Goal: Transaction & Acquisition: Purchase product/service

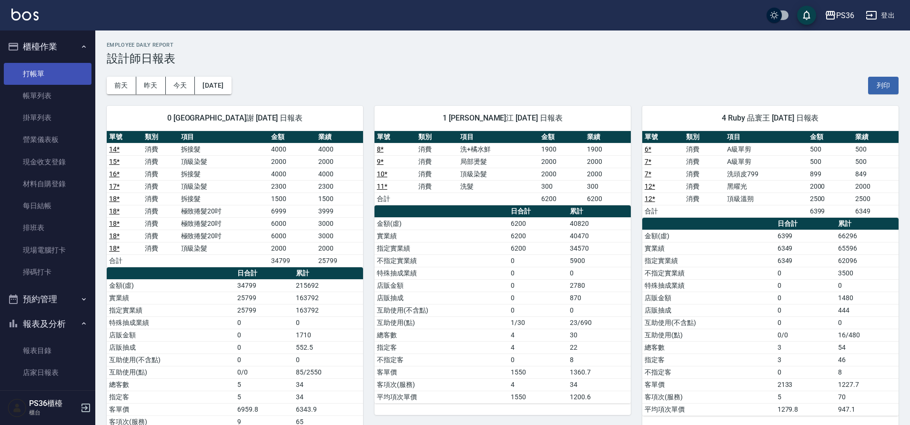
click at [20, 81] on link "打帳單" at bounding box center [48, 74] width 88 height 22
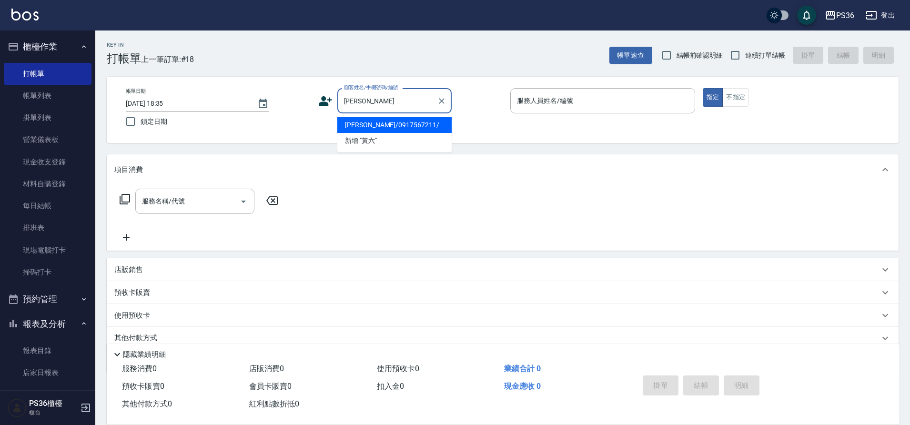
click at [368, 124] on li "[PERSON_NAME]/0917567211/" at bounding box center [394, 125] width 114 height 16
type input "[PERSON_NAME]/0917567211/"
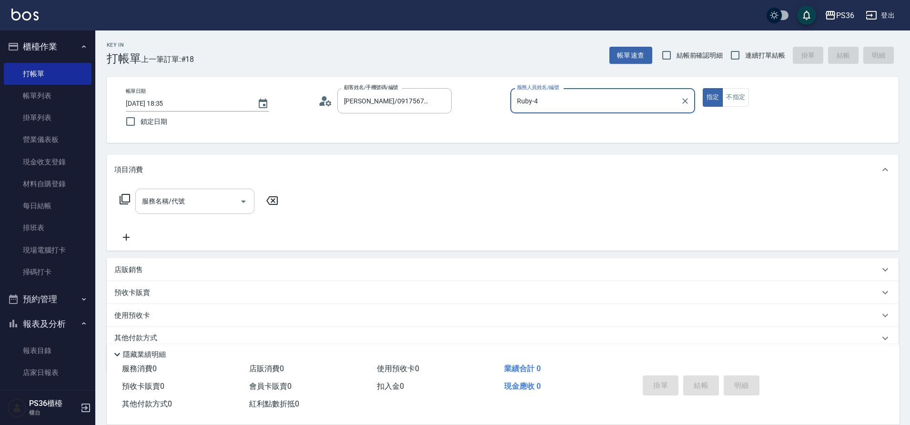
type input "Ruby-4"
click at [183, 205] on div "服務名稱/代號 服務名稱/代號" at bounding box center [194, 201] width 119 height 25
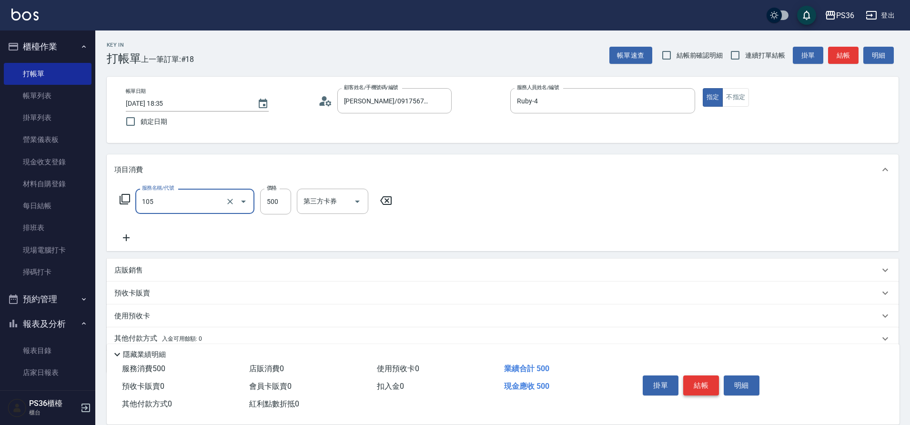
type input "A級單剪(105)"
click at [699, 384] on button "結帳" at bounding box center [701, 385] width 36 height 20
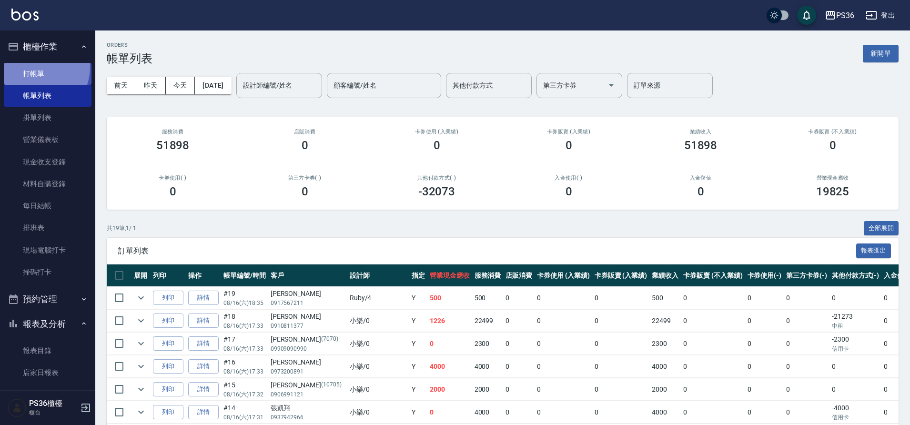
click at [35, 67] on link "打帳單" at bounding box center [48, 74] width 88 height 22
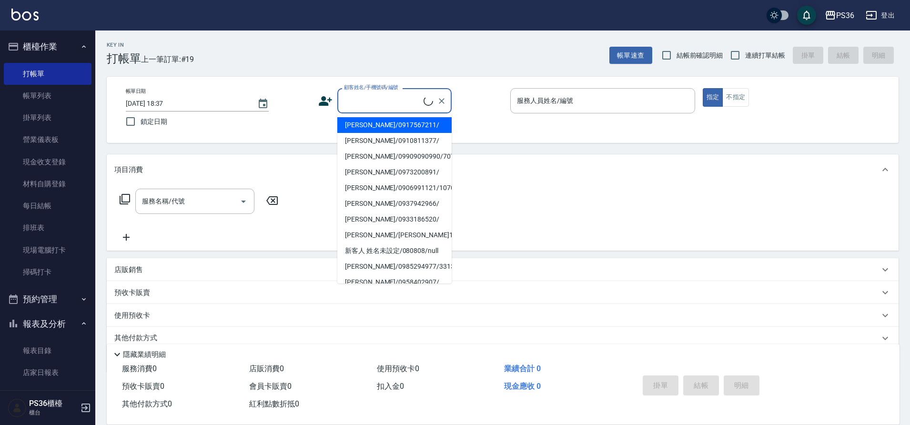
click at [377, 103] on input "顧客姓名/手機號碼/編號" at bounding box center [383, 100] width 82 height 17
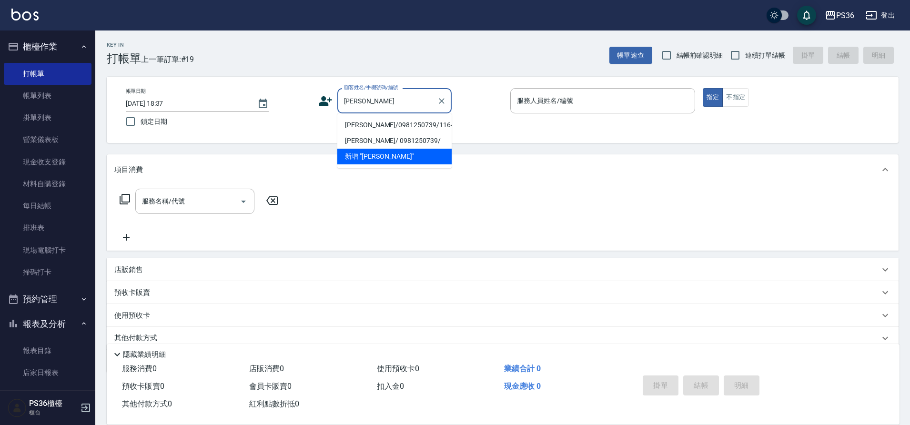
click at [378, 122] on li "[PERSON_NAME]/0981250739/11647" at bounding box center [394, 125] width 114 height 16
type input "[PERSON_NAME]/0981250739/11647"
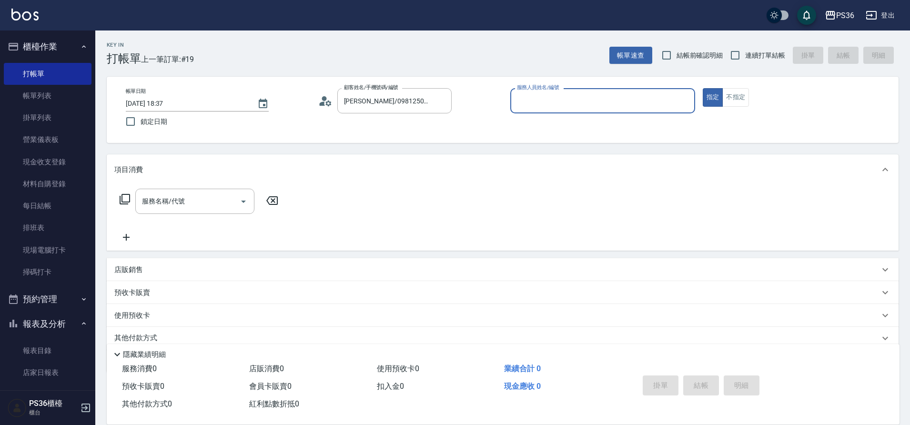
type input "小布-9"
click at [119, 200] on icon at bounding box center [124, 198] width 11 height 11
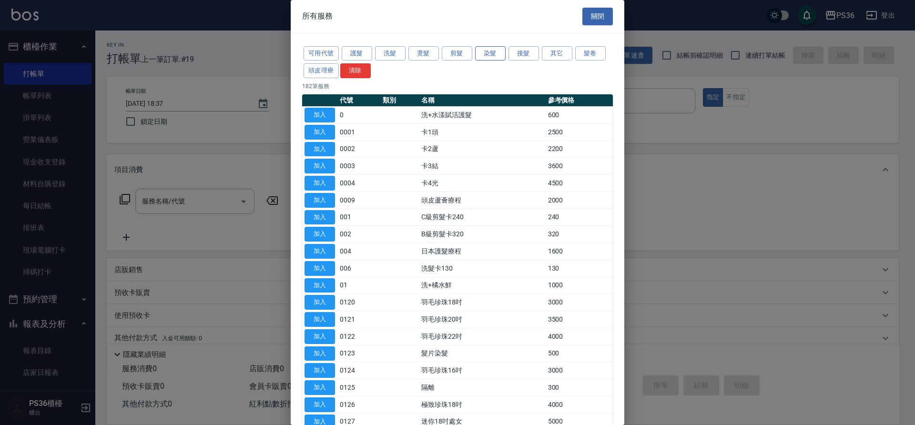
click at [484, 55] on button "染髮" at bounding box center [490, 53] width 30 height 15
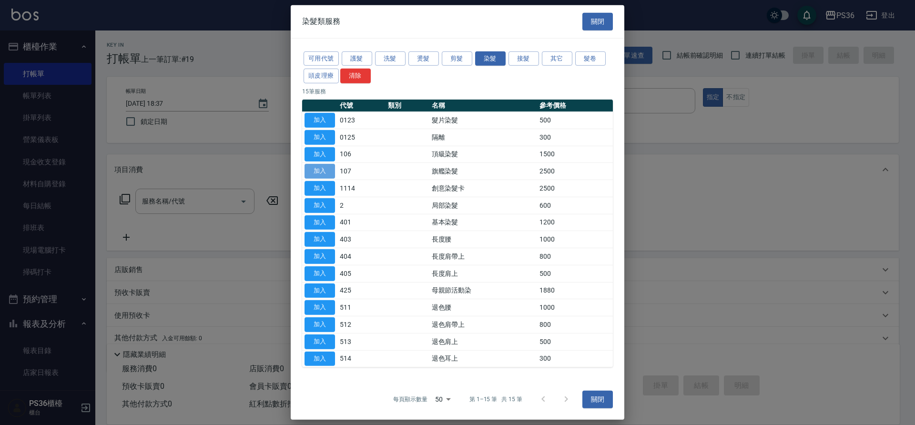
click at [326, 169] on button "加入" at bounding box center [319, 171] width 30 height 15
type input "旗艦染髮(107)"
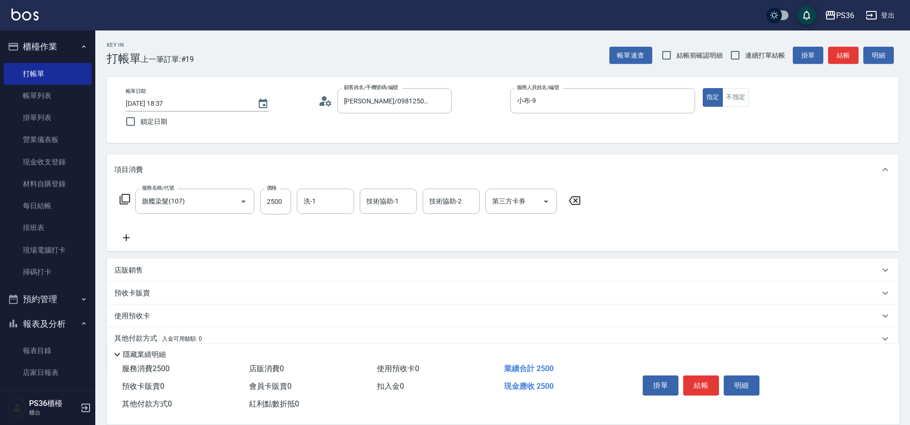
click at [124, 199] on icon at bounding box center [124, 198] width 11 height 11
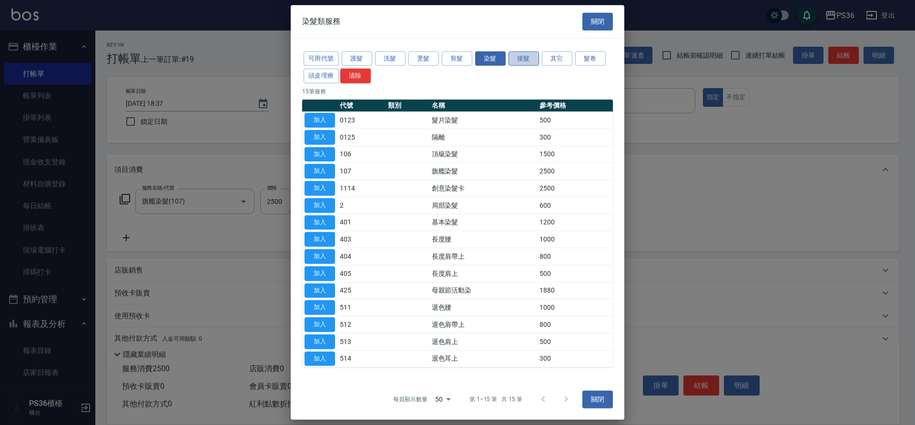
click at [514, 60] on button "接髮" at bounding box center [523, 58] width 30 height 15
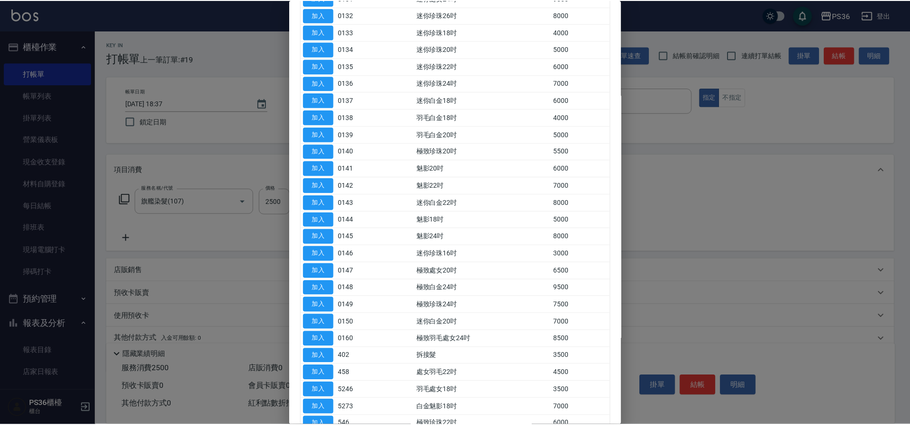
scroll to position [286, 0]
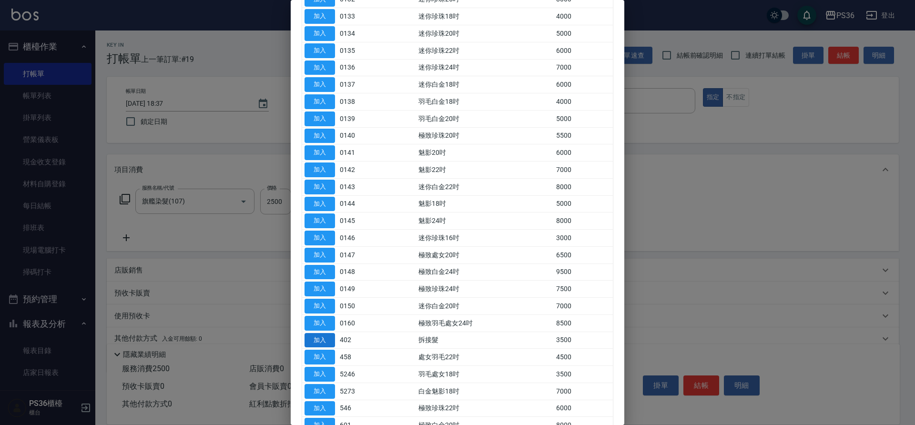
click at [320, 340] on button "加入" at bounding box center [319, 340] width 30 height 15
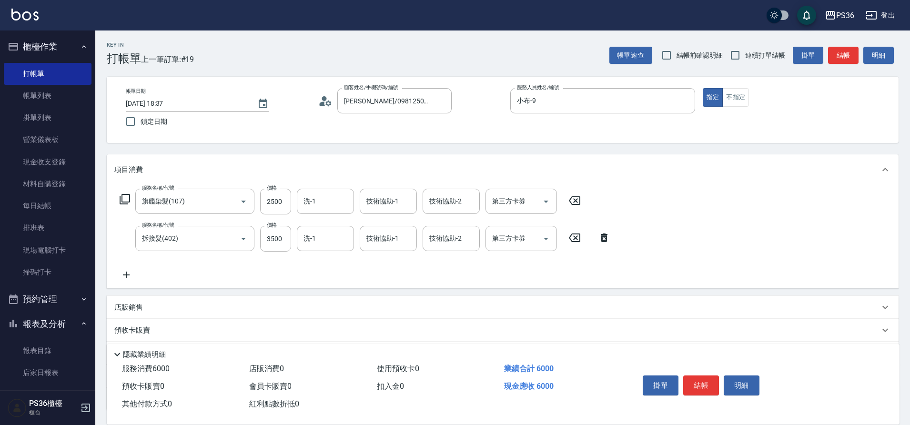
click at [124, 195] on icon at bounding box center [125, 199] width 10 height 10
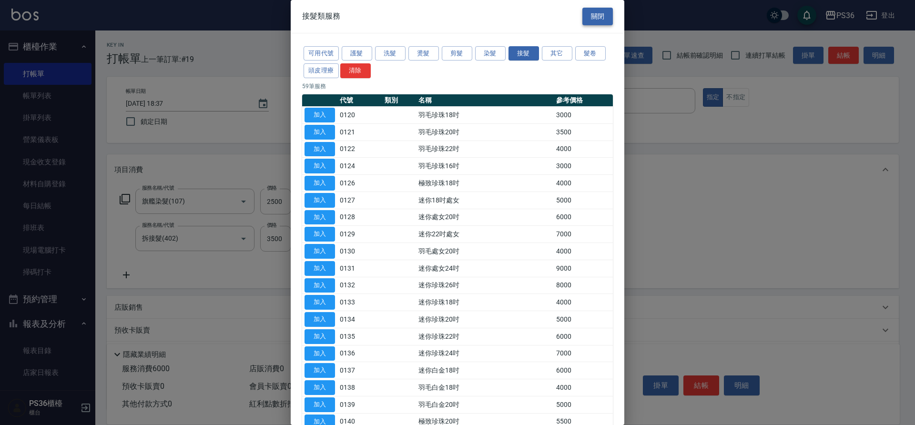
click at [587, 15] on button "關閉" at bounding box center [597, 17] width 30 height 18
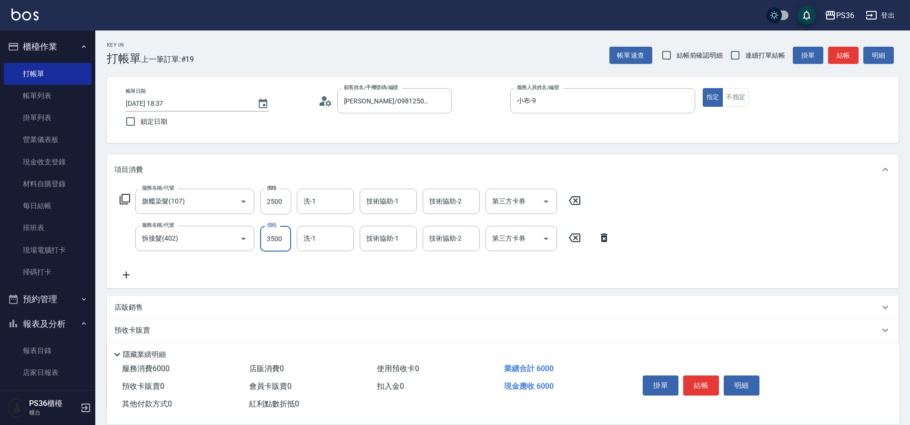
click at [278, 232] on input "3500" at bounding box center [275, 239] width 31 height 26
type input "3000"
click at [283, 206] on input "2500" at bounding box center [275, 202] width 31 height 26
type input "3000"
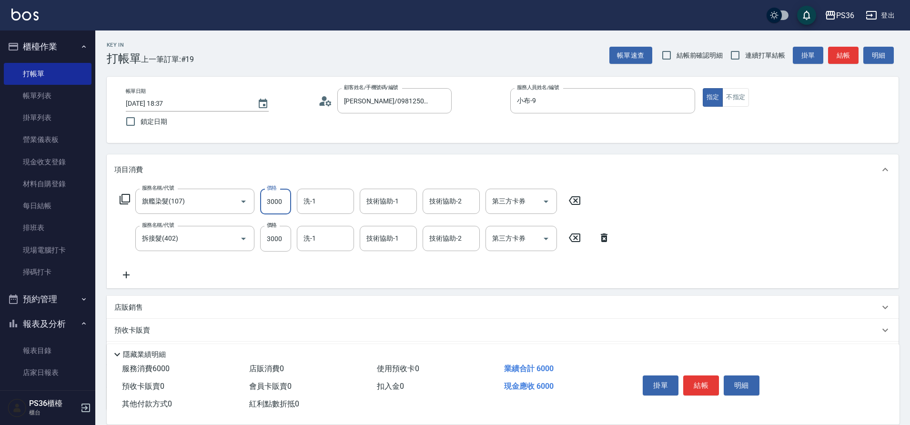
click at [128, 272] on icon at bounding box center [126, 274] width 24 height 11
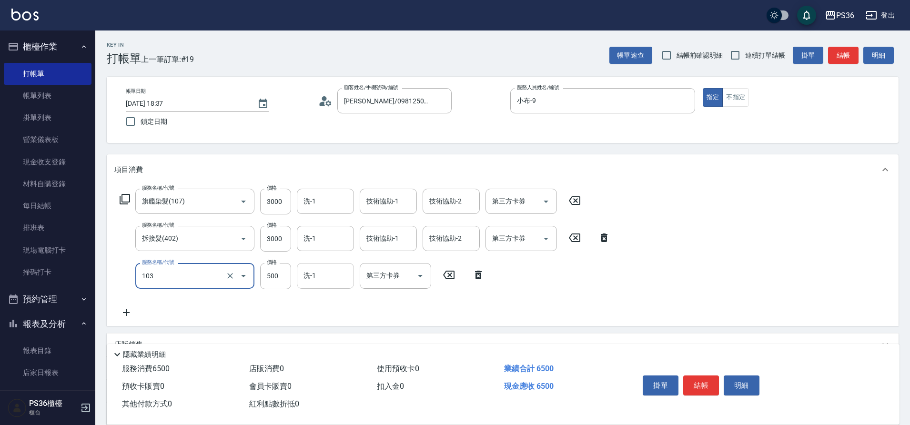
type input "B級洗剪(103)"
click at [328, 277] on input "洗-1" at bounding box center [325, 275] width 49 height 17
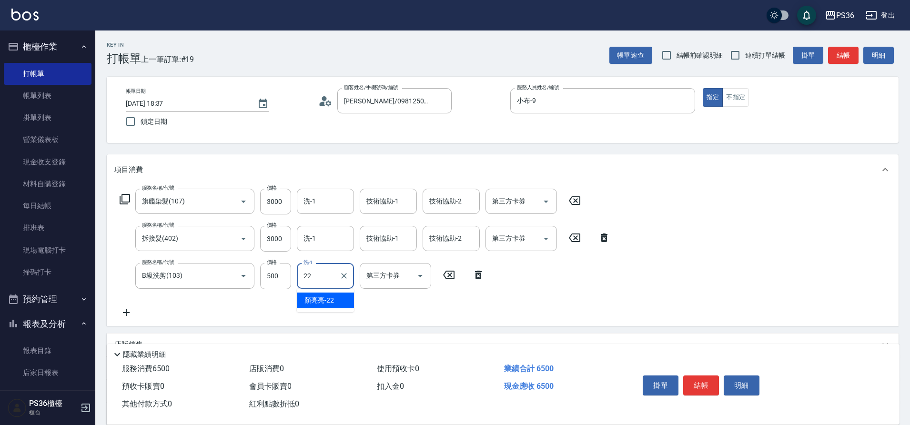
type input "[PERSON_NAME]-22"
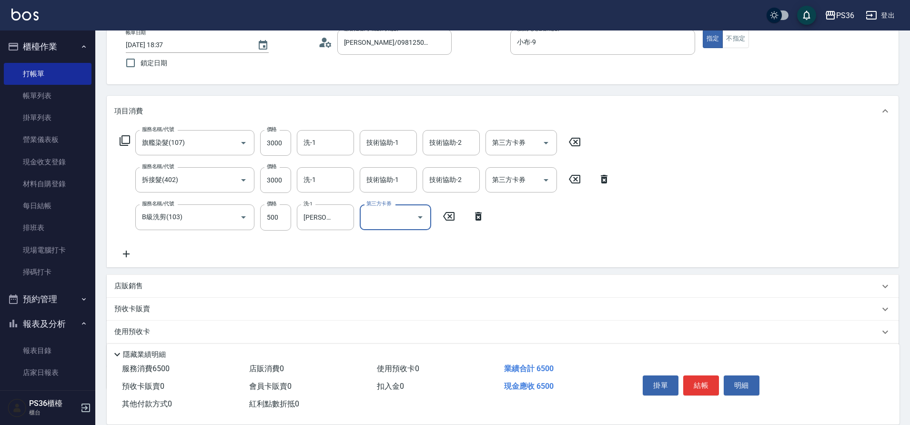
scroll to position [114, 0]
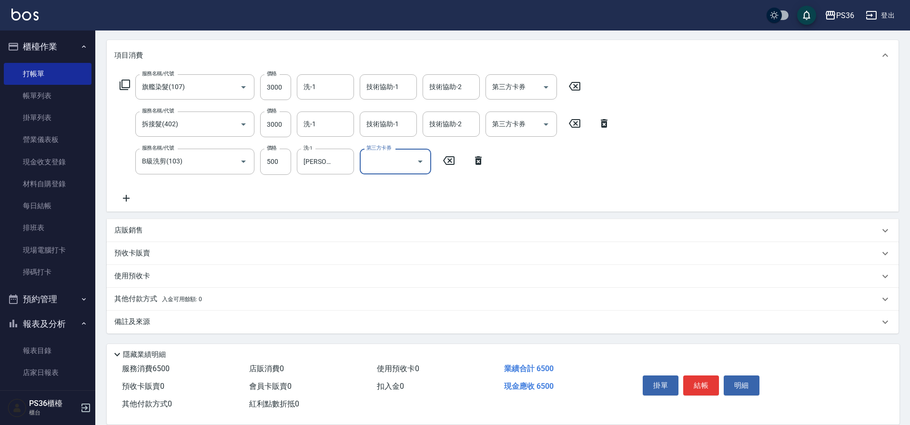
click at [134, 230] on p "店販銷售" at bounding box center [128, 230] width 29 height 10
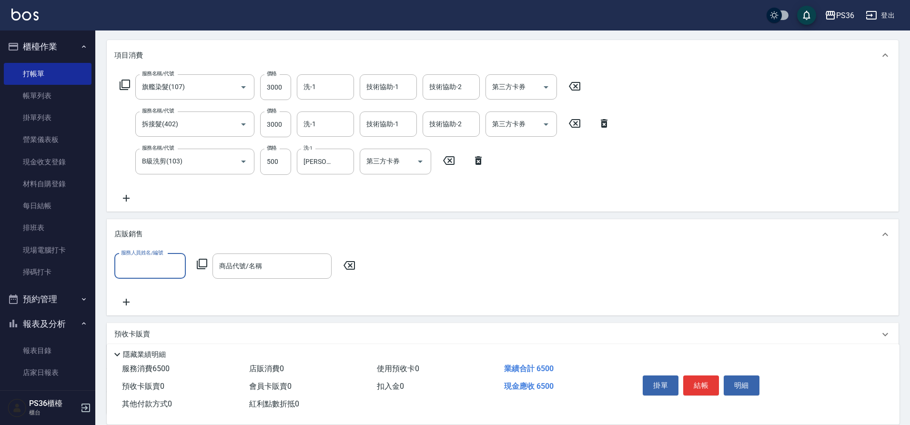
scroll to position [0, 0]
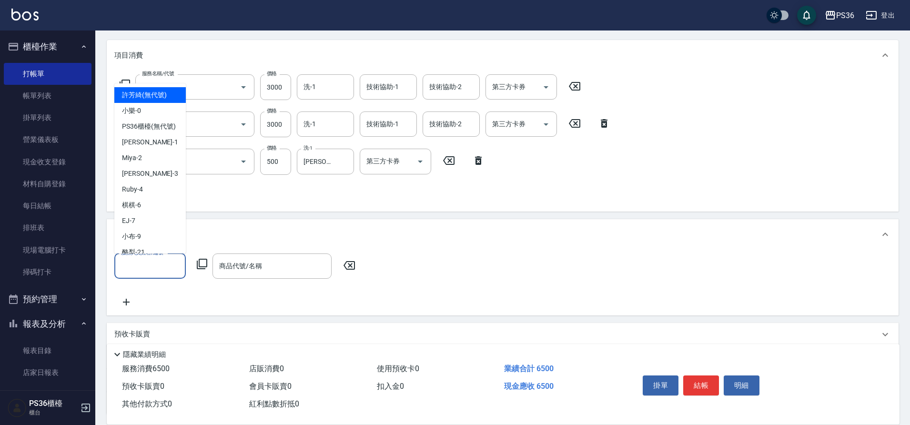
click at [161, 261] on input "服務人員姓名/編號" at bounding box center [150, 266] width 63 height 17
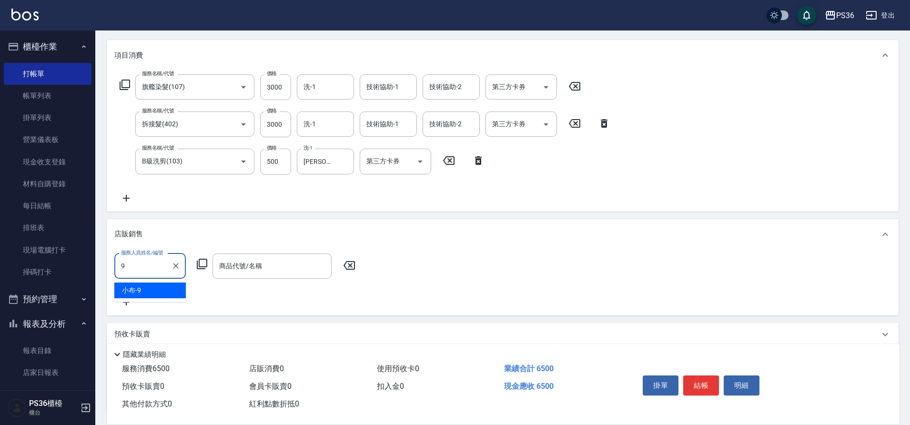
type input "小布-9"
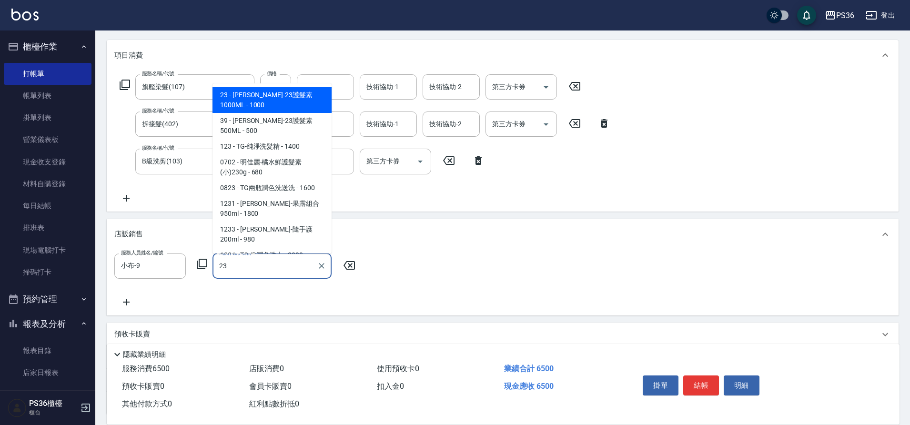
click at [305, 97] on span "23 - 華旭-23護髮素1000ML - 1000" at bounding box center [271, 100] width 119 height 26
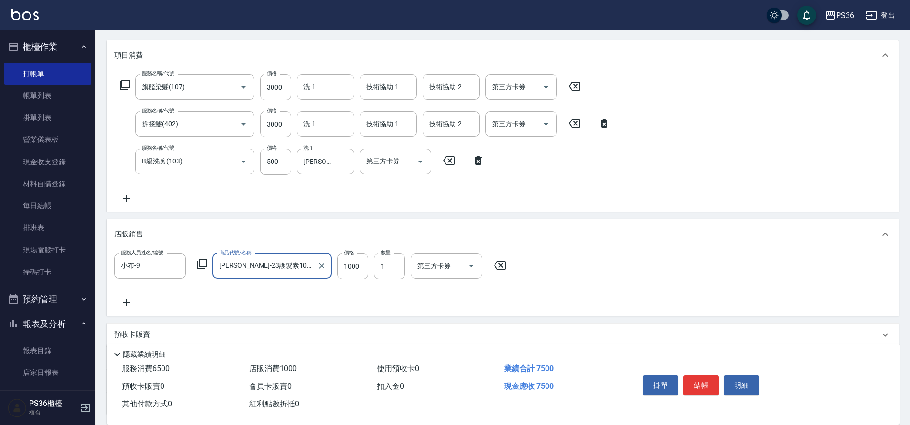
type input "[PERSON_NAME]-23護髮素1000ML"
click at [601, 255] on div "服務人員姓名/編號 小布-9 服務人員姓名/編號 商品代號/名稱 華旭-23護髮素1000ML 商品代號/名稱 價格 1000 價格 數量 1 數量 第三方卡…" at bounding box center [502, 280] width 776 height 55
click at [695, 382] on button "結帳" at bounding box center [701, 385] width 36 height 20
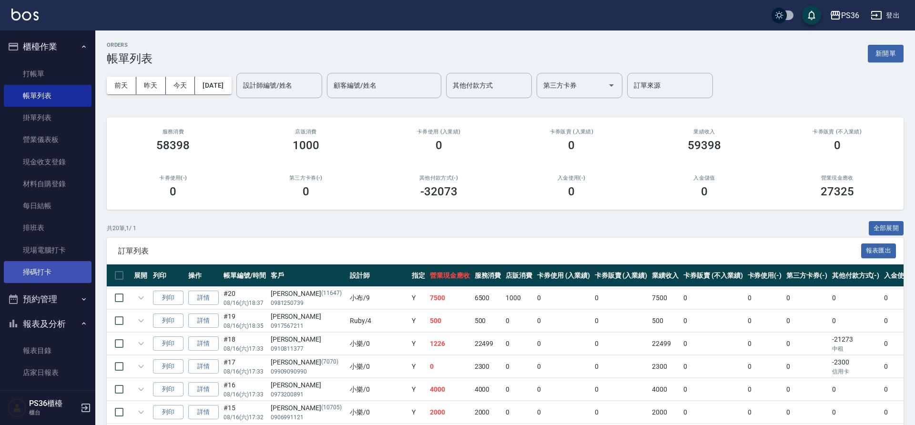
scroll to position [305, 0]
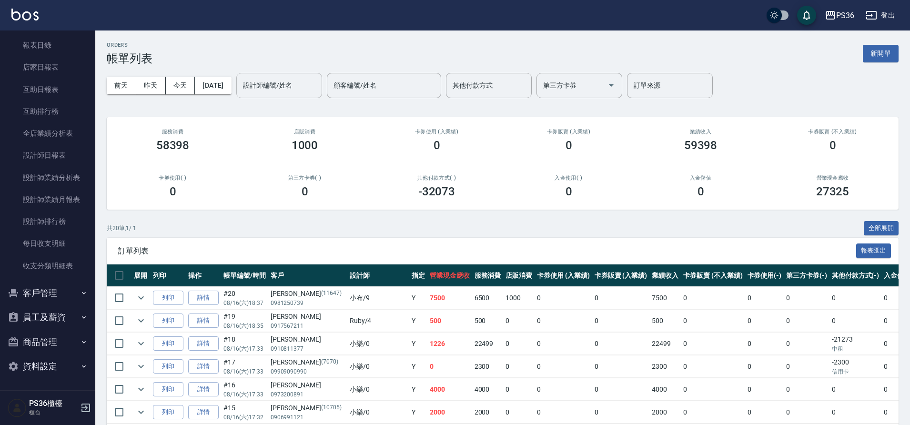
click at [299, 83] on input "設計師編號/姓名" at bounding box center [279, 85] width 77 height 17
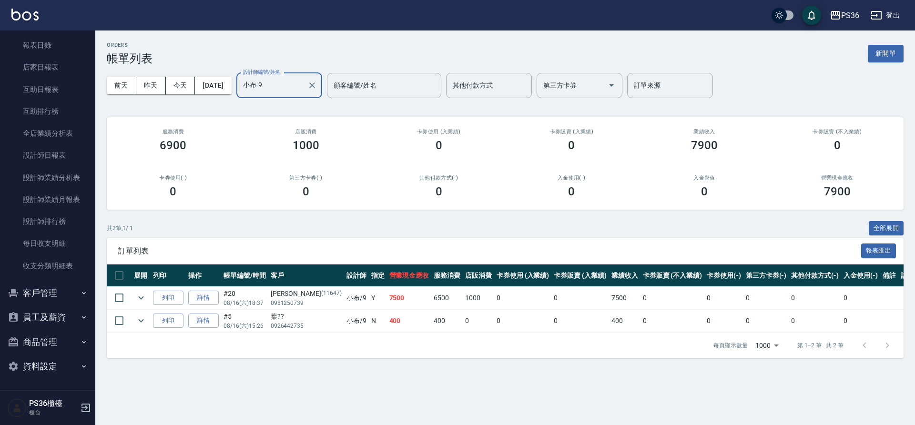
type input "小布-9"
click at [495, 372] on div "ORDERS 帳單列表 新開單 前天 昨天 今天 2025/08/16 設計師編號/姓名 小布-9 設計師編號/姓名 顧客編號/姓名 顧客編號/姓名 其他付款…" at bounding box center [457, 212] width 915 height 425
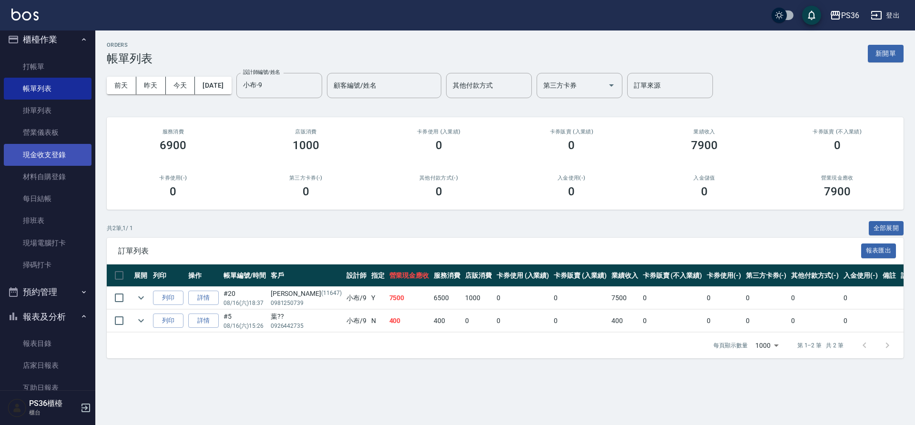
scroll to position [0, 0]
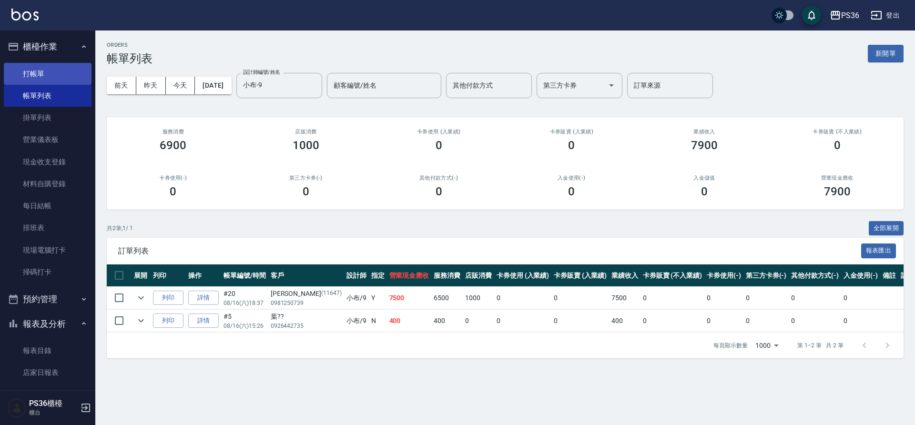
click at [73, 67] on link "打帳單" at bounding box center [48, 74] width 88 height 22
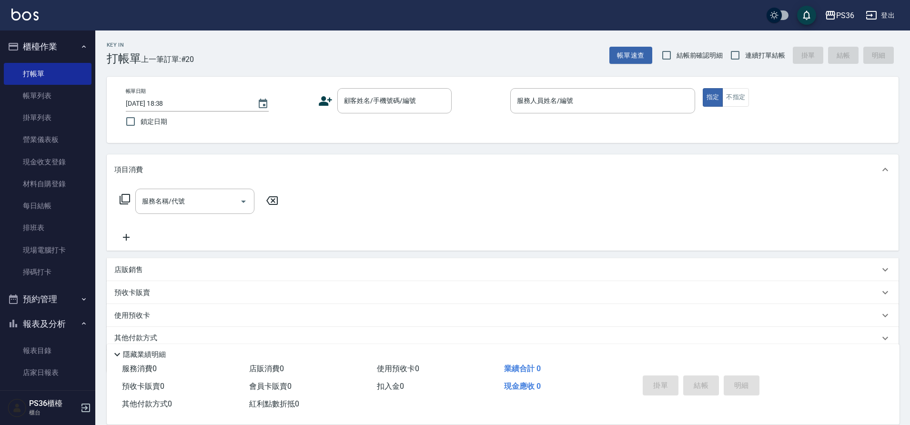
click at [327, 99] on icon at bounding box center [325, 101] width 14 height 14
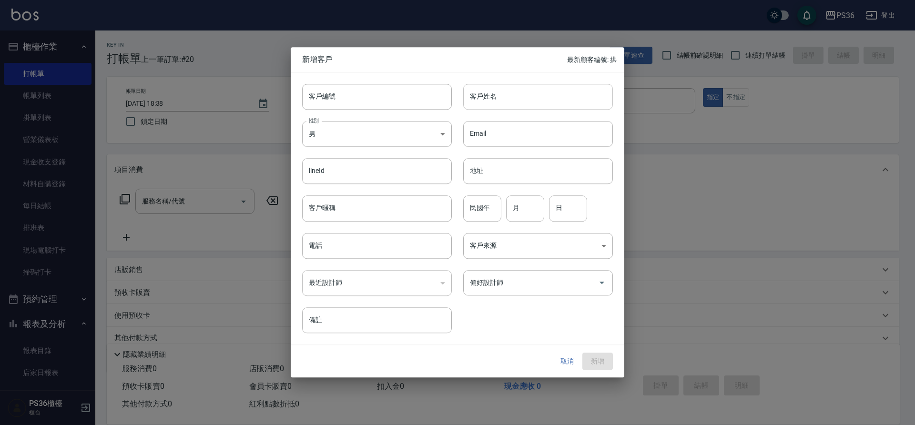
click at [487, 104] on input "客戶姓名" at bounding box center [538, 97] width 150 height 26
type input "[PERSON_NAME]"
click at [382, 240] on input "電話" at bounding box center [377, 246] width 150 height 26
click at [600, 280] on icon "Open" at bounding box center [601, 282] width 11 height 11
type input "0929005296"
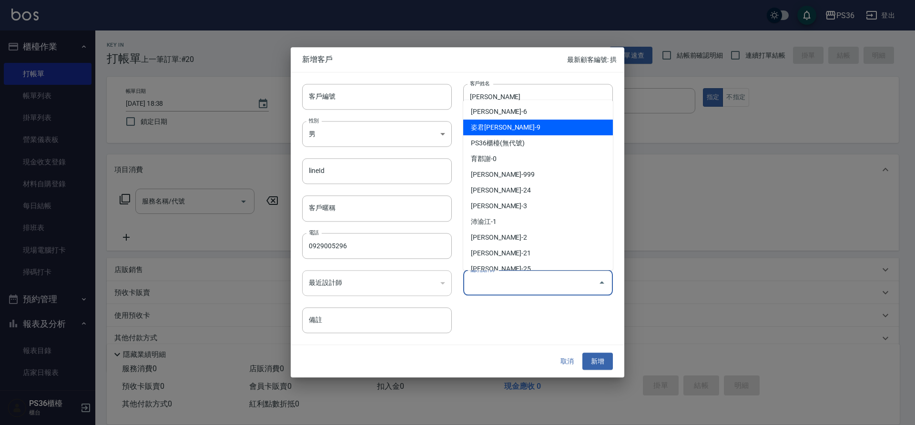
click at [554, 122] on li "姿君李-9" at bounding box center [538, 128] width 150 height 16
type input "姿君李"
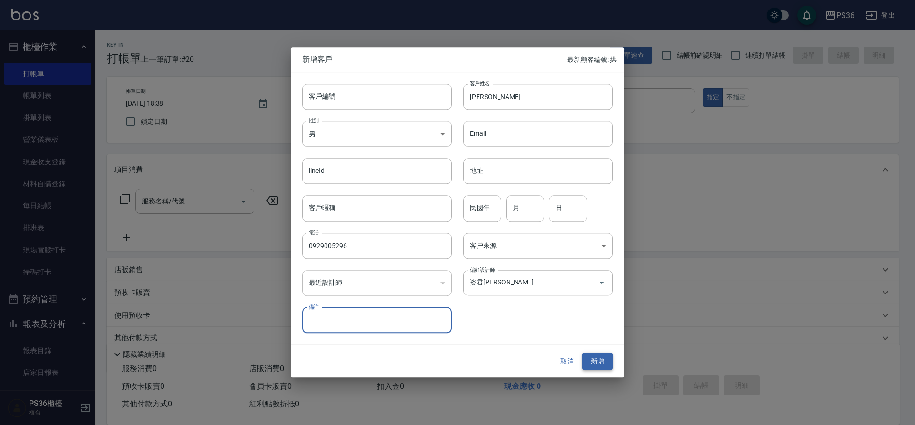
click at [596, 359] on button "新增" at bounding box center [597, 361] width 30 height 18
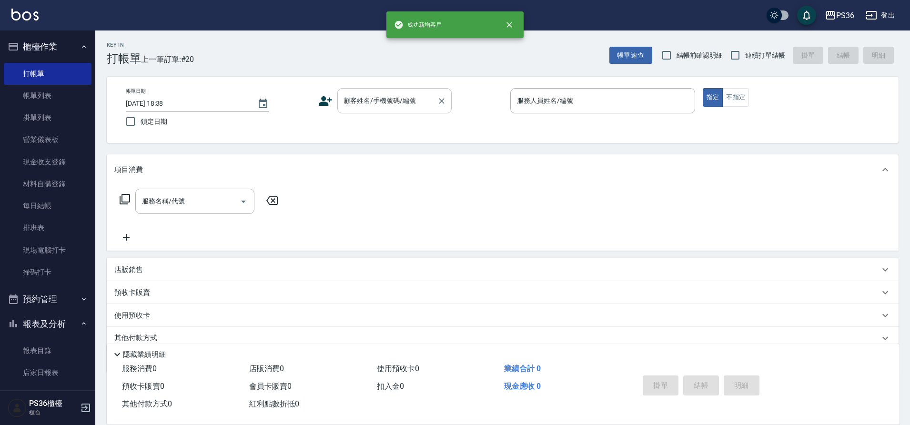
click at [376, 96] on div "顧客姓名/手機號碼/編號 顧客姓名/手機號碼/編號" at bounding box center [394, 100] width 114 height 25
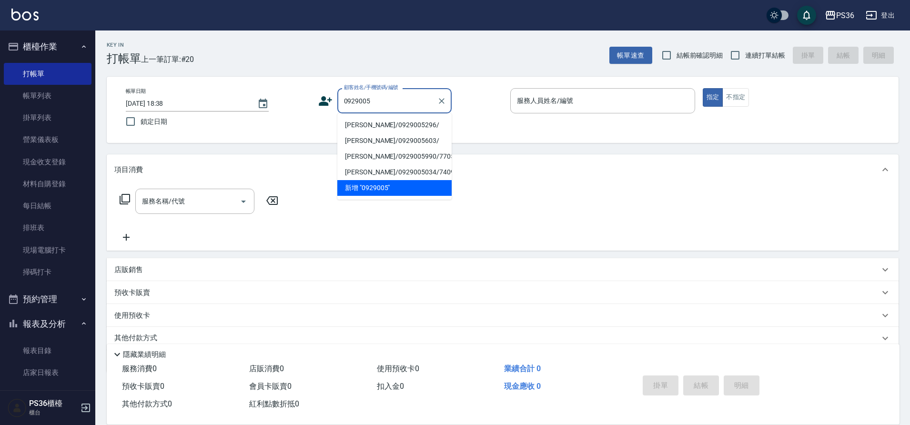
click at [372, 126] on li "[PERSON_NAME]/0929005296/" at bounding box center [394, 125] width 114 height 16
type input "[PERSON_NAME]/0929005296/"
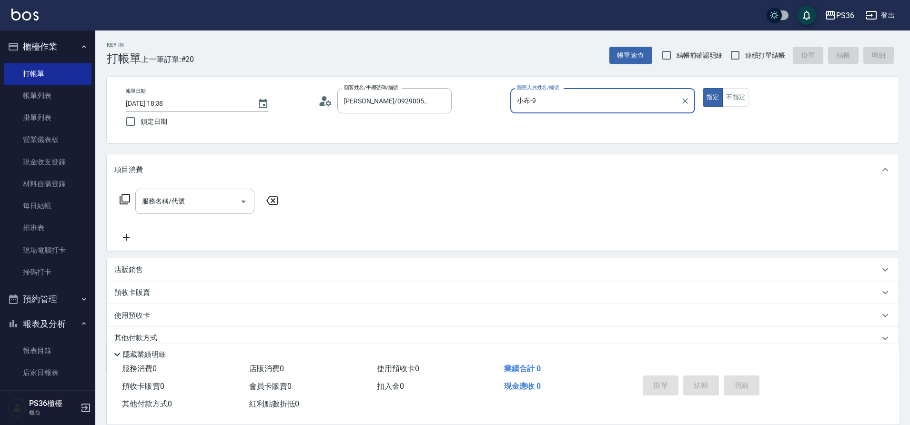
type input "小布-9"
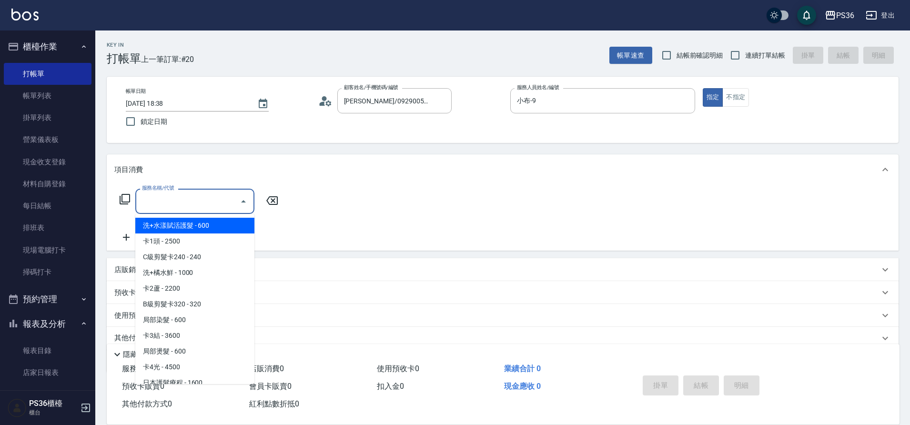
click at [173, 205] on input "服務名稱/代號" at bounding box center [188, 201] width 96 height 17
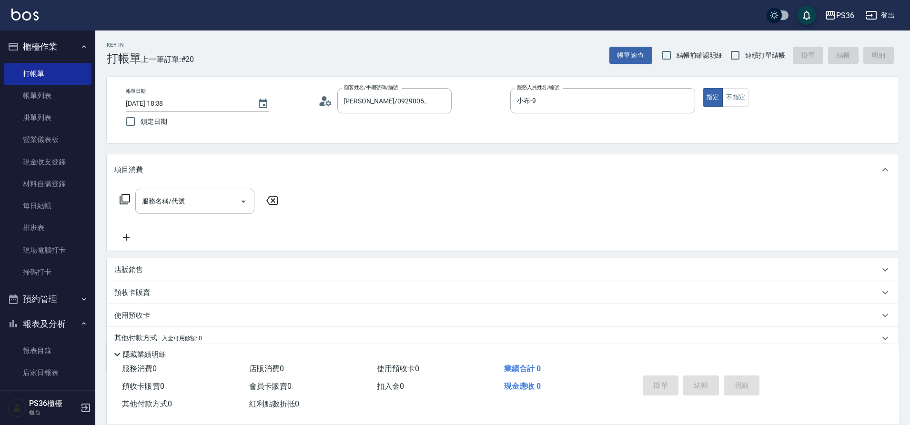
click at [122, 196] on icon at bounding box center [125, 199] width 10 height 10
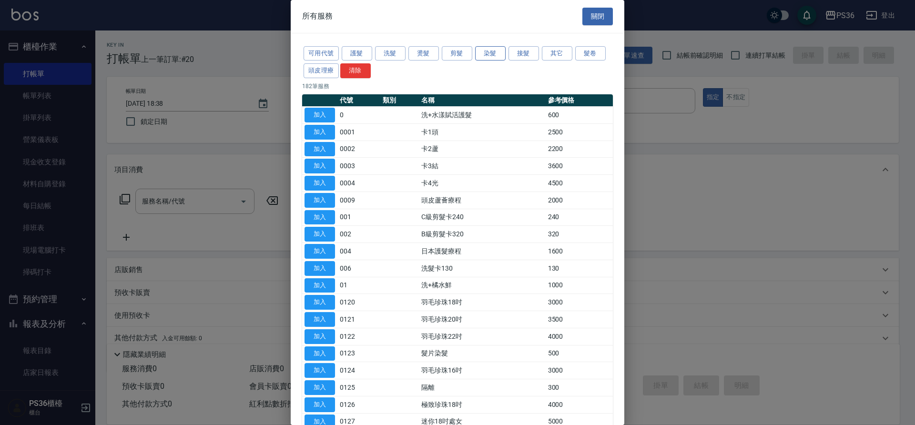
click at [483, 52] on button "染髮" at bounding box center [490, 53] width 30 height 15
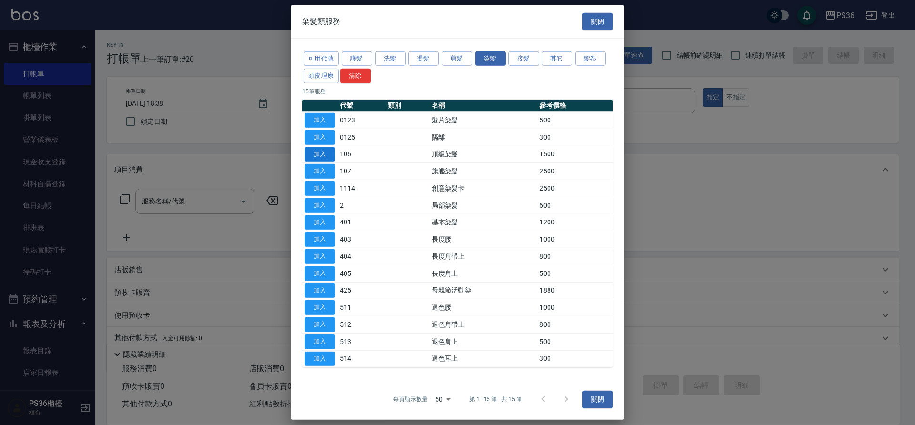
click at [316, 157] on button "加入" at bounding box center [319, 154] width 30 height 15
type input "頂級染髮(106)"
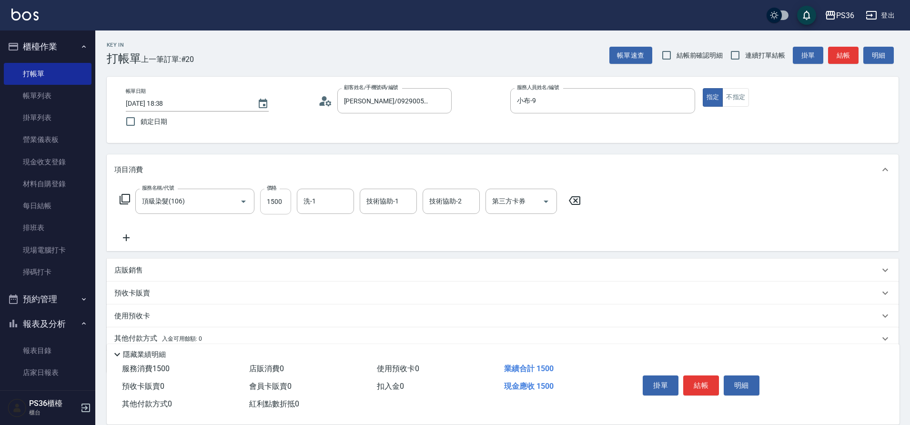
click at [282, 205] on input "1500" at bounding box center [275, 202] width 31 height 26
type input "1499"
type input "又婕-25"
click at [709, 381] on button "結帳" at bounding box center [701, 385] width 36 height 20
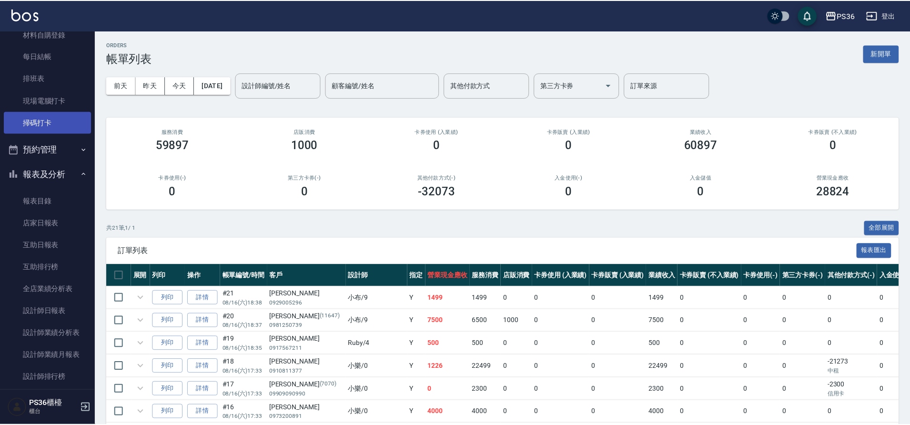
scroll to position [305, 0]
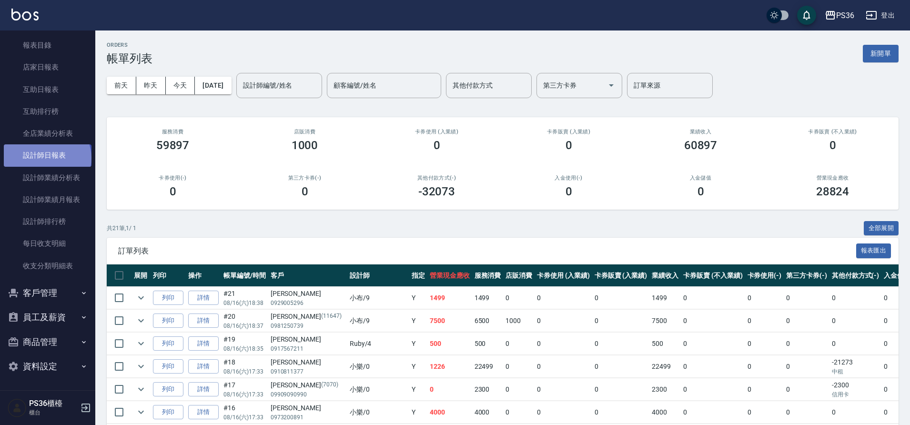
click at [46, 158] on link "設計師日報表" at bounding box center [48, 155] width 88 height 22
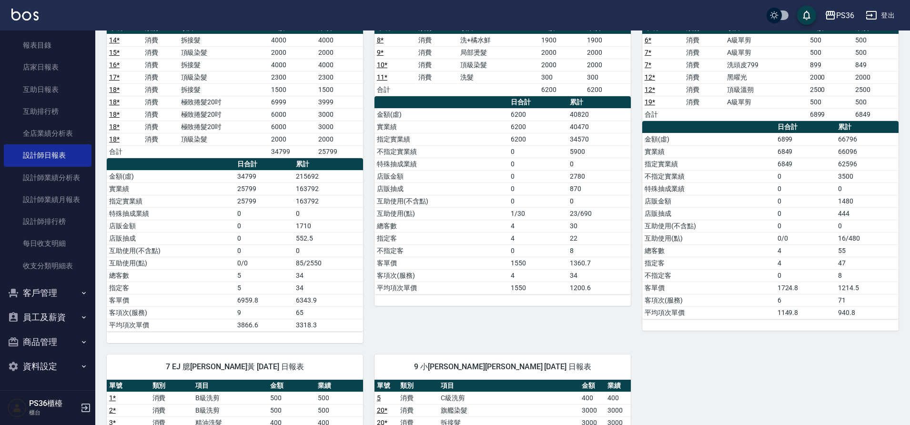
scroll to position [286, 0]
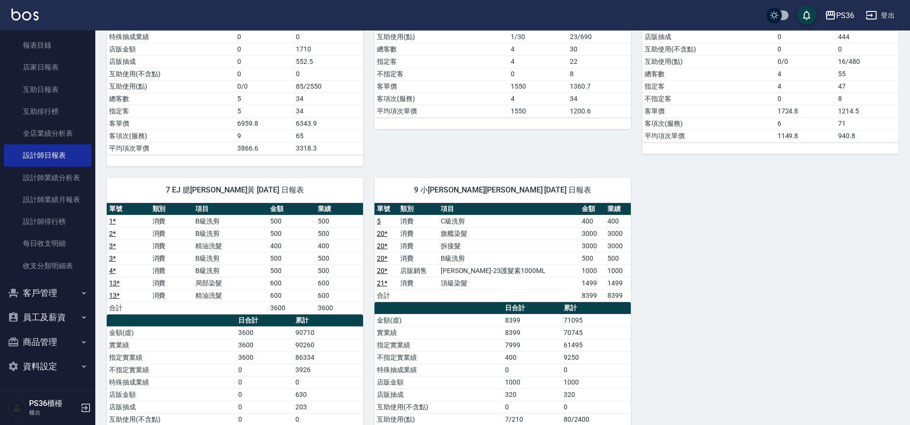
click at [796, 293] on div "0 小樂 育郡謝 08/16/2025 日報表 單號 類別 項目 金額 業績 14 * 消費 拆接髮 4000 4000 15 * 消費 頂級染髮 2000 …" at bounding box center [496, 166] width 803 height 715
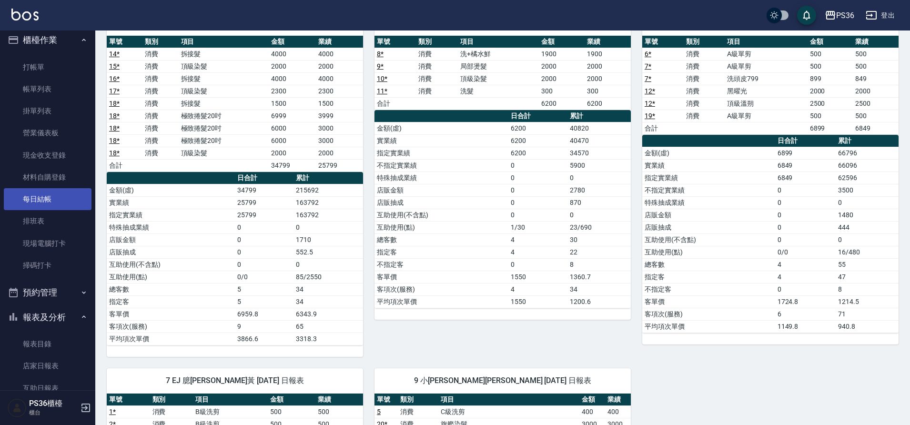
scroll to position [0, 0]
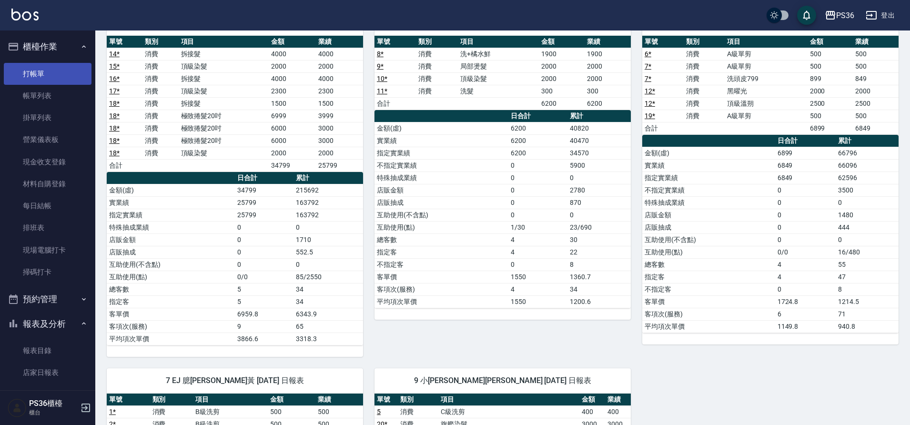
click at [69, 71] on link "打帳單" at bounding box center [48, 74] width 88 height 22
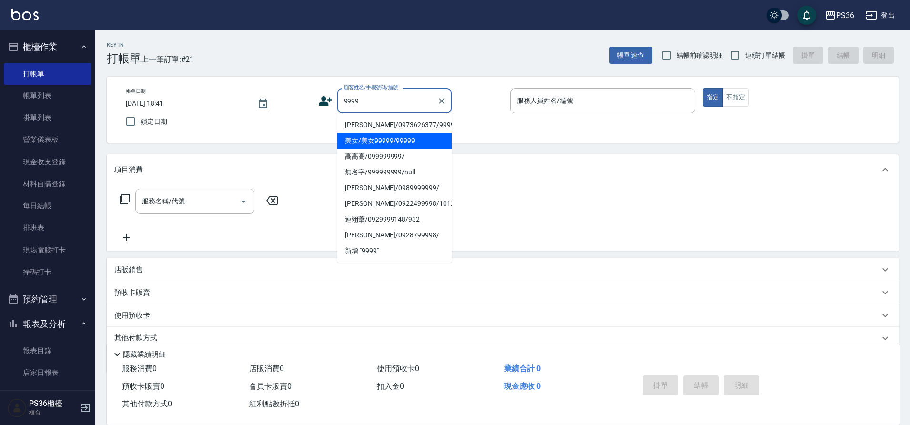
click at [408, 142] on li "美女/美女99999/99999" at bounding box center [394, 141] width 114 height 16
type input "美女/美女99999/99999"
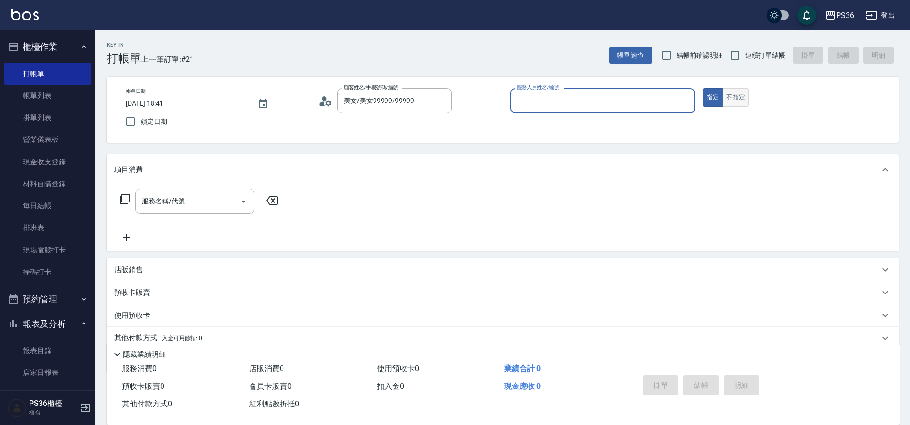
click at [732, 102] on button "不指定" at bounding box center [735, 97] width 27 height 19
click at [601, 113] on div "服務人員姓名/編號" at bounding box center [602, 100] width 185 height 25
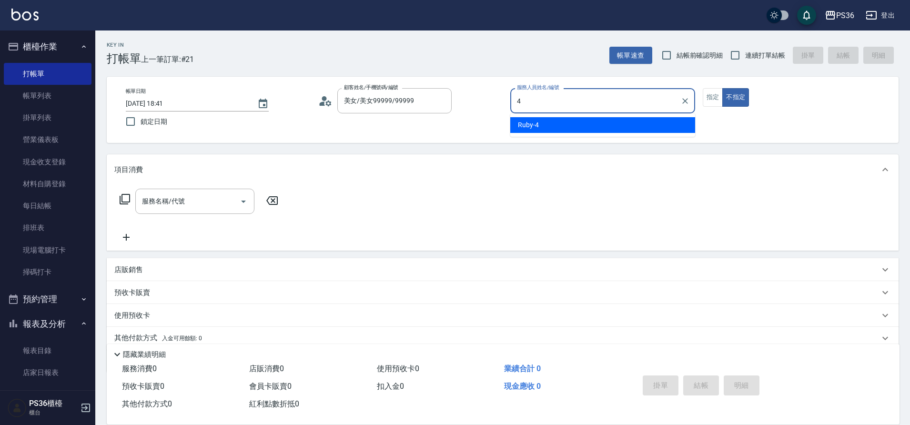
type input "Ruby-4"
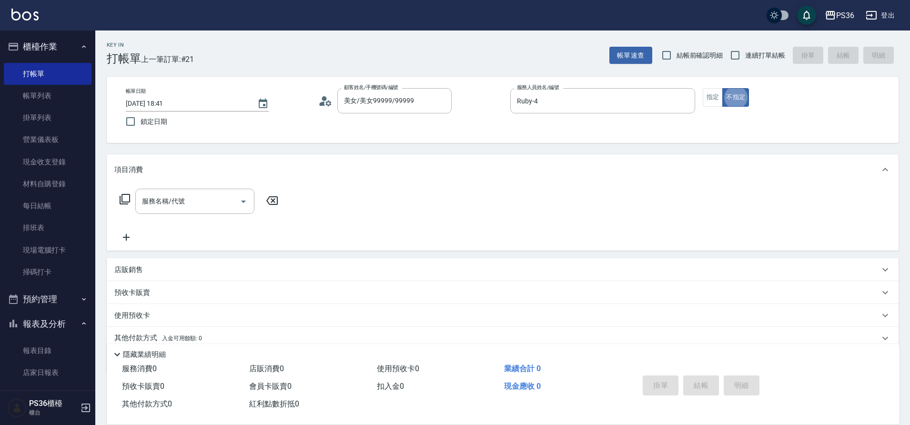
type button "false"
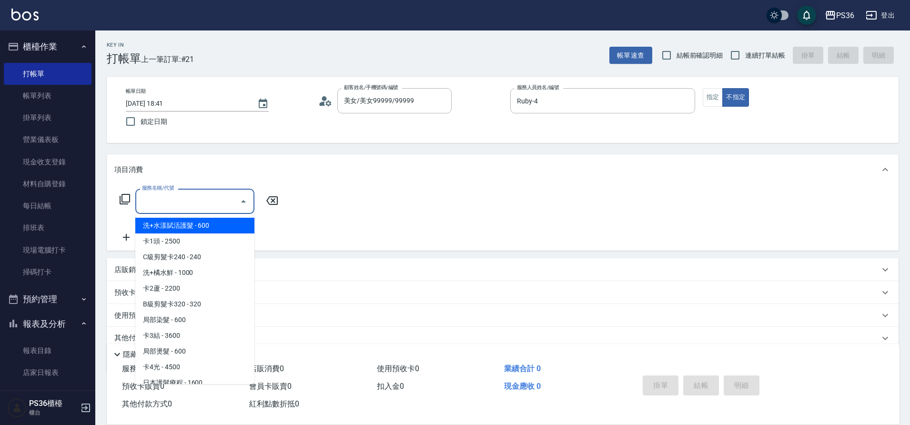
click at [170, 193] on div "服務名稱/代號 服務名稱/代號" at bounding box center [194, 201] width 119 height 25
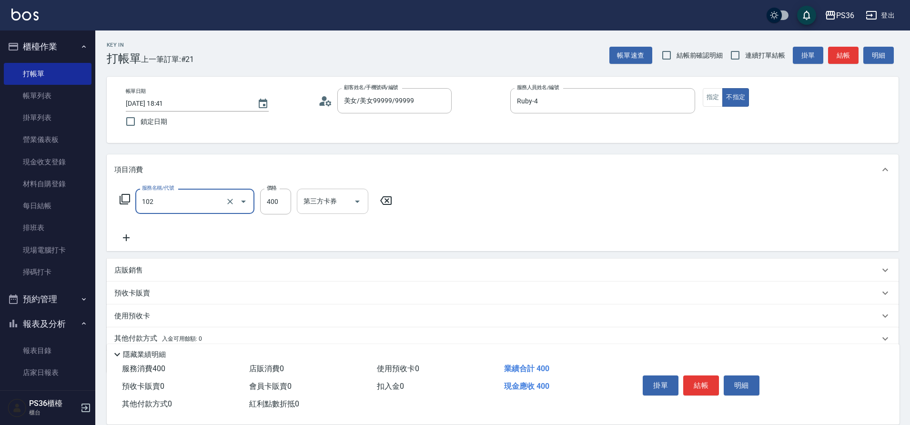
type input "精油洗髮(102)"
type input "500"
click at [321, 195] on input "洗-1" at bounding box center [325, 201] width 49 height 17
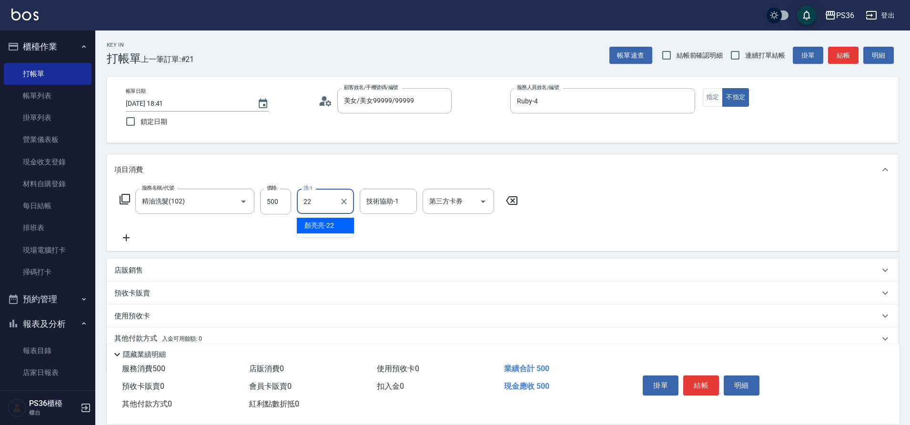
type input "[PERSON_NAME]-22"
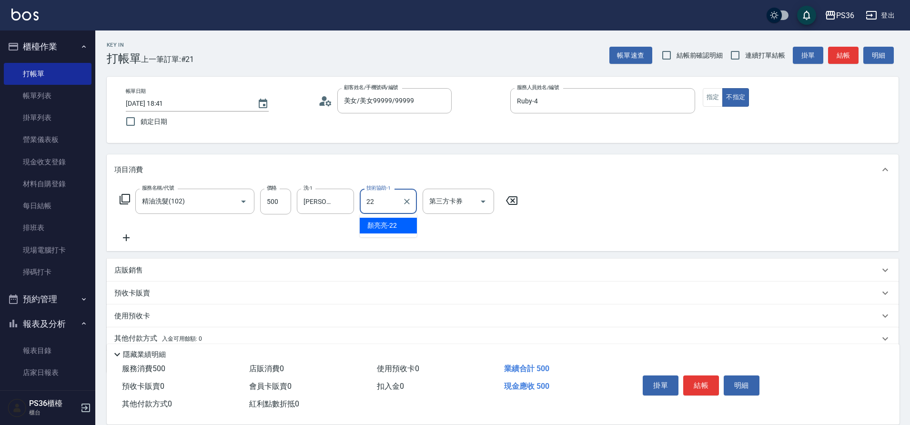
type input "[PERSON_NAME]-22"
click at [712, 383] on button "結帳" at bounding box center [701, 385] width 36 height 20
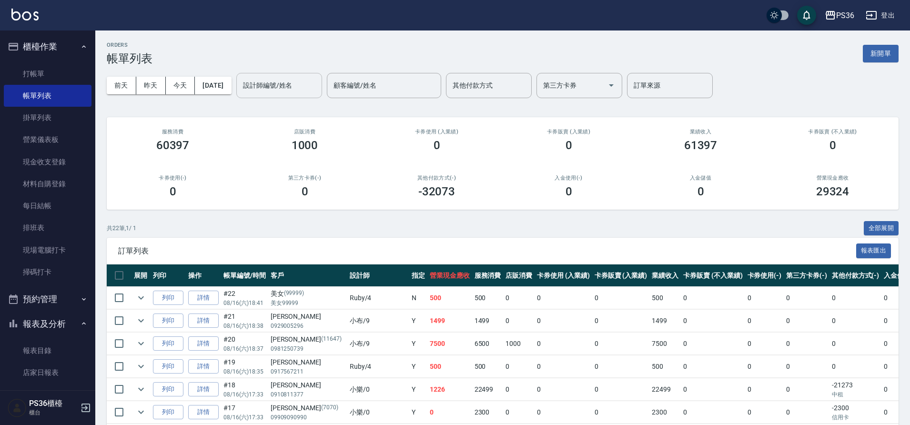
click at [300, 86] on input "設計師編號/姓名" at bounding box center [279, 85] width 77 height 17
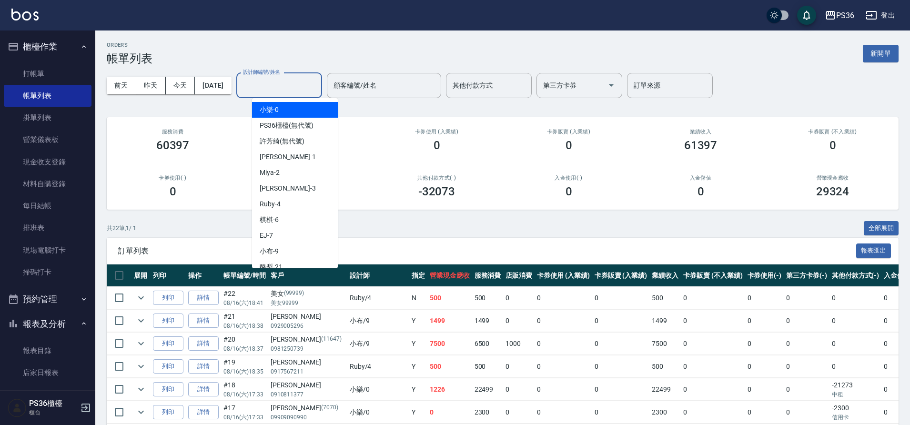
click at [303, 112] on div "小樂 -0" at bounding box center [295, 110] width 86 height 16
type input "小樂-0"
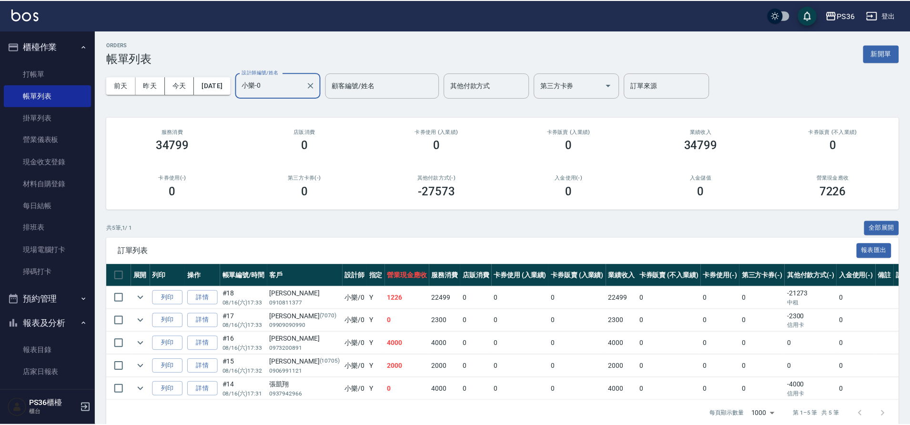
scroll to position [13, 0]
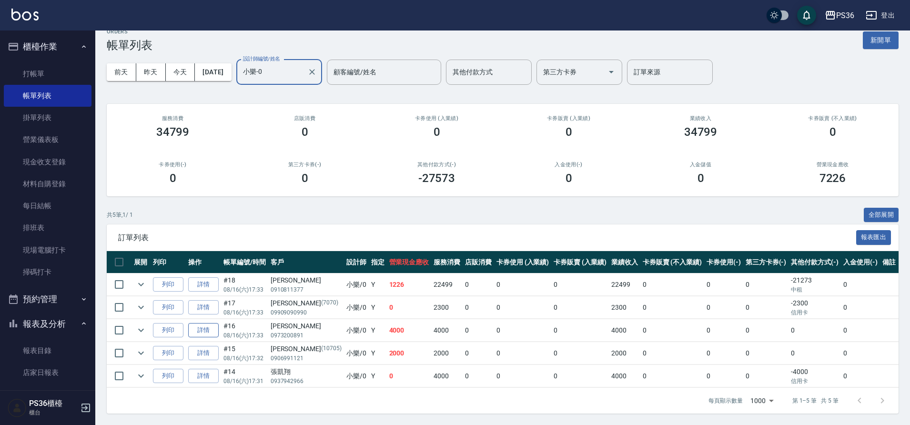
click at [213, 335] on link "詳情" at bounding box center [203, 330] width 30 height 15
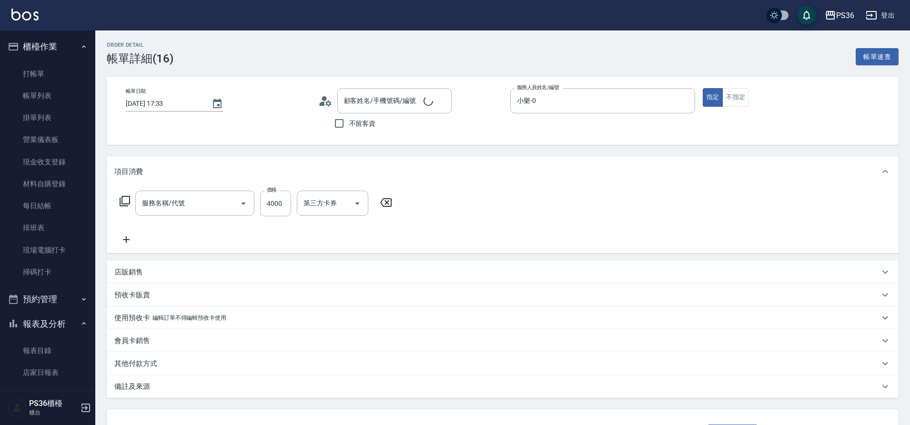
type input "2025/08/16 17:33"
type input "小樂-0"
type input "拆接髮(402)"
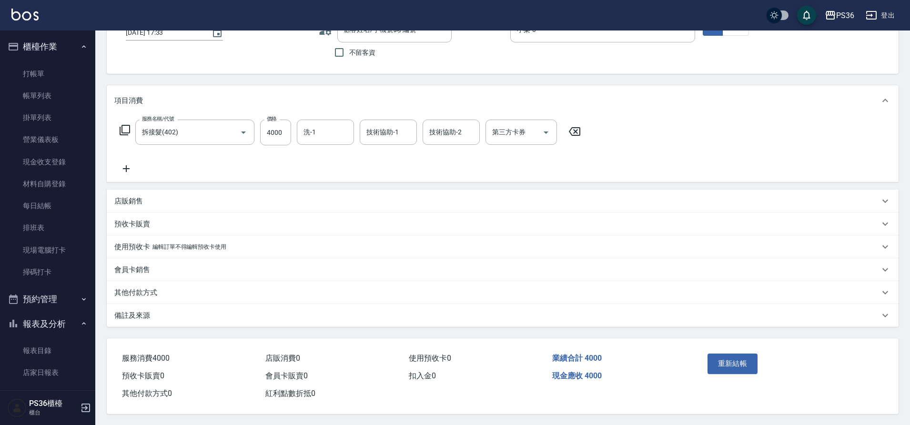
type input "[PERSON_NAME]/0973200891/"
click at [162, 290] on div "其他付款方式" at bounding box center [496, 292] width 765 height 10
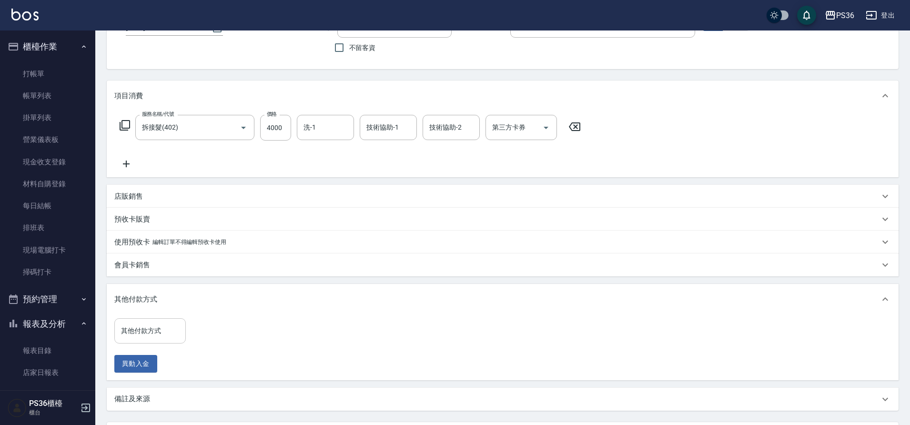
click at [160, 325] on input "其他付款方式" at bounding box center [150, 330] width 63 height 17
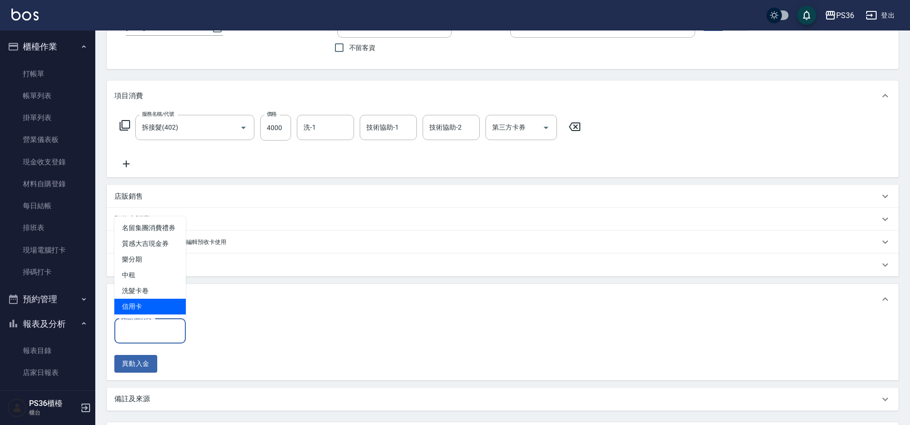
click at [141, 300] on span "信用卡" at bounding box center [149, 307] width 71 height 16
type input "信用卡"
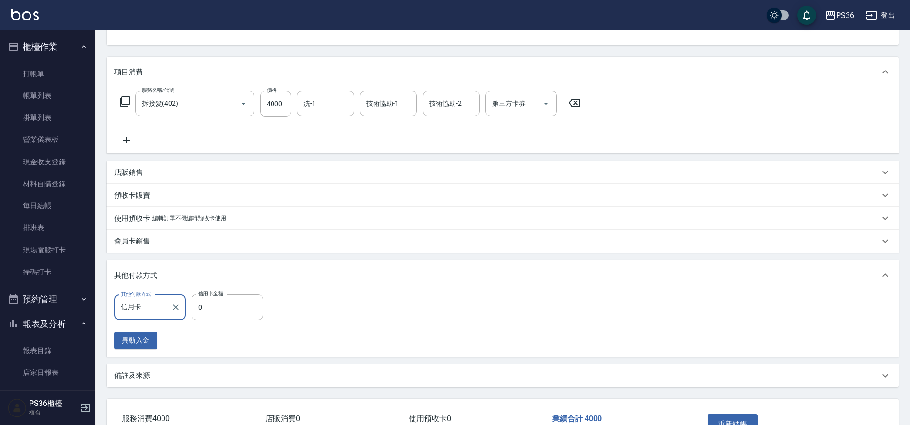
scroll to position [123, 0]
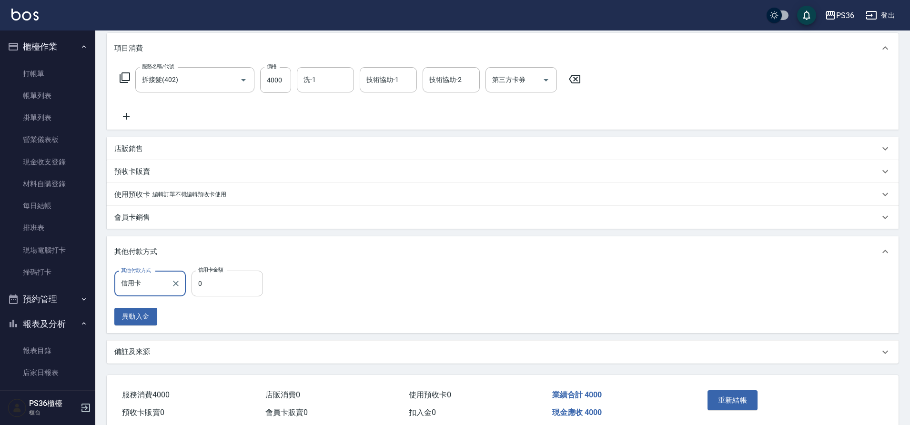
click at [229, 284] on input "0" at bounding box center [226, 284] width 71 height 26
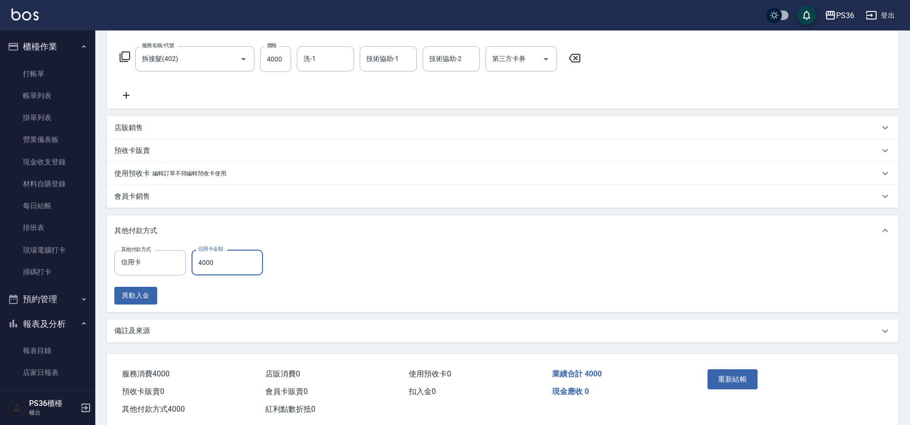
scroll to position [165, 0]
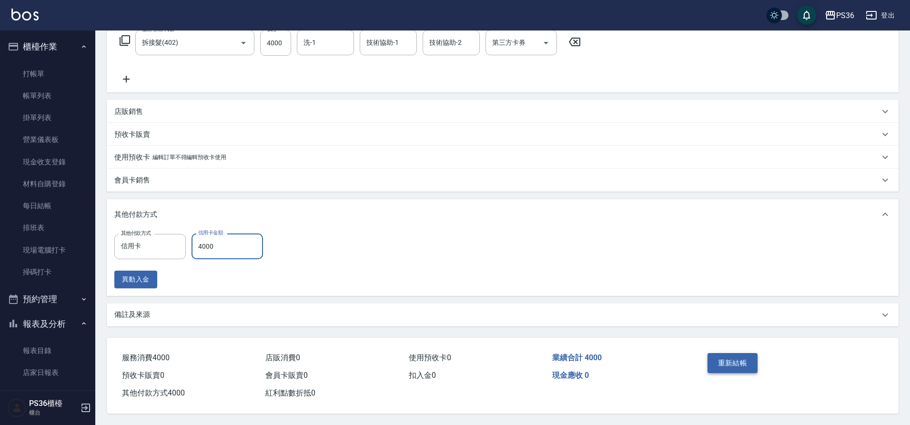
type input "4000"
click at [714, 361] on button "重新結帳" at bounding box center [732, 363] width 50 height 20
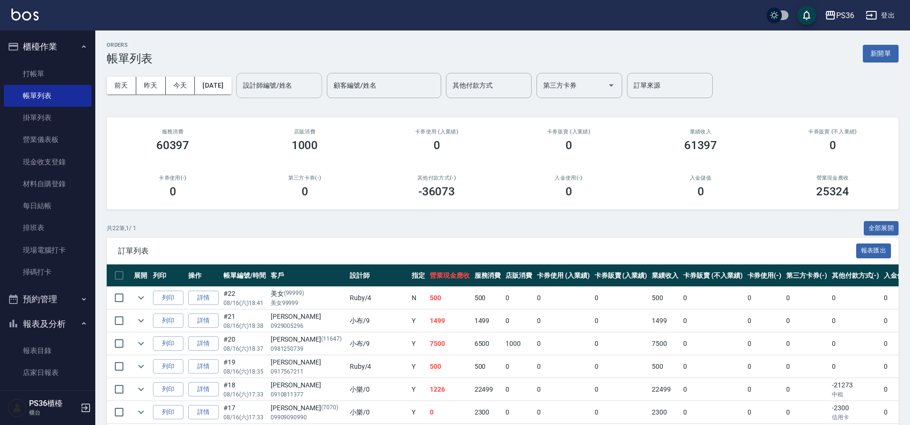
click at [298, 81] on input "設計師編號/姓名" at bounding box center [279, 85] width 77 height 17
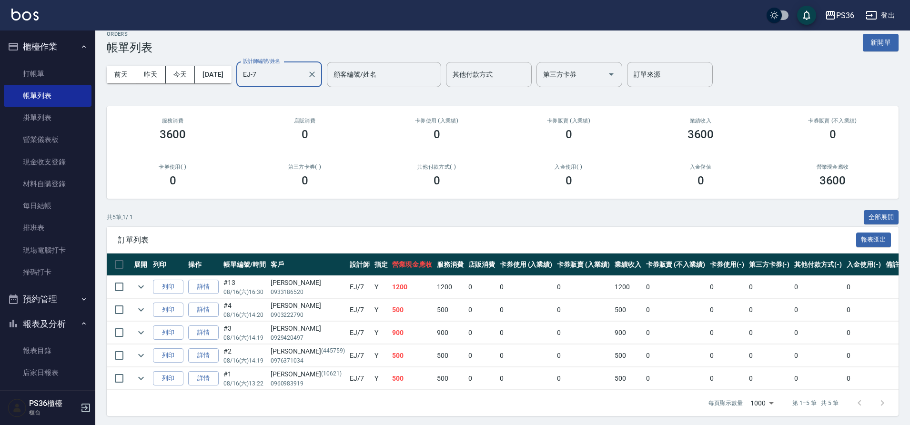
scroll to position [21, 0]
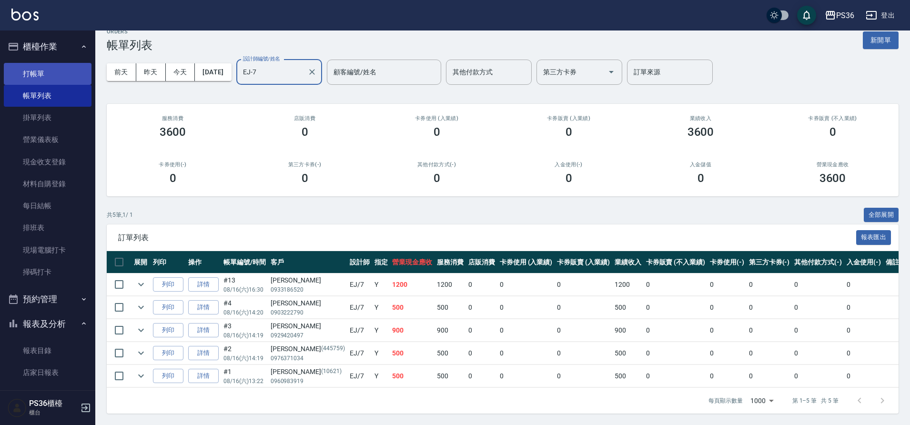
type input "EJ-7"
click at [57, 78] on link "打帳單" at bounding box center [48, 74] width 88 height 22
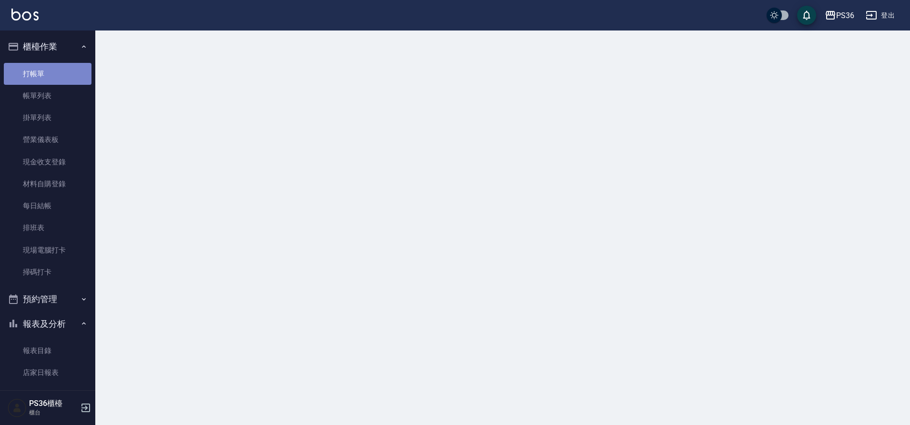
click at [57, 78] on link "打帳單" at bounding box center [48, 74] width 88 height 22
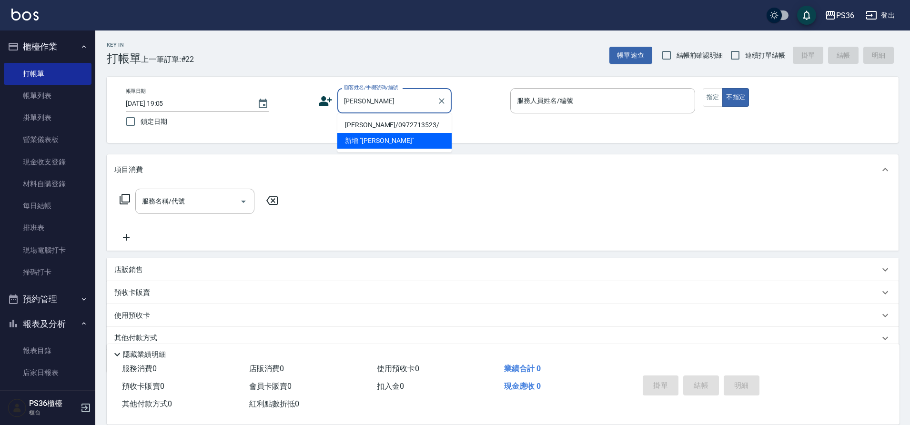
click at [374, 126] on li "[PERSON_NAME]/0972713523/" at bounding box center [394, 125] width 114 height 16
type input "[PERSON_NAME]/0972713523/"
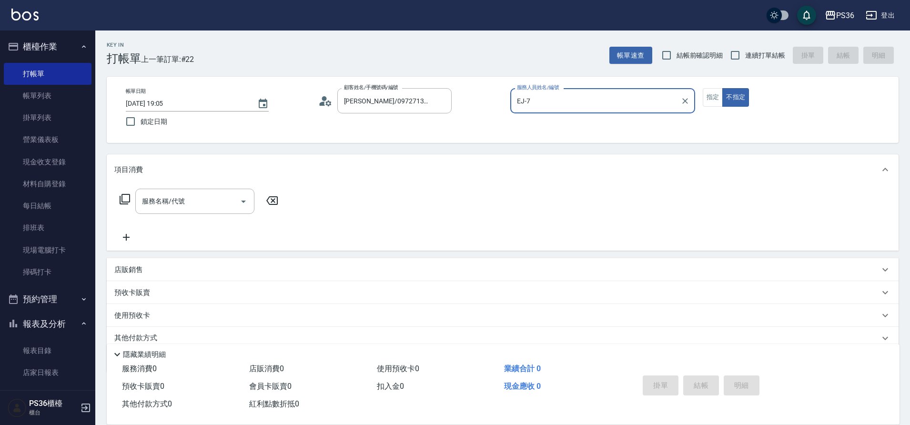
type input "EJ-7"
click at [714, 93] on button "指定" at bounding box center [713, 97] width 20 height 19
click at [167, 205] on input "服務名稱/代號" at bounding box center [188, 201] width 96 height 17
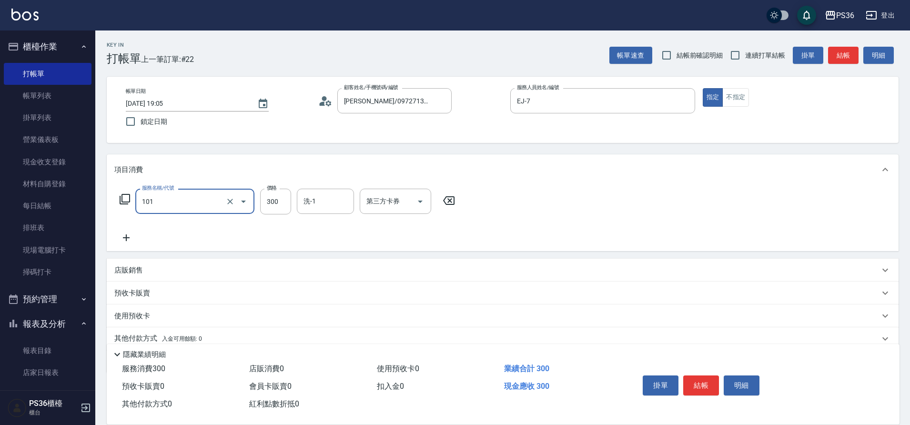
type input "洗髮(101)"
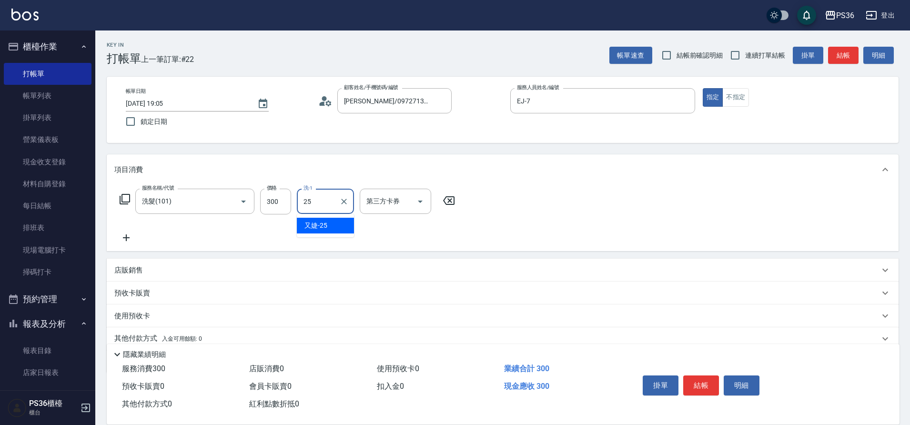
type input "又婕-25"
click at [697, 375] on button "結帳" at bounding box center [701, 385] width 36 height 20
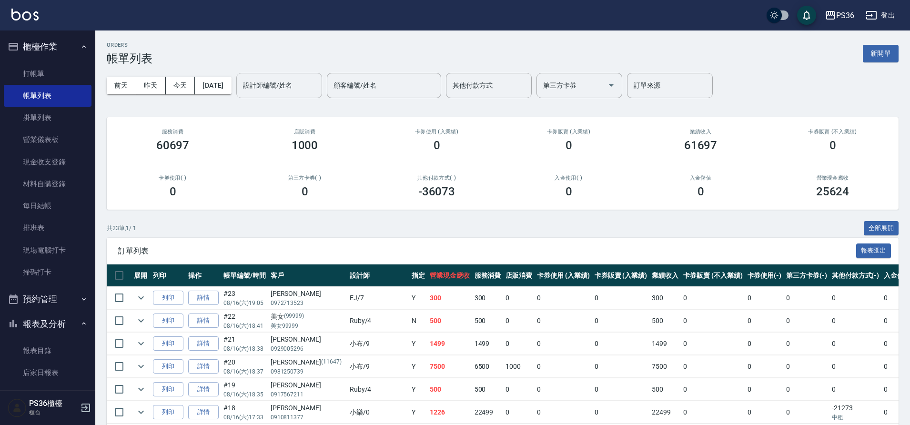
click at [284, 95] on div "設計師編號/姓名" at bounding box center [279, 85] width 86 height 25
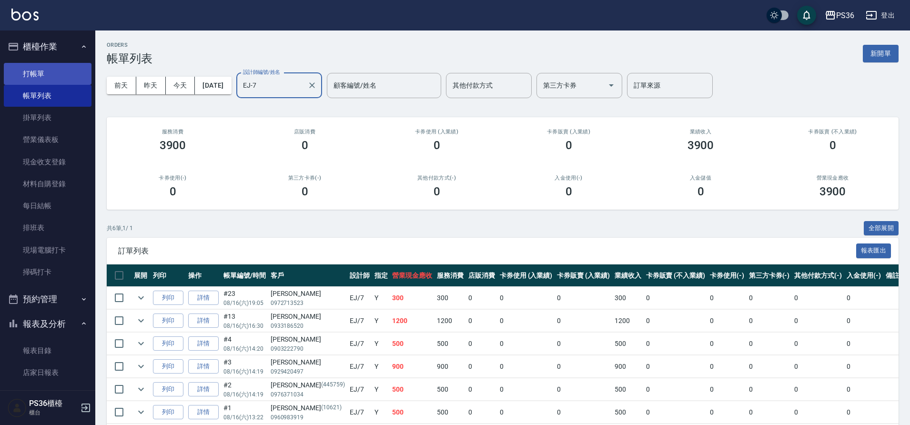
type input "EJ-7"
click at [32, 72] on link "打帳單" at bounding box center [48, 74] width 88 height 22
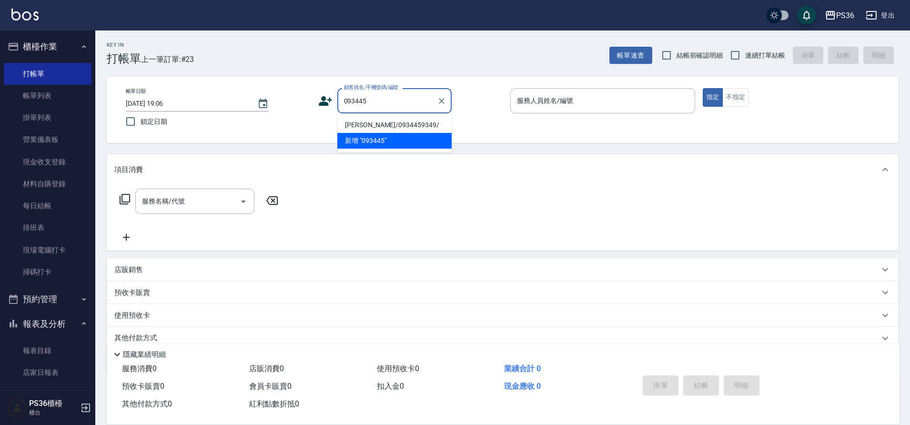
click at [380, 125] on li "[PERSON_NAME]/0934459349/" at bounding box center [394, 125] width 114 height 16
type input "[PERSON_NAME]/0934459349/"
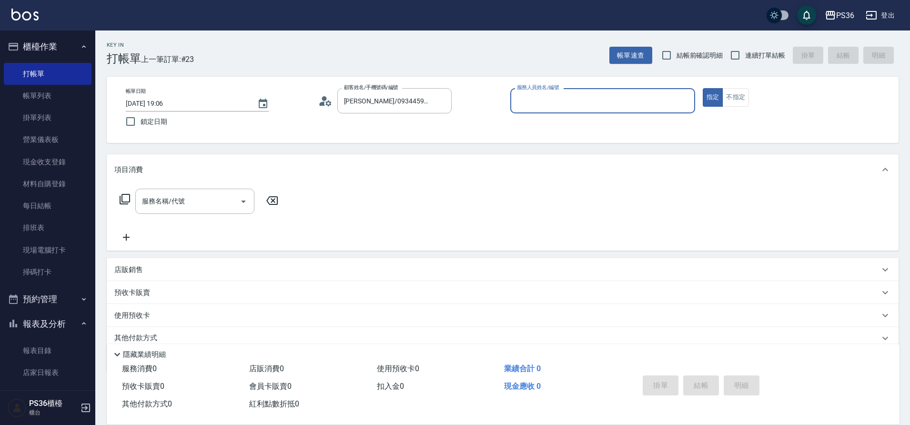
type input "EJ-7"
click at [193, 191] on div "服務名稱/代號" at bounding box center [194, 201] width 119 height 25
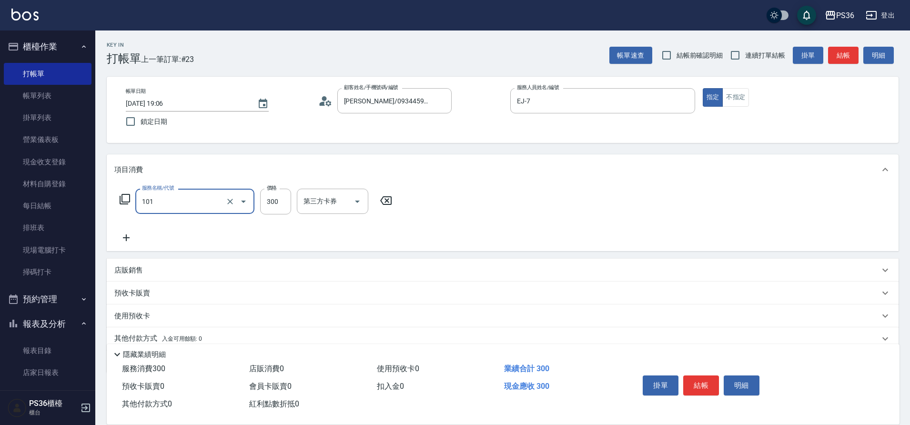
type input "洗髮(101)"
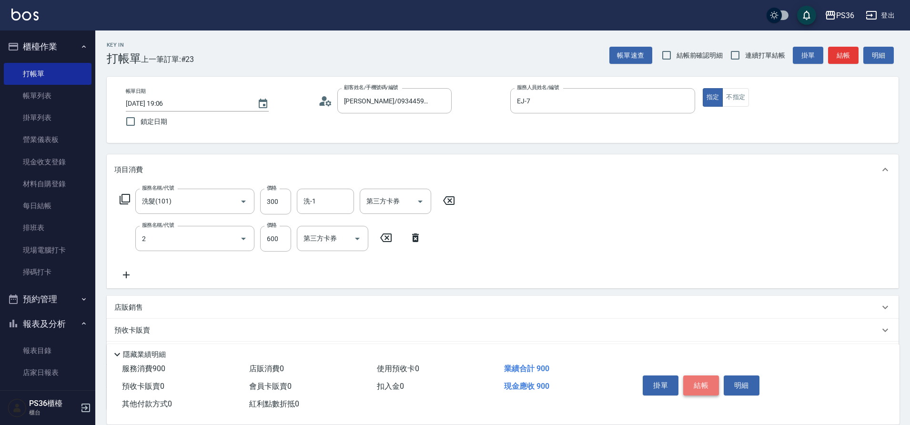
type input "局部染髮(2)"
click at [696, 376] on button "結帳" at bounding box center [701, 385] width 36 height 20
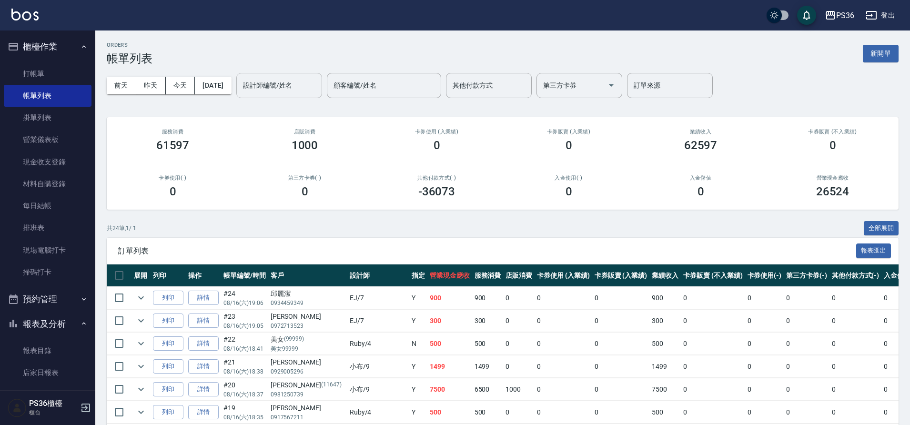
click at [279, 85] on input "設計師編號/姓名" at bounding box center [279, 85] width 77 height 17
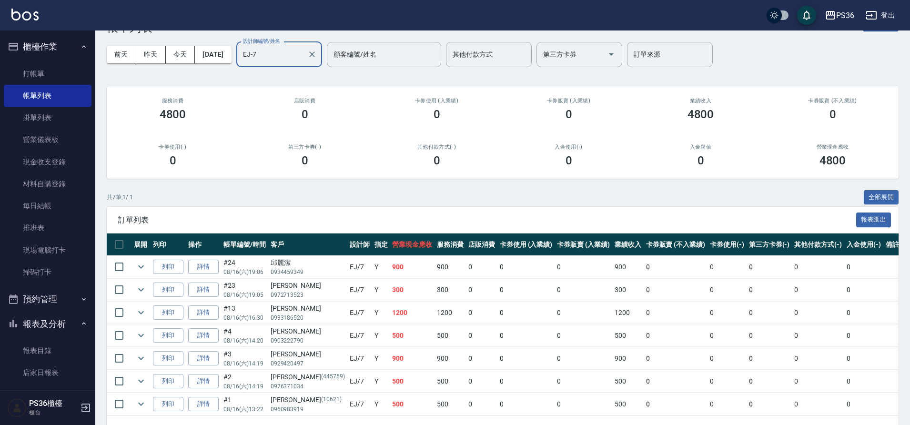
scroll to position [67, 0]
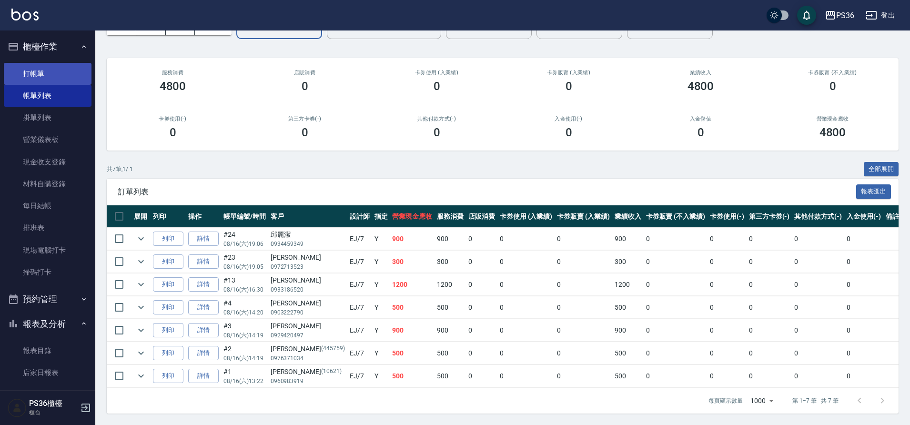
type input "EJ-7"
click at [51, 78] on link "打帳單" at bounding box center [48, 74] width 88 height 22
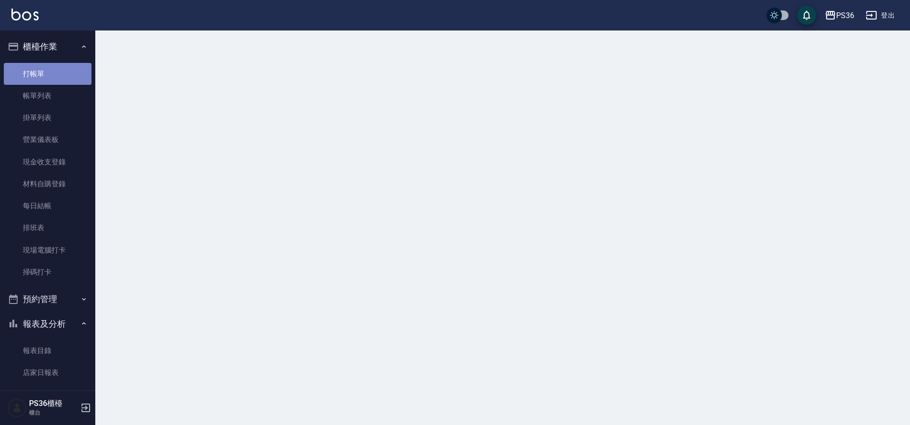
click at [50, 78] on link "打帳單" at bounding box center [48, 74] width 88 height 22
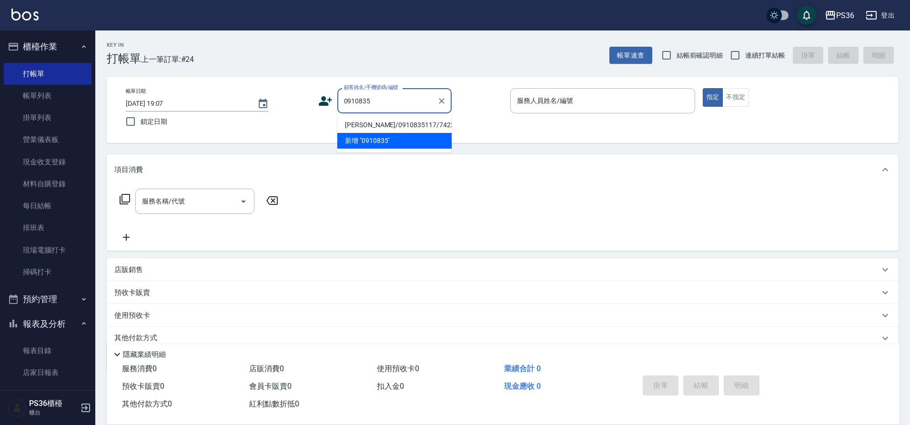
click at [398, 127] on li "[PERSON_NAME]/0910835117/7422" at bounding box center [394, 125] width 114 height 16
type input "[PERSON_NAME]/0910835117/7422"
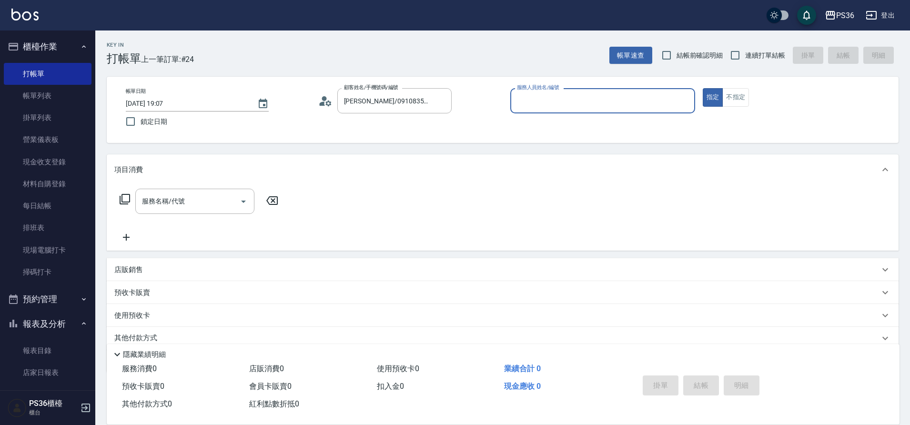
type input "EJ-7"
click at [172, 205] on input "服務名稱/代號" at bounding box center [188, 201] width 96 height 17
click at [121, 199] on icon at bounding box center [124, 198] width 11 height 11
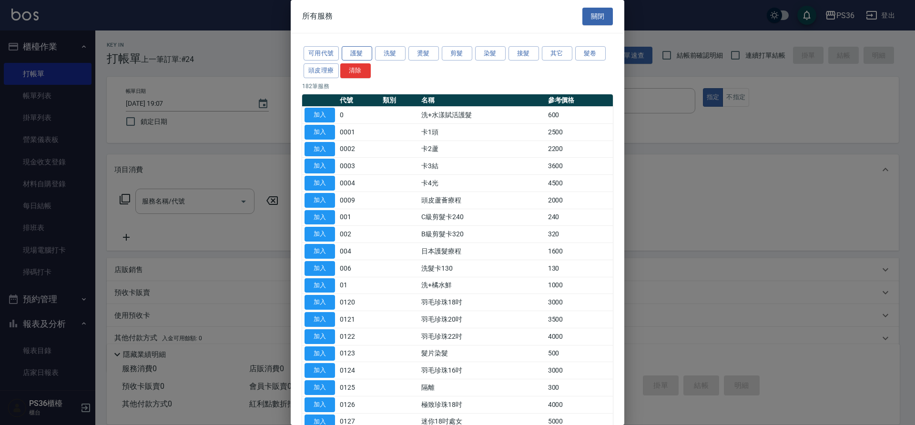
click at [355, 52] on button "護髮" at bounding box center [357, 53] width 30 height 15
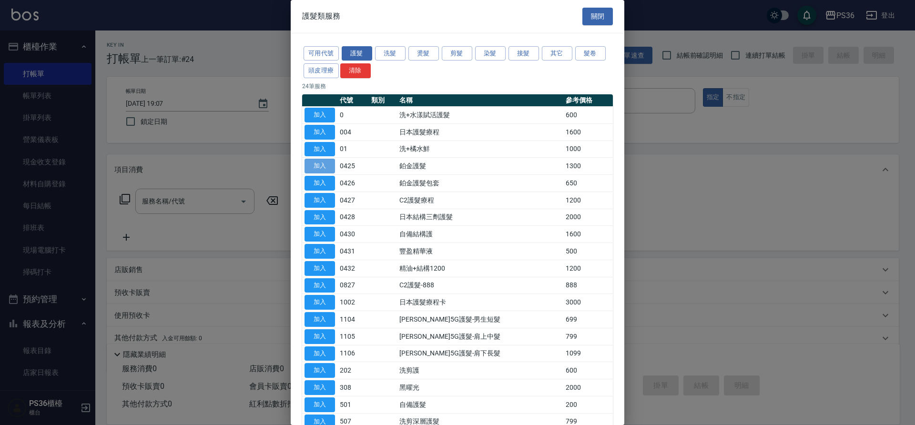
click at [321, 163] on button "加入" at bounding box center [319, 166] width 30 height 15
type input "鉑金護髮(0425)"
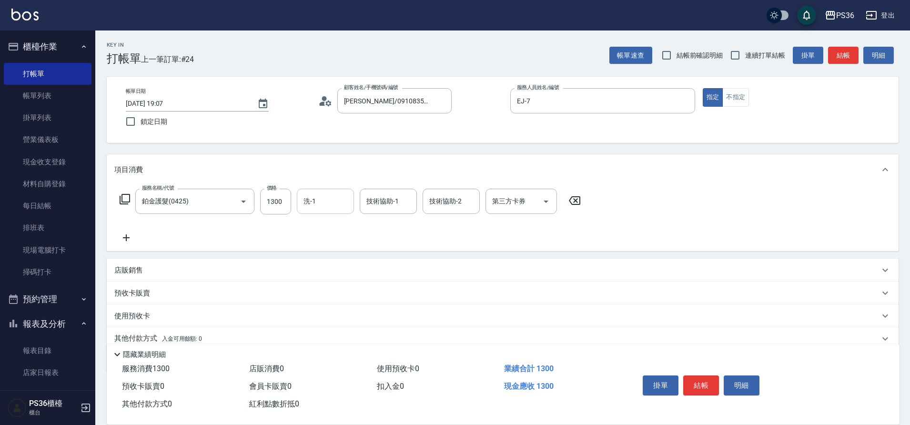
click at [336, 203] on input "洗-1" at bounding box center [325, 201] width 49 height 17
type input "又婕-25"
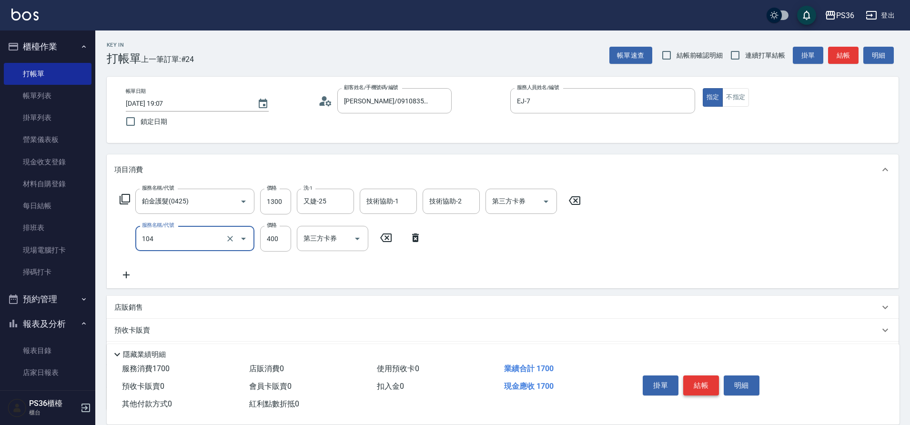
type input "B級單剪(104)"
click at [694, 378] on button "結帳" at bounding box center [701, 385] width 36 height 20
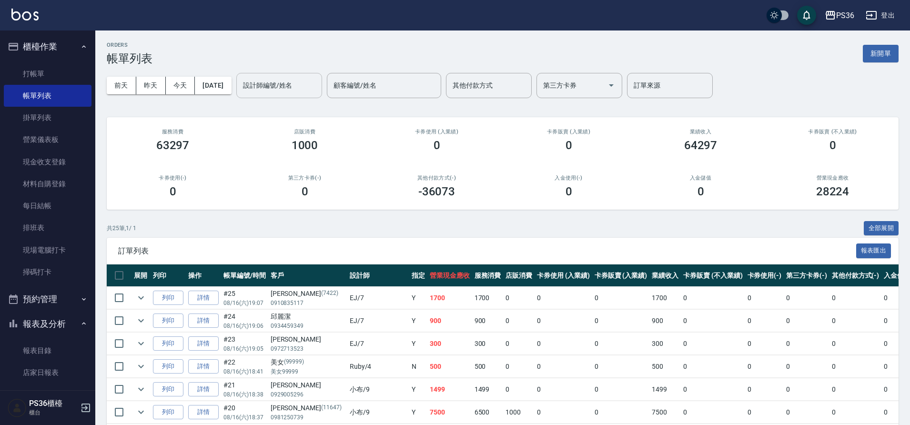
click at [297, 76] on div "設計師編號/姓名" at bounding box center [279, 85] width 86 height 25
click at [297, 76] on div "設計師編號/姓名 設計師編號/姓名" at bounding box center [279, 85] width 86 height 25
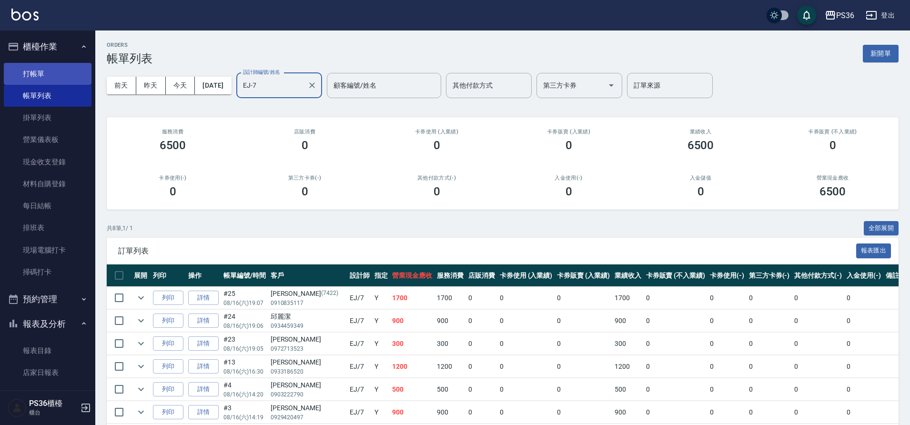
type input "EJ-7"
click at [42, 69] on link "打帳單" at bounding box center [48, 74] width 88 height 22
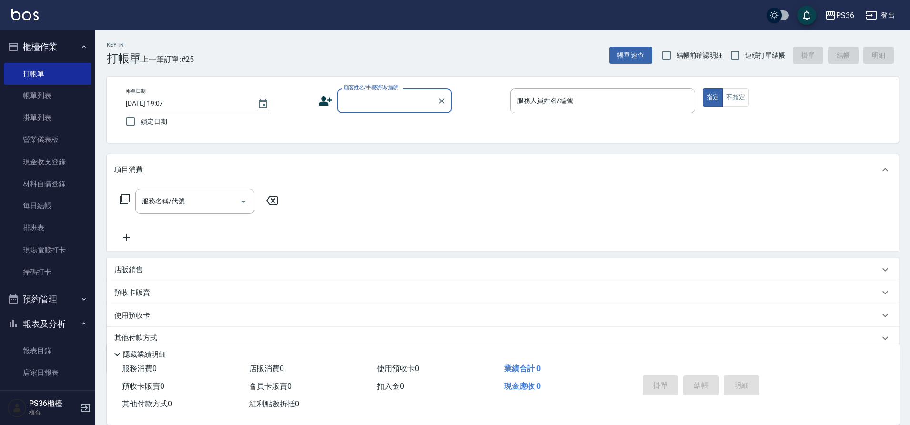
click at [364, 108] on input "顧客姓名/手機號碼/編號" at bounding box center [387, 100] width 91 height 17
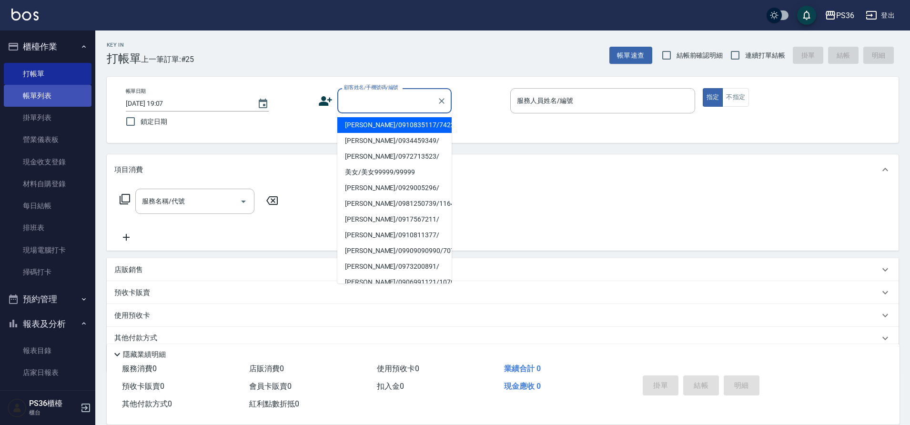
click at [41, 99] on link "帳單列表" at bounding box center [48, 96] width 88 height 22
click at [67, 92] on link "帳單列表" at bounding box center [48, 96] width 88 height 22
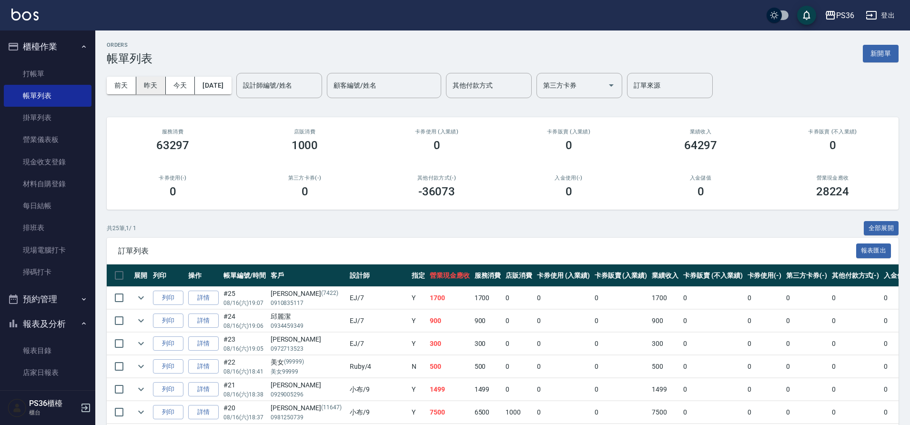
click at [152, 87] on button "昨天" at bounding box center [151, 86] width 30 height 18
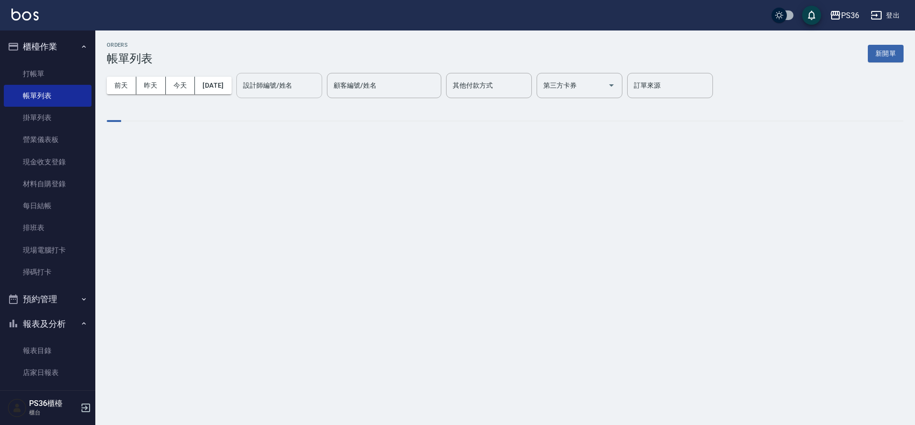
click at [292, 92] on input "設計師編號/姓名" at bounding box center [279, 85] width 77 height 17
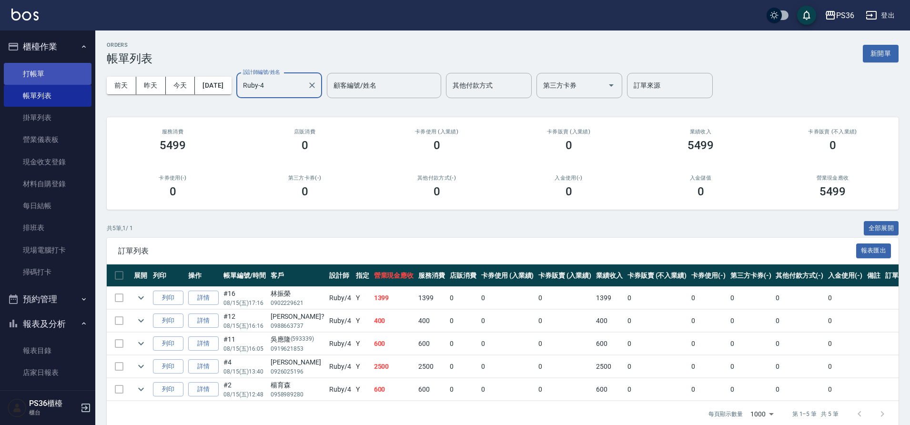
type input "Ruby-4"
click at [61, 74] on link "打帳單" at bounding box center [48, 74] width 88 height 22
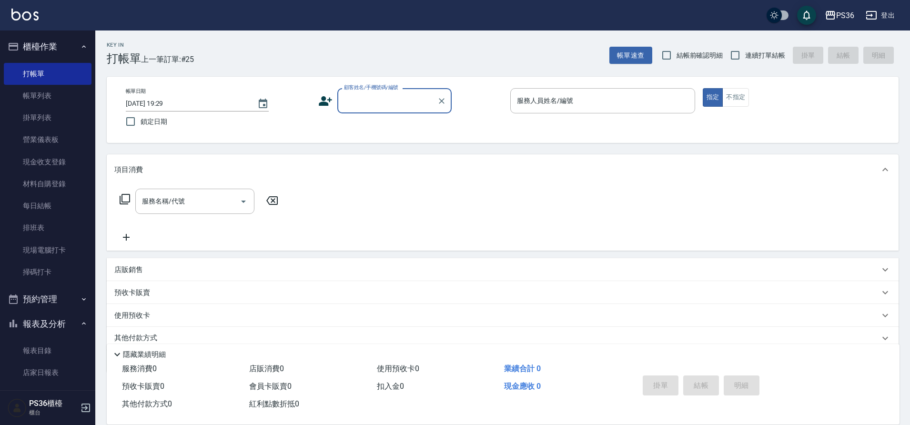
click at [395, 110] on div "顧客姓名/手機號碼/編號" at bounding box center [394, 100] width 114 height 25
click at [371, 130] on li "[PERSON_NAME]?/0988663737/" at bounding box center [394, 125] width 114 height 16
type input "[PERSON_NAME]?/0988663737/"
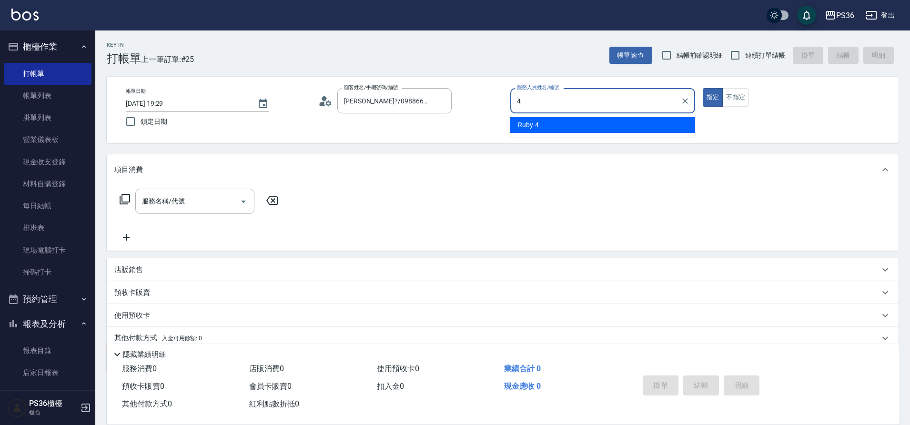
type input "Ruby-4"
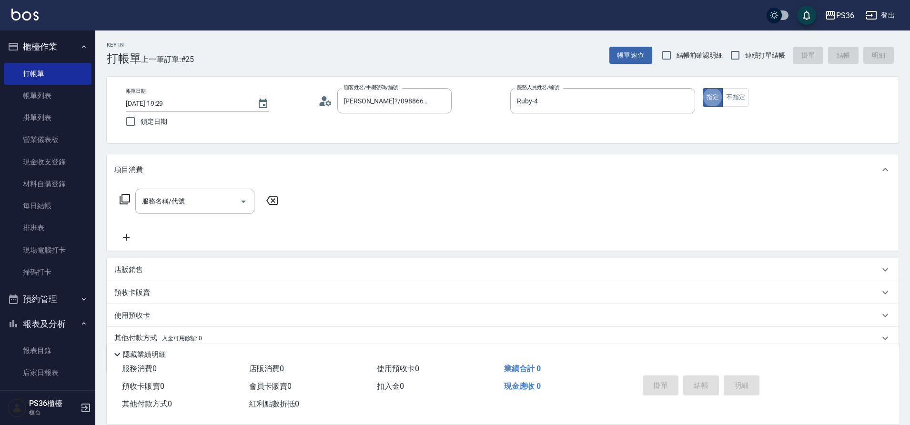
type button "true"
click at [178, 201] on div "服務名稱/代號 服務名稱/代號" at bounding box center [194, 201] width 119 height 25
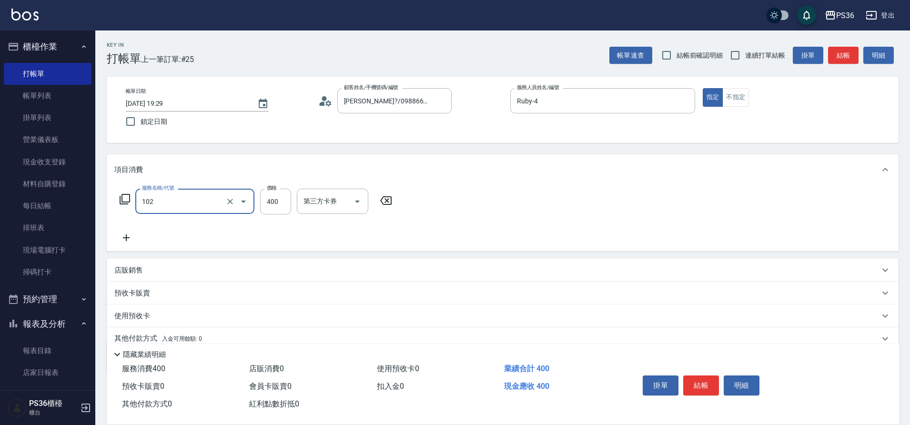
type input "精油洗髮(102)"
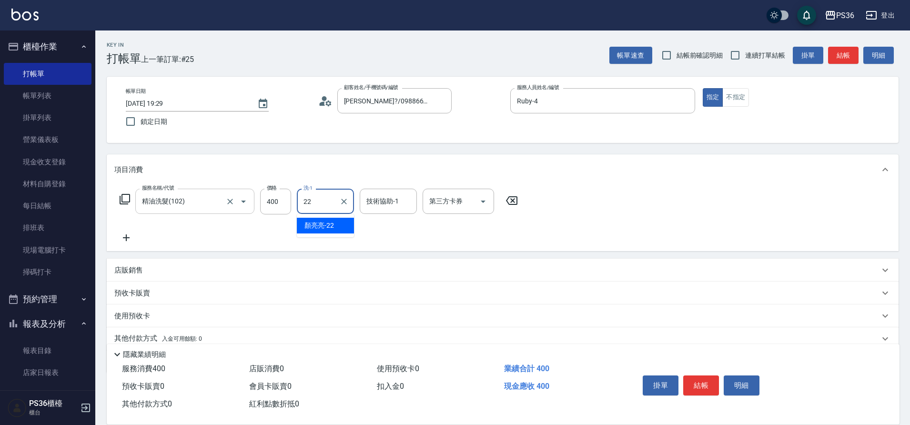
type input "[PERSON_NAME]-22"
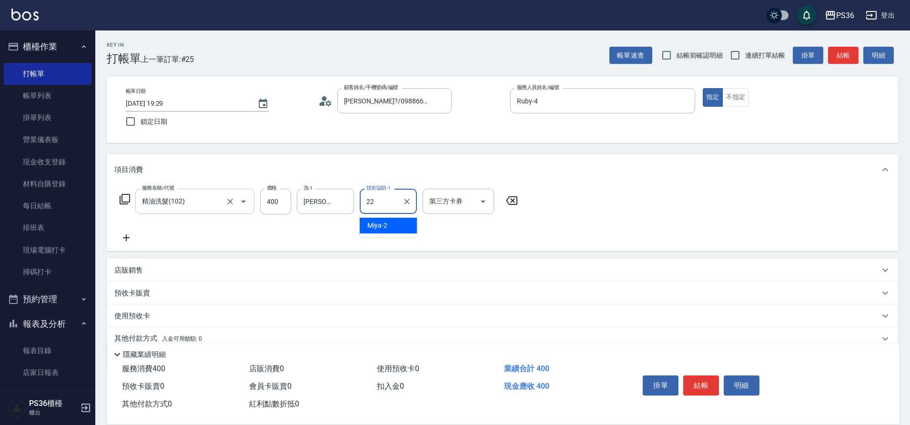
type input "[PERSON_NAME]-22"
click at [699, 376] on button "結帳" at bounding box center [701, 385] width 36 height 20
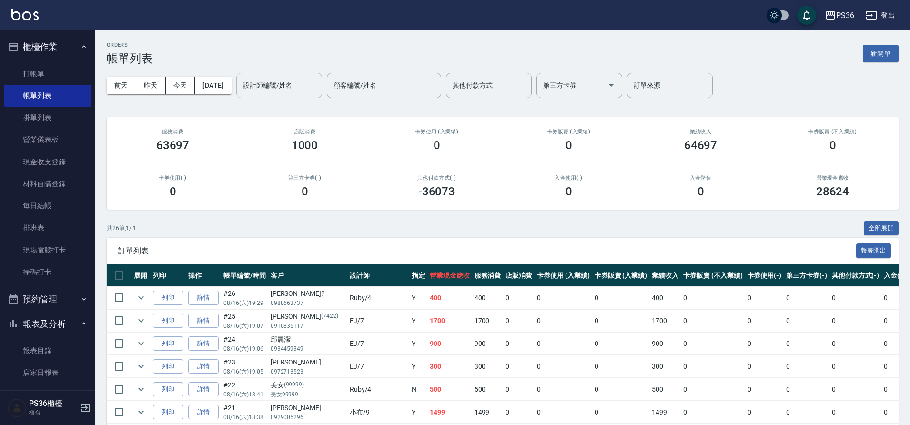
click at [299, 78] on div "設計師編號/姓名 設計師編號/姓名" at bounding box center [279, 85] width 86 height 25
type input "小樂-0"
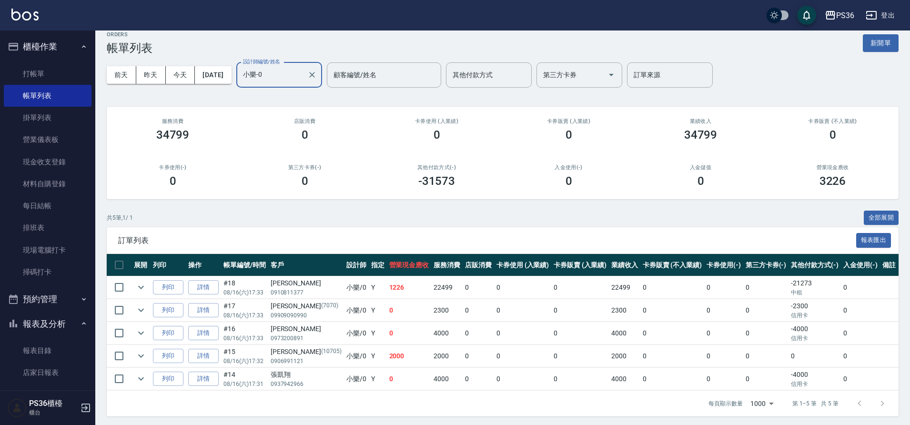
scroll to position [13, 0]
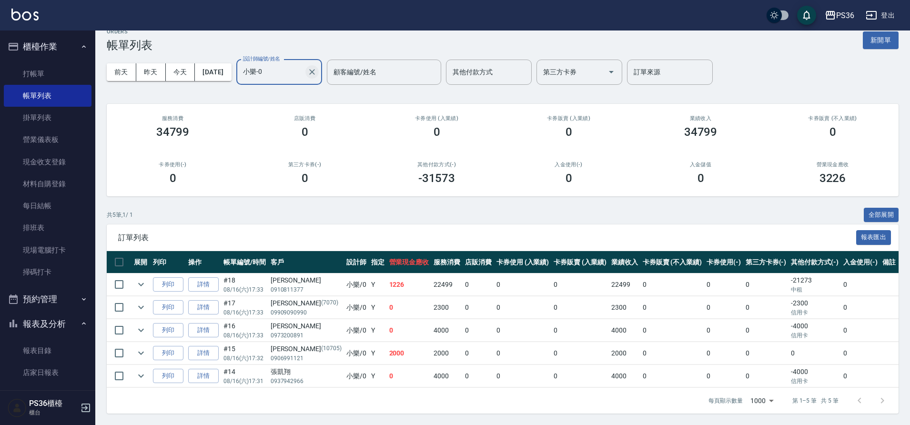
click at [317, 74] on icon "Clear" at bounding box center [312, 72] width 10 height 10
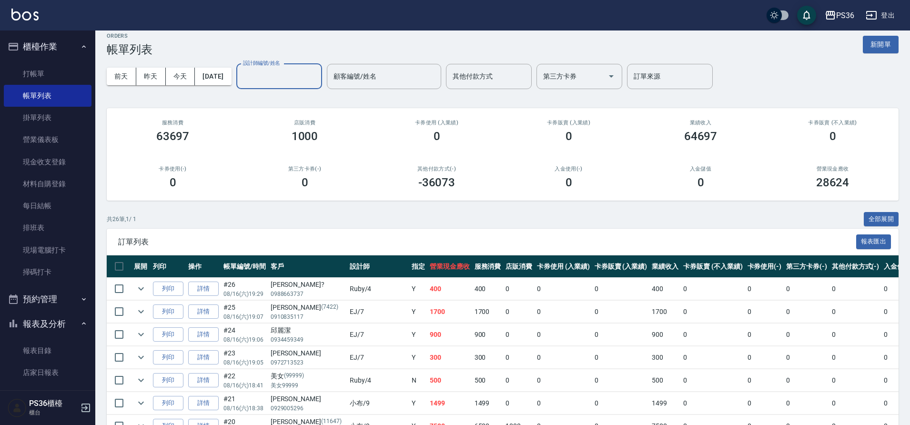
scroll to position [0, 0]
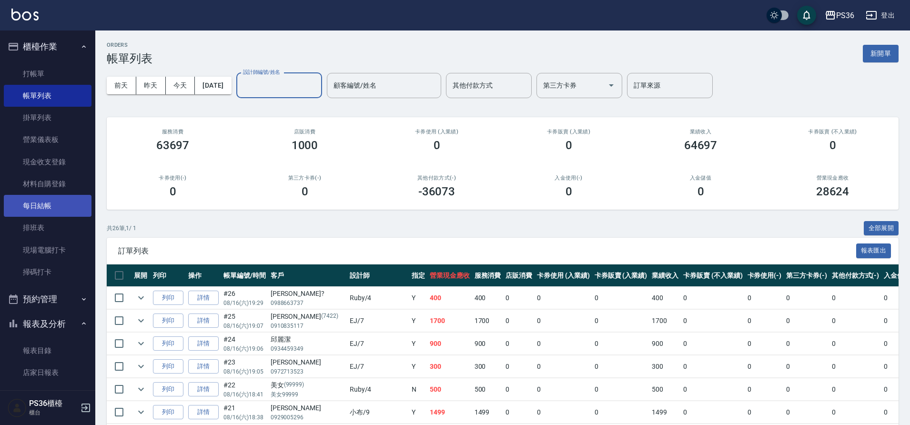
click at [41, 203] on link "每日結帳" at bounding box center [48, 206] width 88 height 22
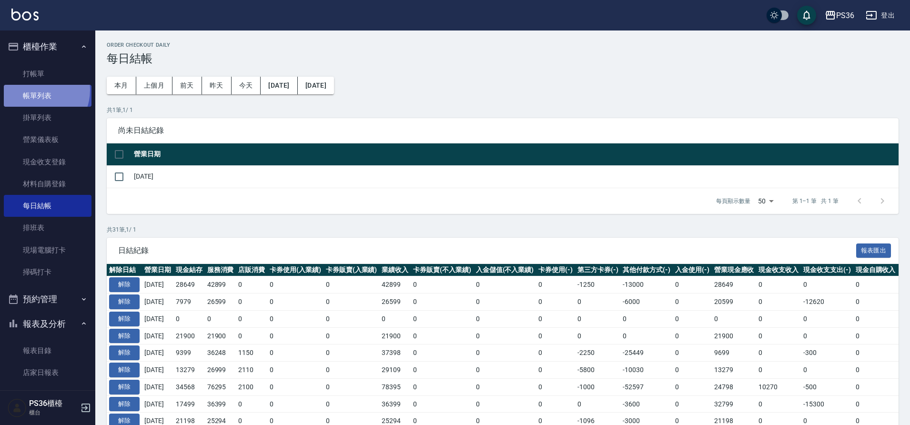
click at [35, 90] on link "帳單列表" at bounding box center [48, 96] width 88 height 22
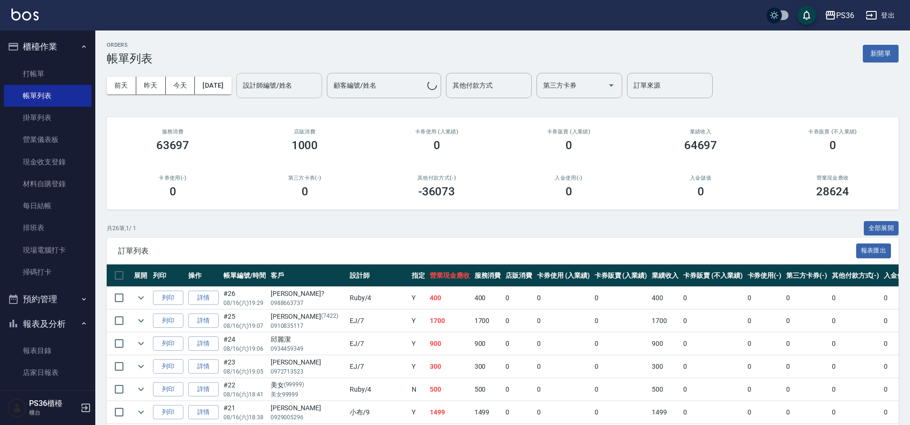
click at [279, 81] on div "設計師編號/姓名 設計師編號/姓名" at bounding box center [279, 85] width 86 height 25
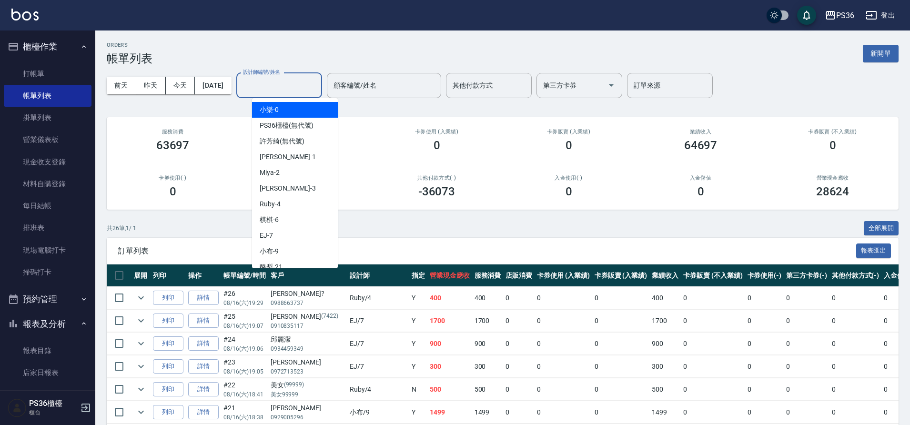
type input "0"
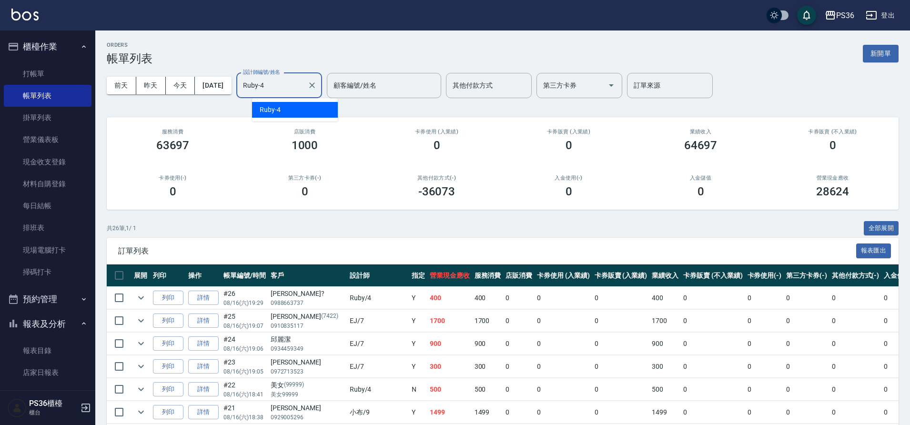
type input "Ruby-4"
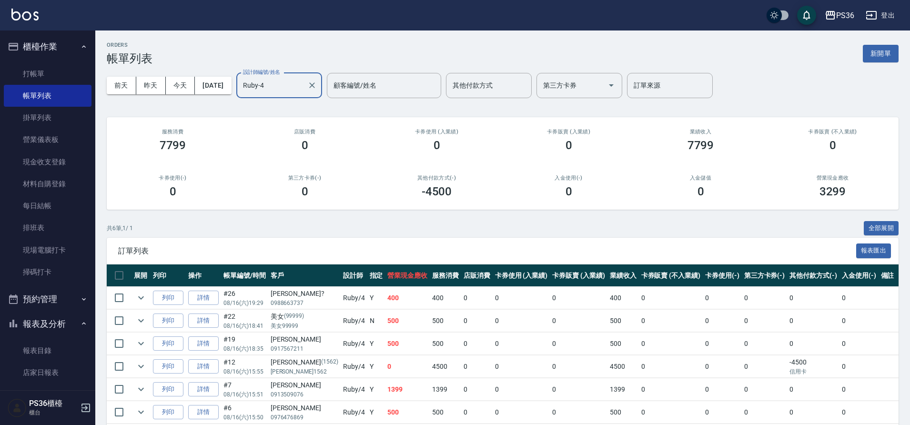
scroll to position [36, 0]
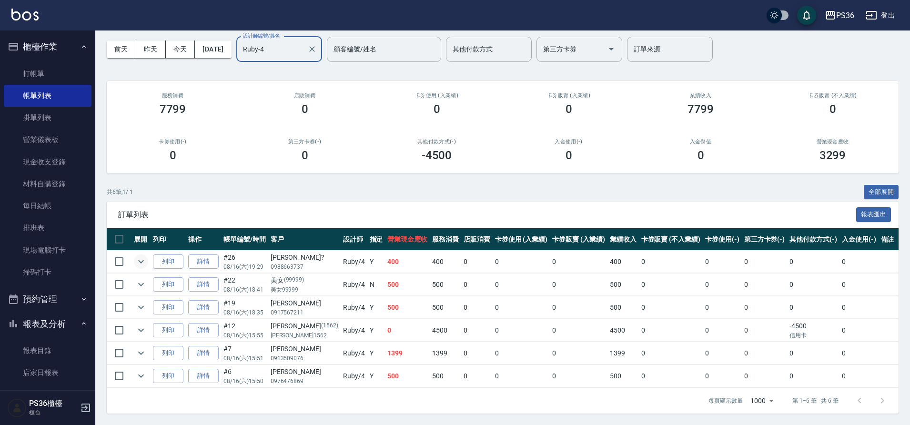
click at [144, 262] on icon "expand row" at bounding box center [140, 261] width 11 height 11
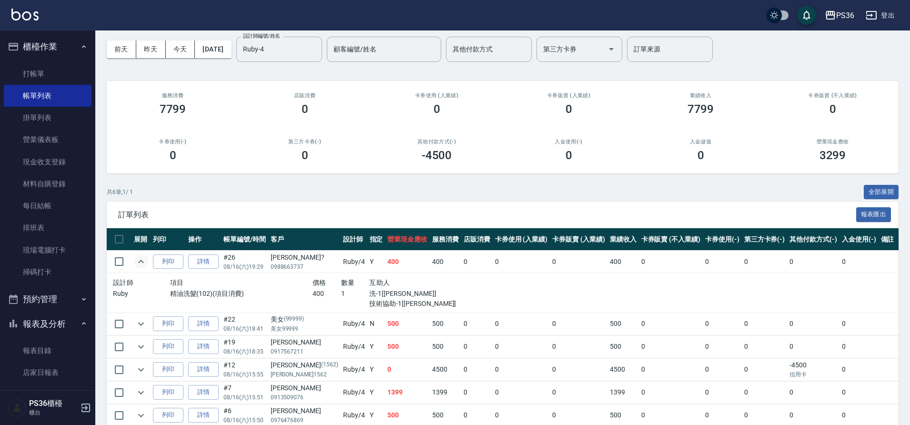
click at [144, 262] on icon "expand row" at bounding box center [140, 261] width 11 height 11
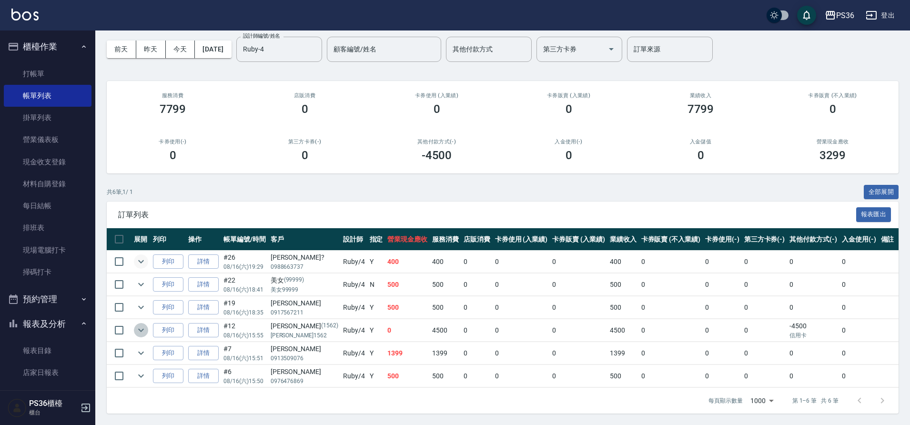
click at [144, 330] on icon "expand row" at bounding box center [140, 329] width 11 height 11
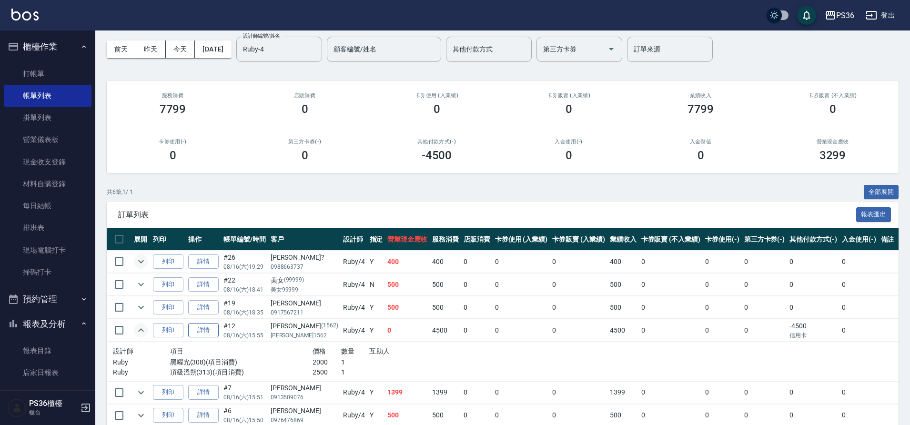
click at [204, 331] on link "詳情" at bounding box center [203, 330] width 30 height 15
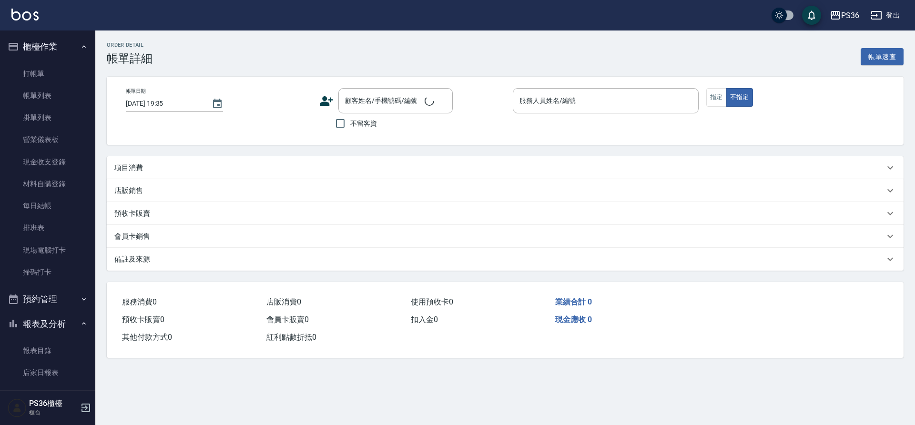
type input "[DATE] 15:55"
type input "Ruby-4"
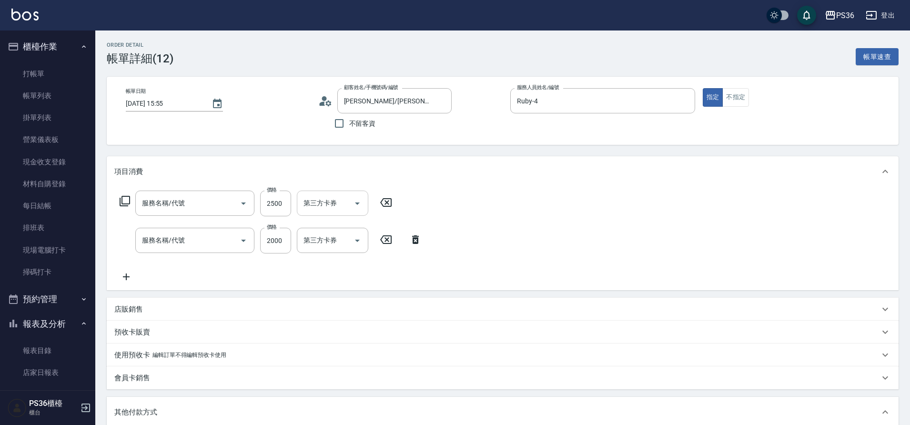
type input "[PERSON_NAME]/[PERSON_NAME]1562/1562"
type input "頂級溫朔(313)"
type input "黑曜光(308)"
click at [330, 207] on input "洗-1" at bounding box center [325, 203] width 49 height 17
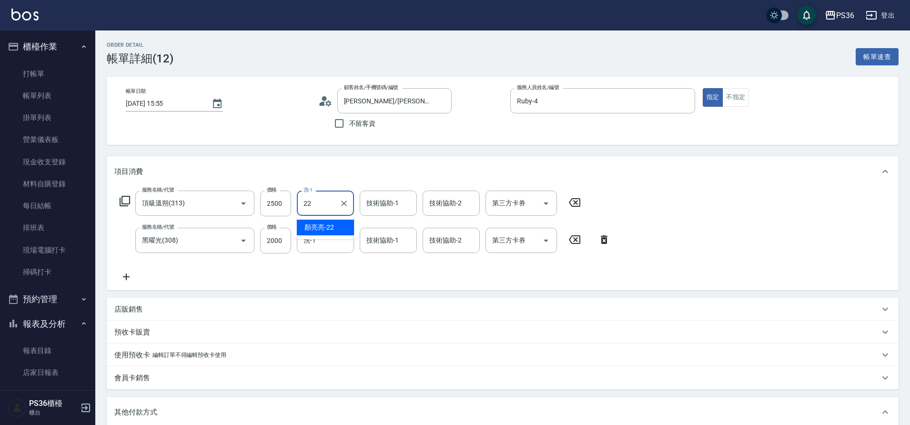
type input "[PERSON_NAME]-22"
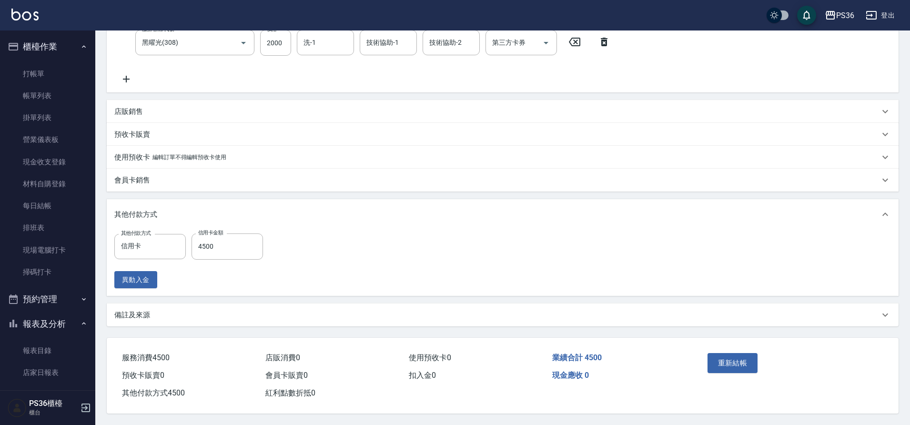
scroll to position [202, 0]
click at [751, 356] on button "重新結帳" at bounding box center [732, 363] width 50 height 20
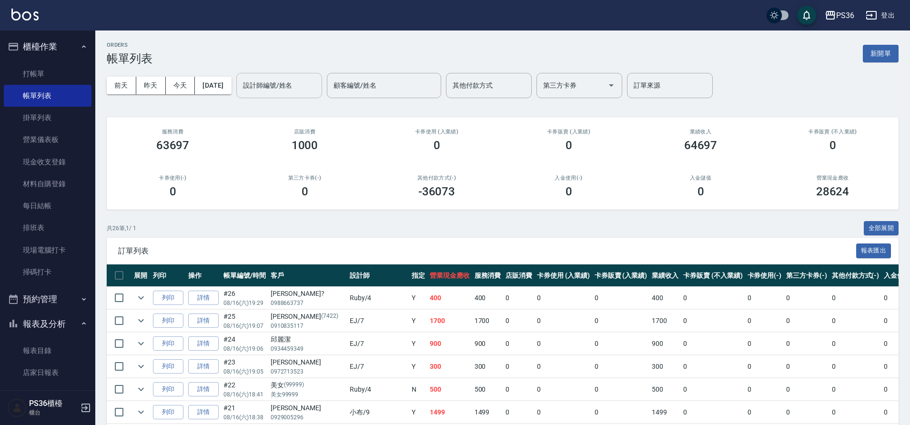
click at [278, 89] on input "設計師編號/姓名" at bounding box center [279, 85] width 77 height 17
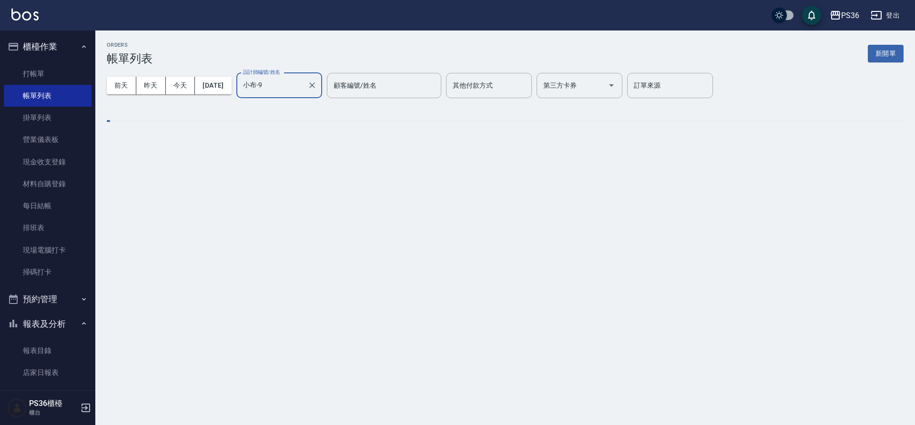
type input "小布-9"
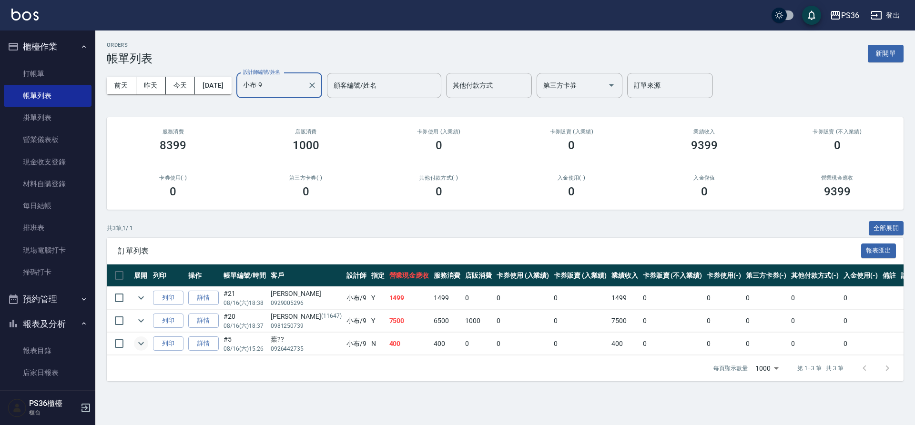
click at [141, 341] on icon "expand row" at bounding box center [140, 343] width 11 height 11
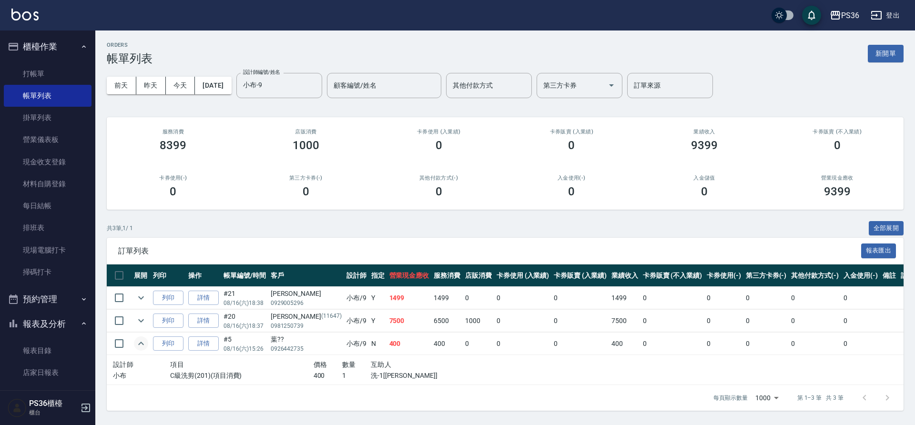
click at [141, 341] on icon "expand row" at bounding box center [140, 343] width 11 height 11
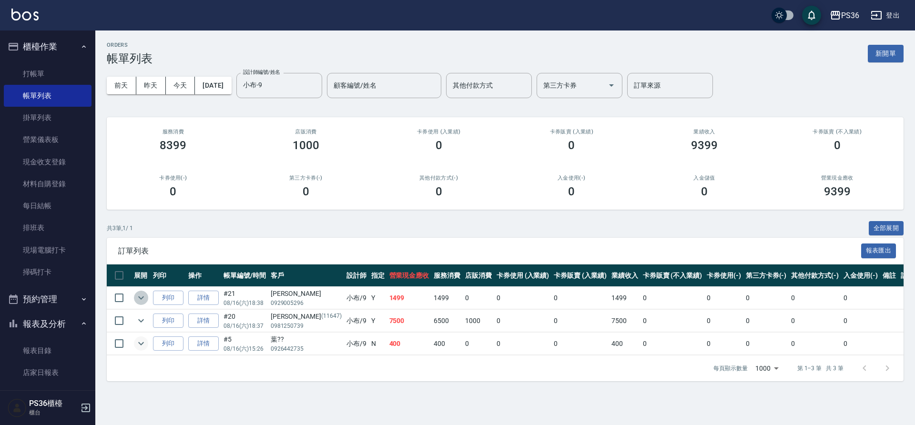
click at [146, 298] on icon "expand row" at bounding box center [140, 297] width 11 height 11
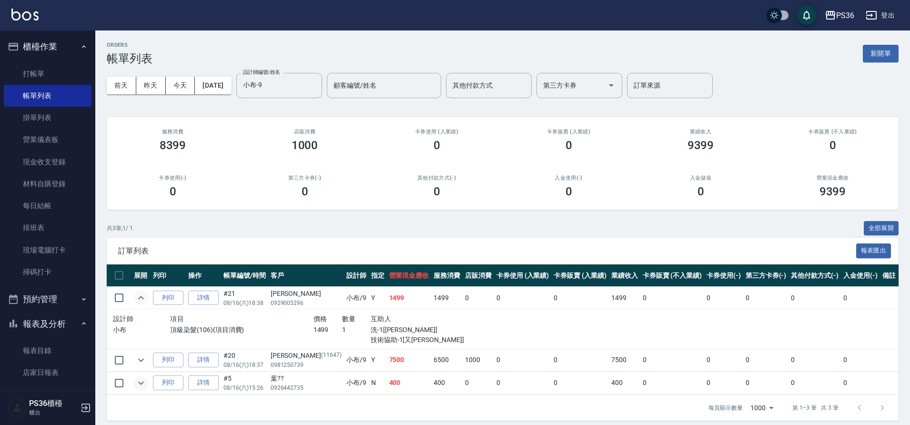
click at [146, 298] on icon "expand row" at bounding box center [140, 297] width 11 height 11
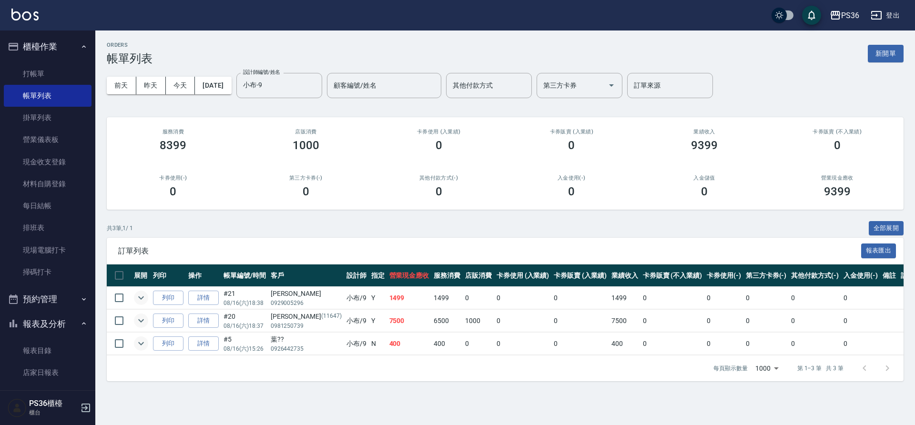
click at [142, 319] on icon "expand row" at bounding box center [140, 320] width 11 height 11
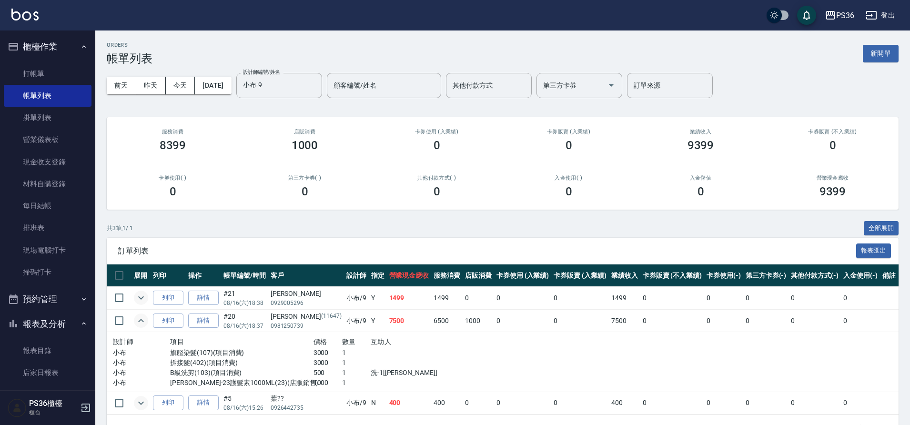
click at [142, 319] on icon "expand row" at bounding box center [140, 320] width 11 height 11
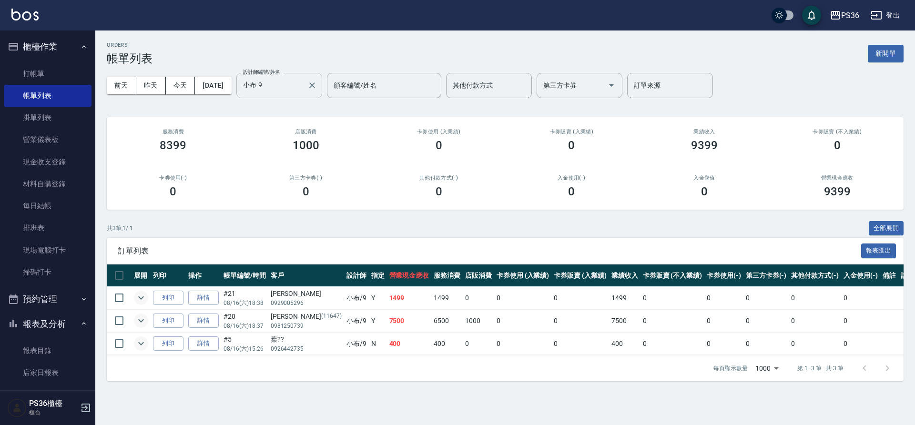
click at [322, 82] on div "小布-9 設計師編號/姓名" at bounding box center [279, 85] width 86 height 25
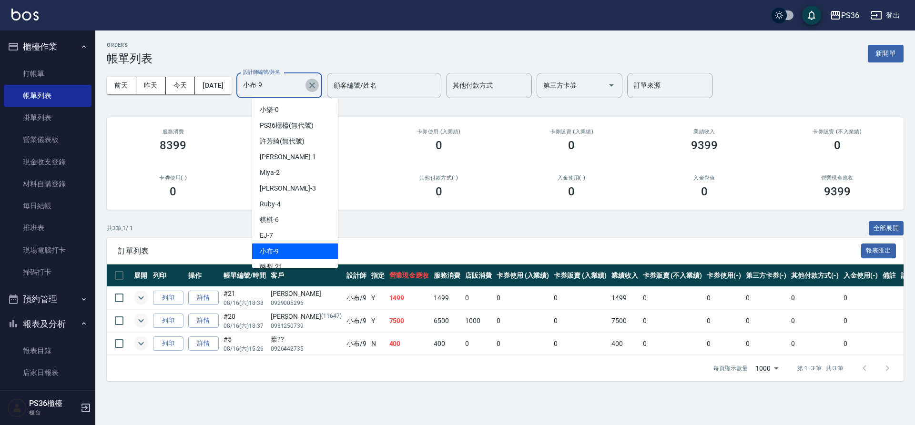
click at [317, 83] on icon "Clear" at bounding box center [312, 85] width 10 height 10
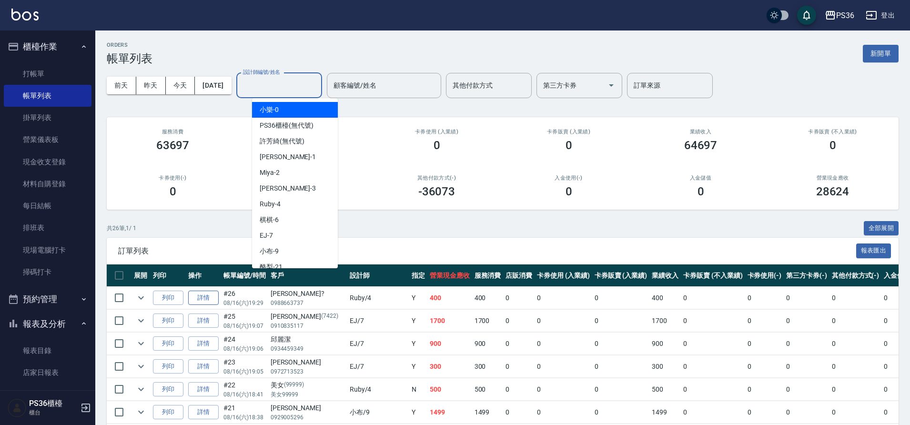
click at [202, 294] on link "詳情" at bounding box center [203, 298] width 30 height 15
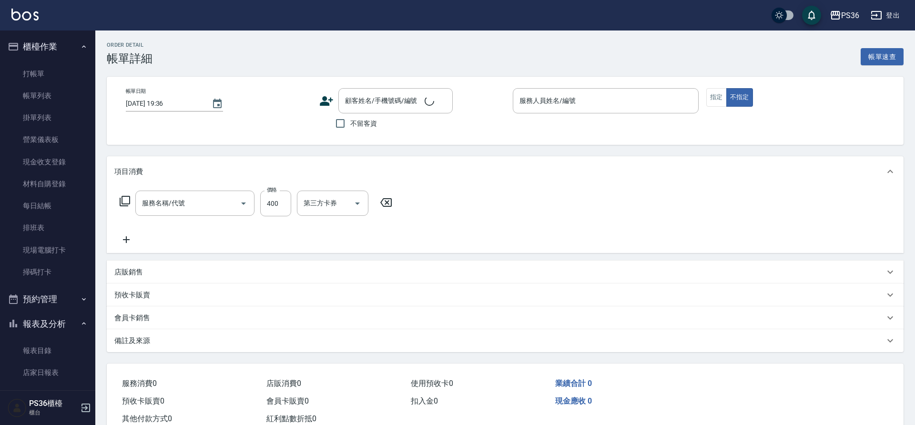
type input "[DATE] 19:29"
type input "Ruby-4"
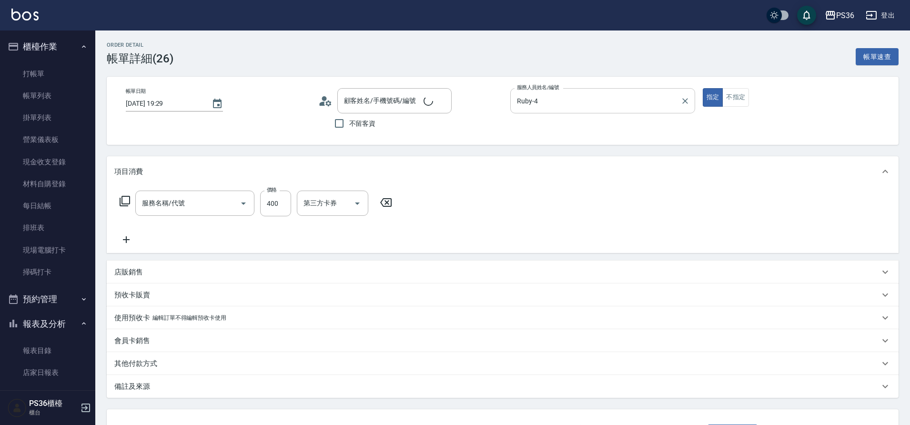
type input "精油洗髮(102)"
type input "[PERSON_NAME]?/0988663737/"
click at [617, 97] on input "Ruby-4" at bounding box center [595, 100] width 162 height 17
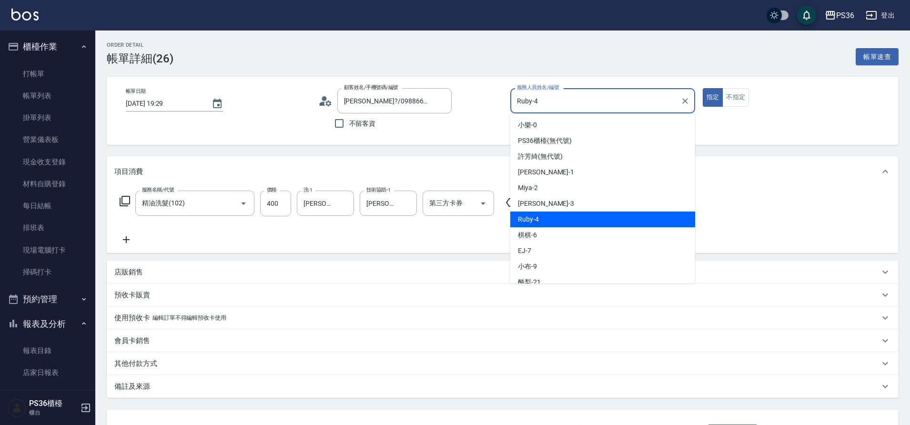
click at [617, 97] on input "Ruby-4" at bounding box center [595, 100] width 162 height 17
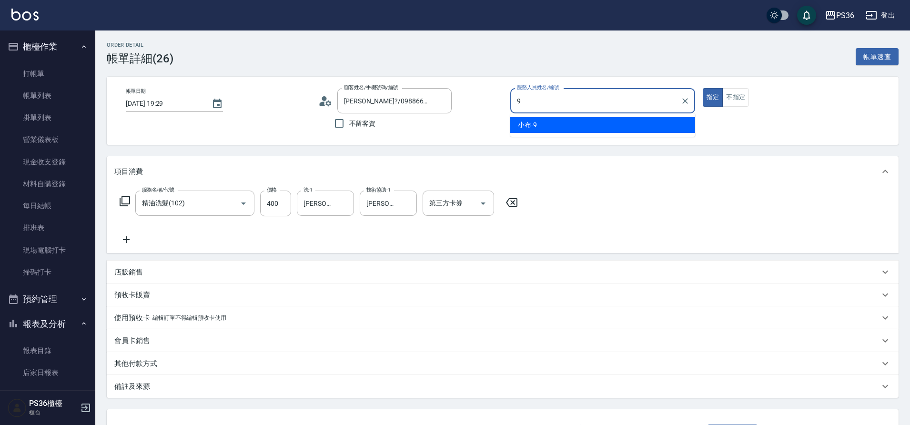
type input "小布-9"
type button "true"
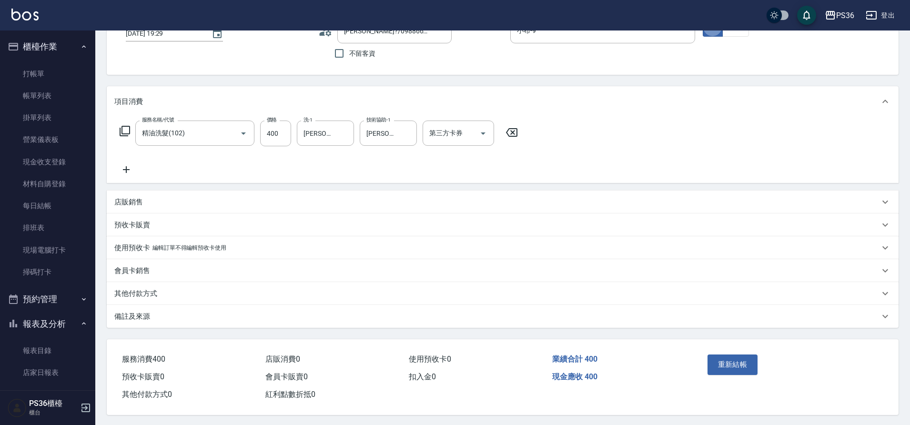
scroll to position [76, 0]
click at [721, 364] on button "重新結帳" at bounding box center [732, 363] width 50 height 20
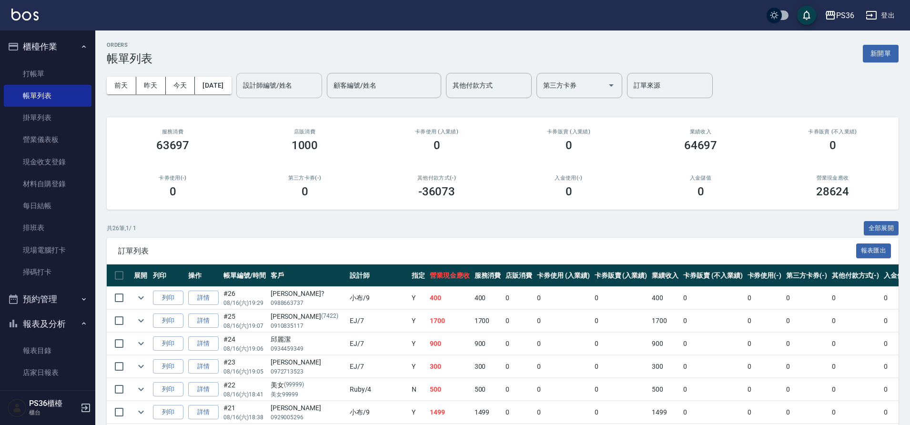
click at [268, 89] on input "設計師編號/姓名" at bounding box center [279, 85] width 77 height 17
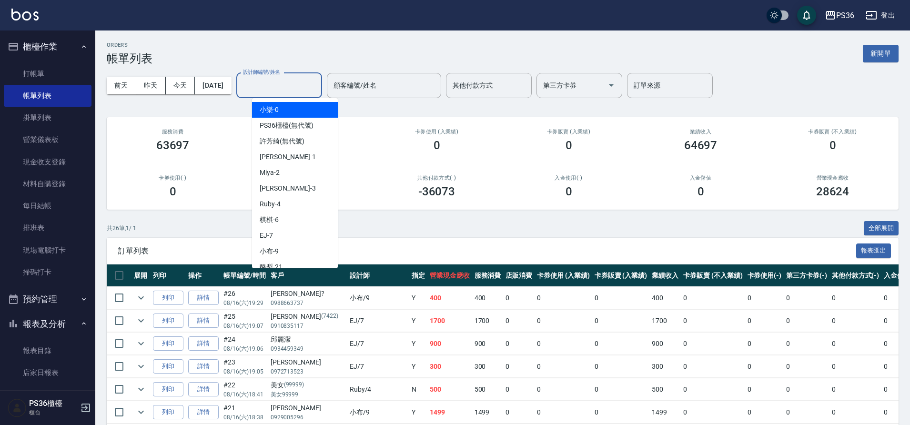
type input "0"
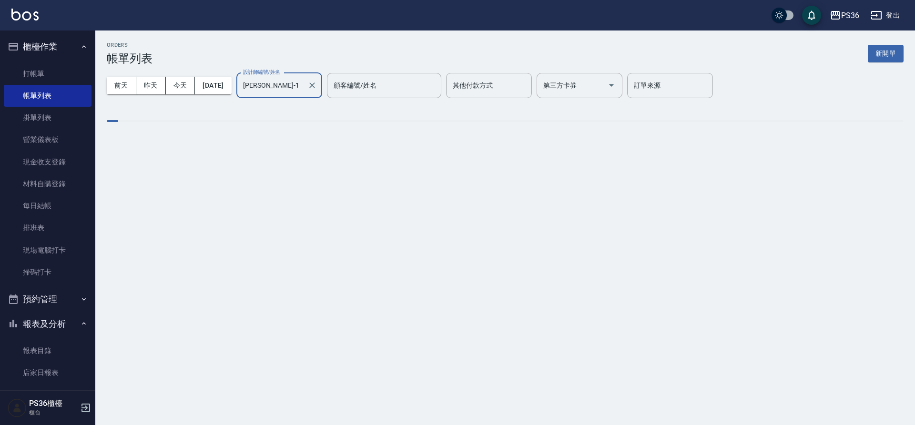
type input "[PERSON_NAME]-1"
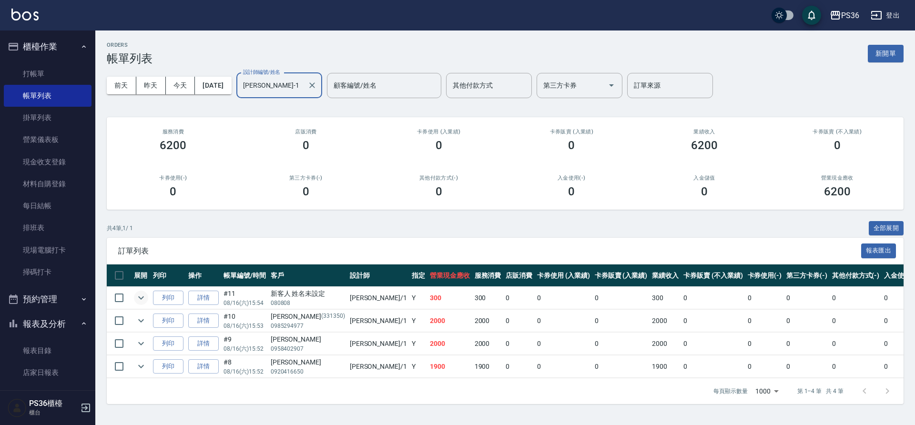
click at [134, 294] on td at bounding box center [140, 298] width 19 height 22
click at [144, 294] on icon "expand row" at bounding box center [140, 297] width 11 height 11
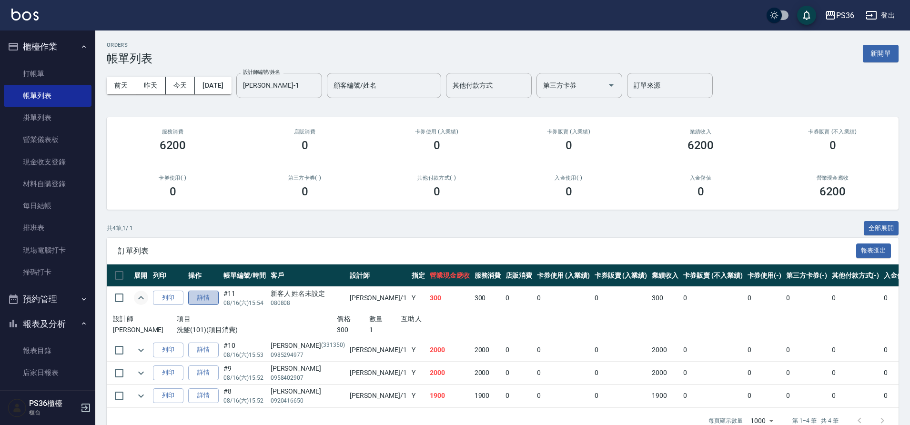
click at [217, 294] on link "詳情" at bounding box center [203, 298] width 30 height 15
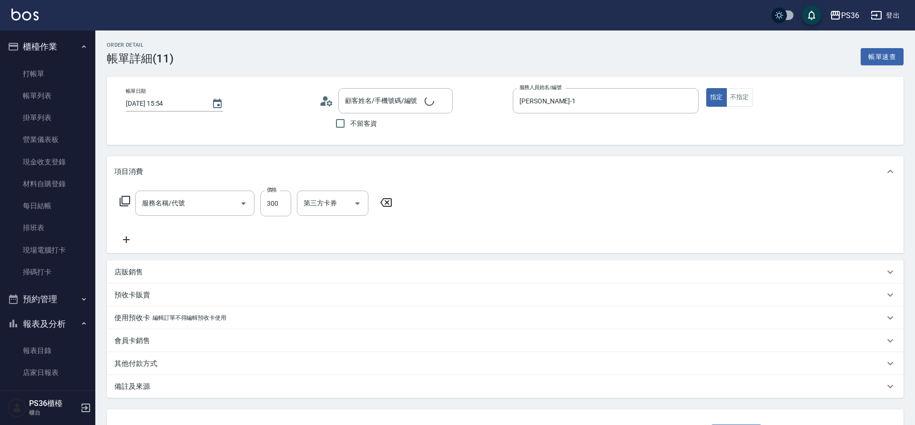
type input "[DATE] 15:54"
type input "[PERSON_NAME]-1"
type input "新客人 姓名未設定/080808/null"
type input "洗髮(101)"
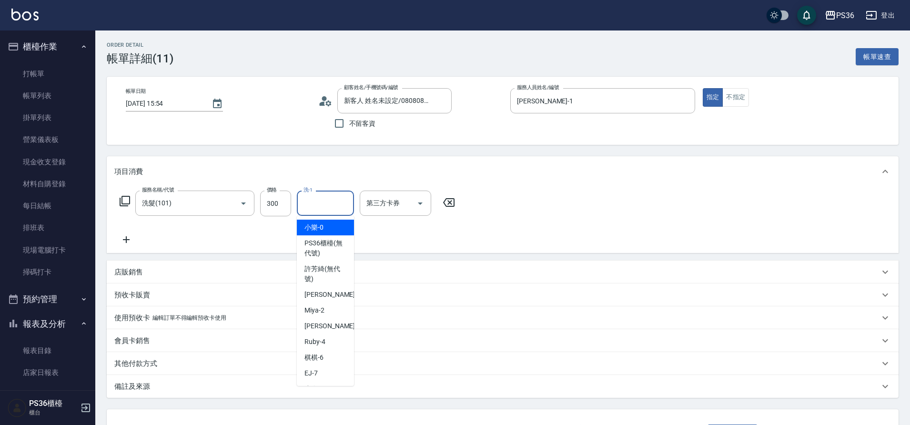
click at [324, 207] on input "洗-1" at bounding box center [325, 203] width 49 height 17
type input "[PERSON_NAME]-22"
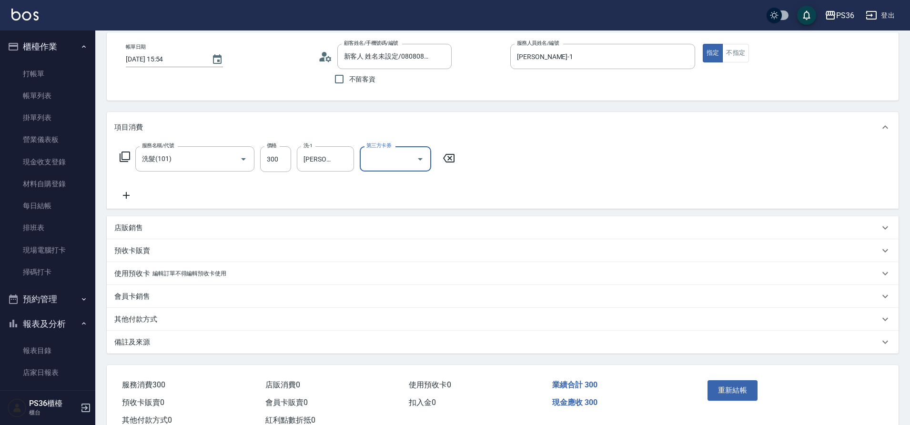
scroll to position [76, 0]
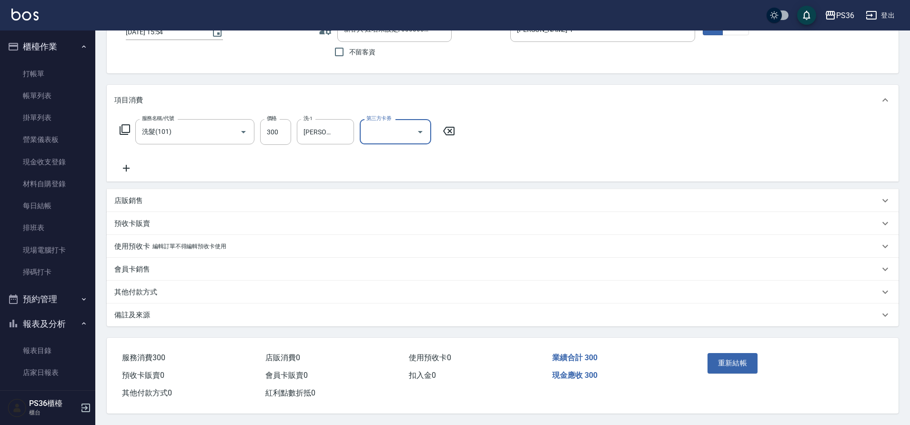
click at [724, 349] on div "重新結帳" at bounding box center [747, 369] width 86 height 41
click at [729, 355] on button "重新結帳" at bounding box center [732, 363] width 50 height 20
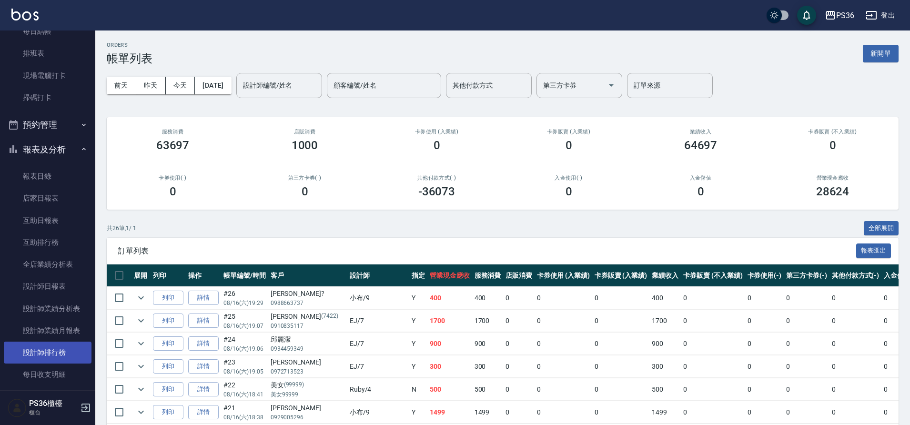
scroll to position [191, 0]
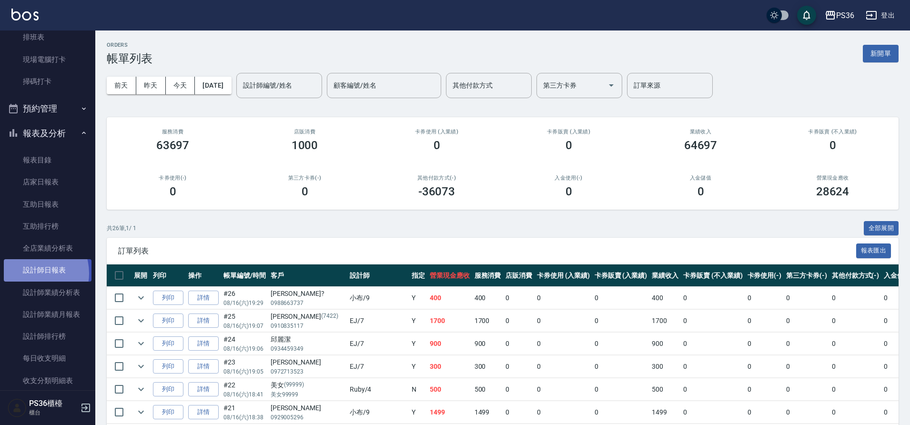
click at [30, 273] on link "設計師日報表" at bounding box center [48, 270] width 88 height 22
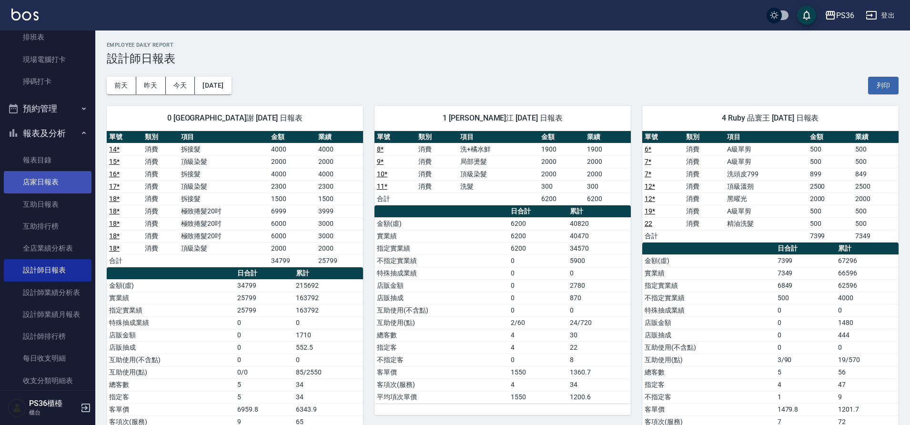
click at [33, 181] on link "店家日報表" at bounding box center [48, 182] width 88 height 22
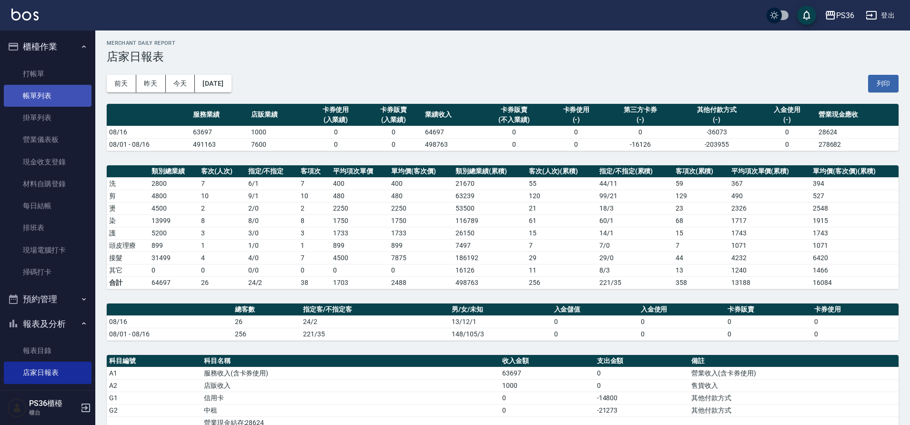
click at [40, 89] on link "帳單列表" at bounding box center [48, 96] width 88 height 22
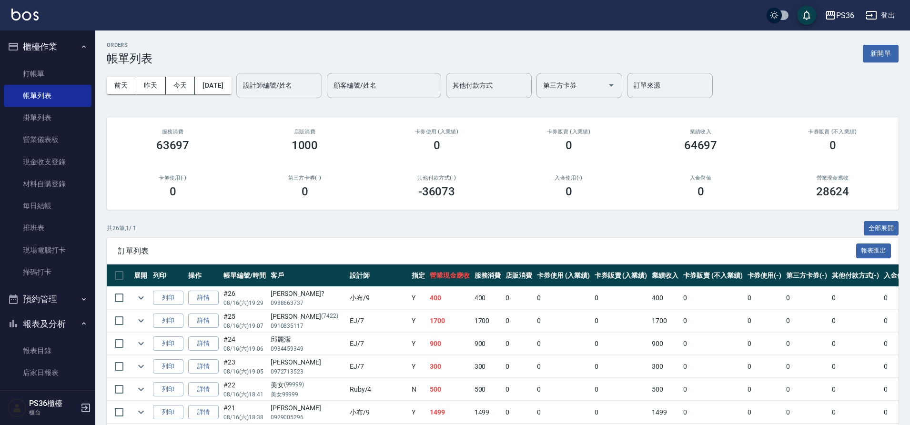
click at [259, 80] on div "設計師編號/姓名 設計師編號/姓名" at bounding box center [279, 85] width 86 height 25
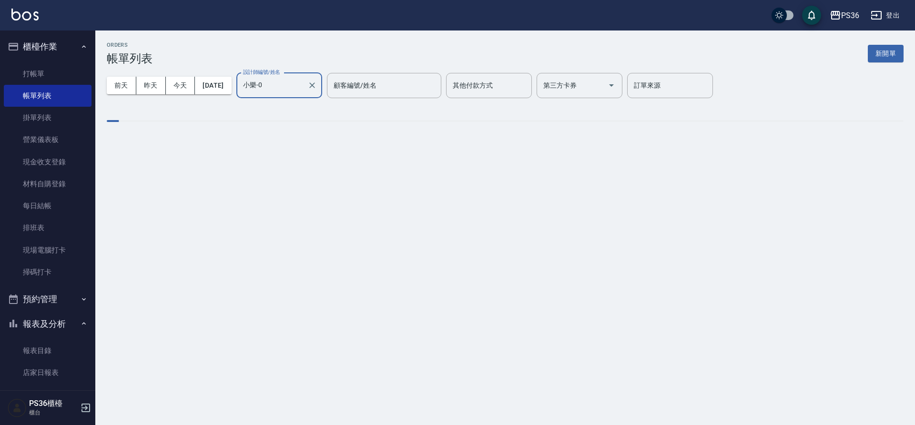
type input "小樂-0"
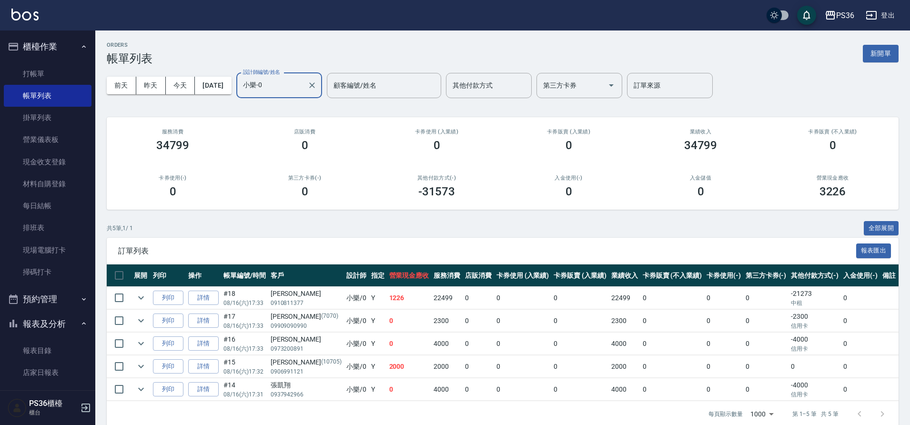
scroll to position [13, 0]
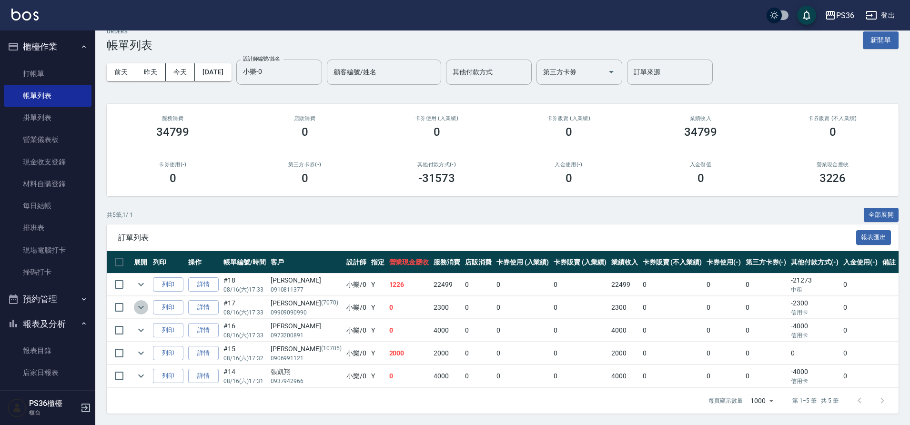
click at [142, 308] on icon "expand row" at bounding box center [141, 307] width 6 height 3
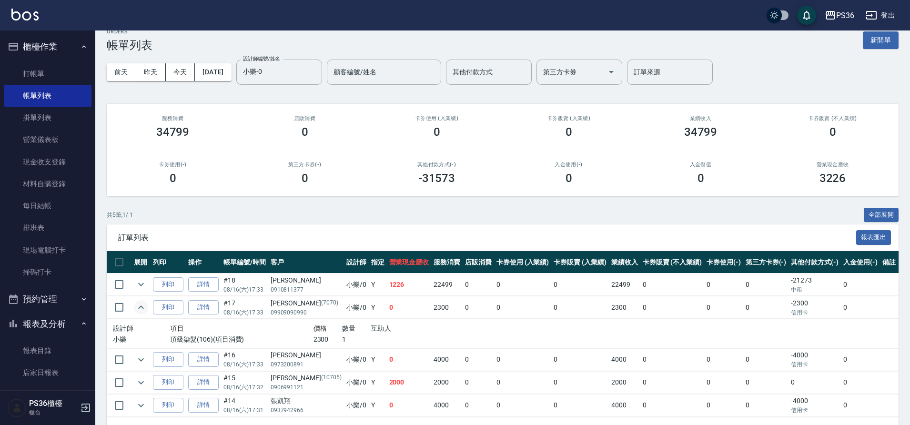
click at [142, 308] on icon "expand row" at bounding box center [141, 306] width 6 height 3
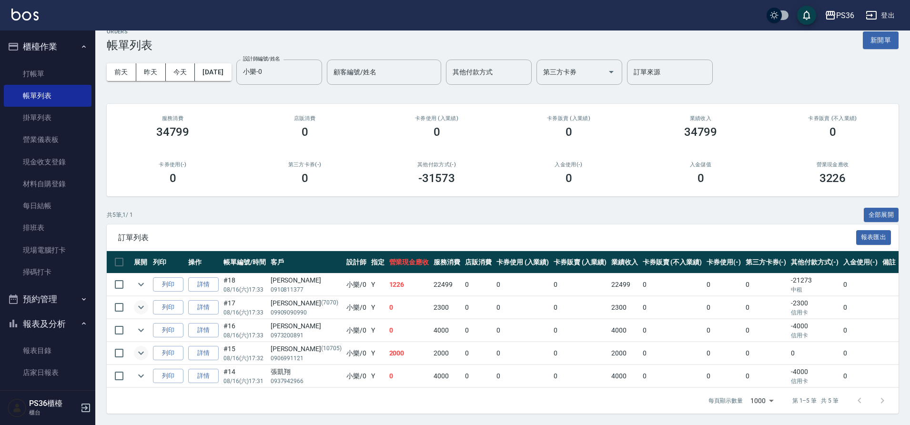
click at [144, 353] on icon "expand row" at bounding box center [140, 352] width 11 height 11
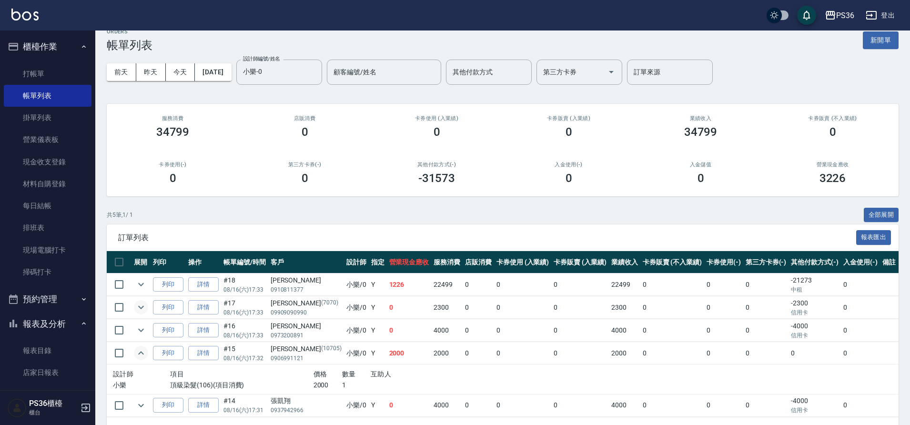
click at [144, 353] on icon "expand row" at bounding box center [140, 352] width 11 height 11
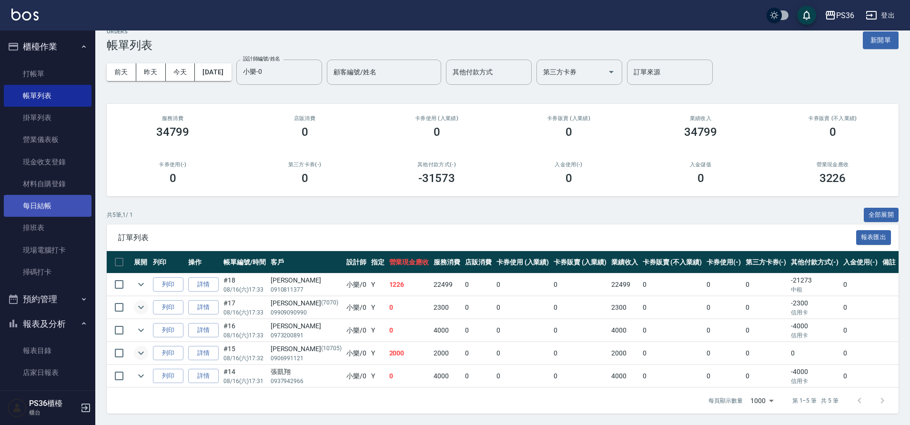
click at [38, 211] on link "每日結帳" at bounding box center [48, 206] width 88 height 22
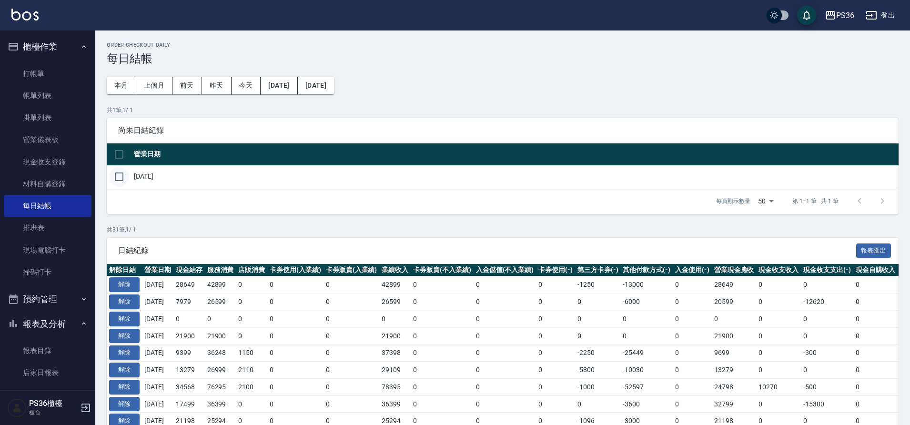
drag, startPoint x: 122, startPoint y: 177, endPoint x: 129, endPoint y: 179, distance: 7.4
click at [122, 177] on input "checkbox" at bounding box center [119, 177] width 20 height 20
checkbox input "true"
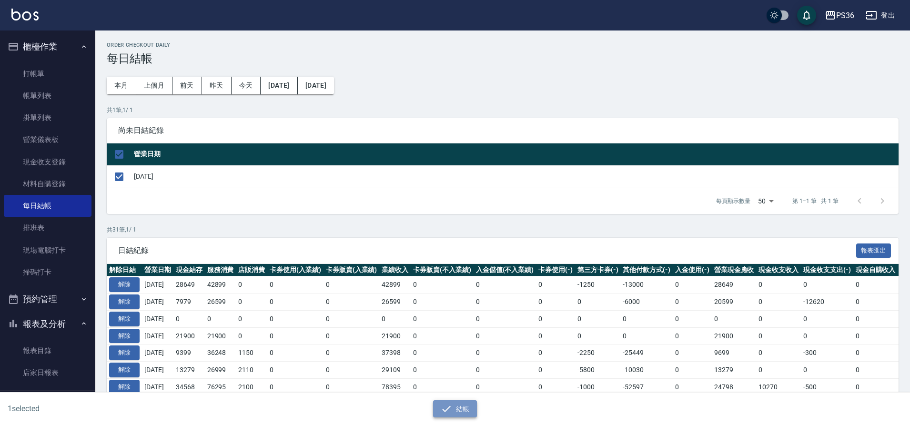
click at [452, 407] on icon "button" at bounding box center [446, 408] width 11 height 11
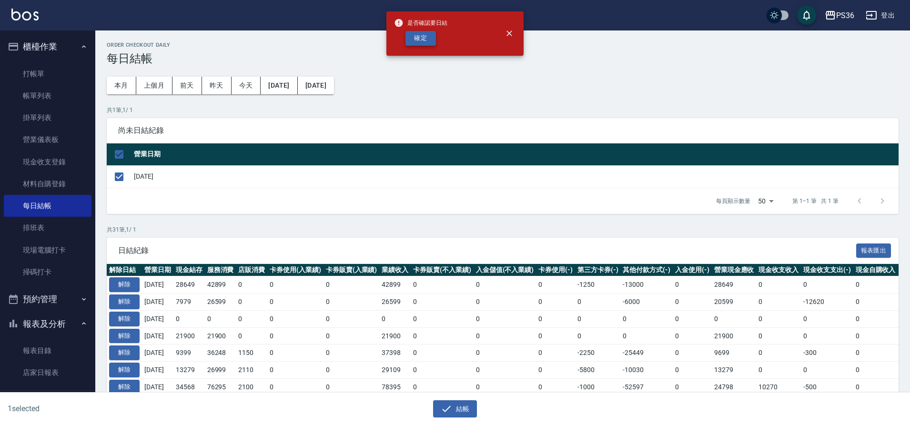
click at [418, 45] on button "確定" at bounding box center [420, 38] width 30 height 15
checkbox input "false"
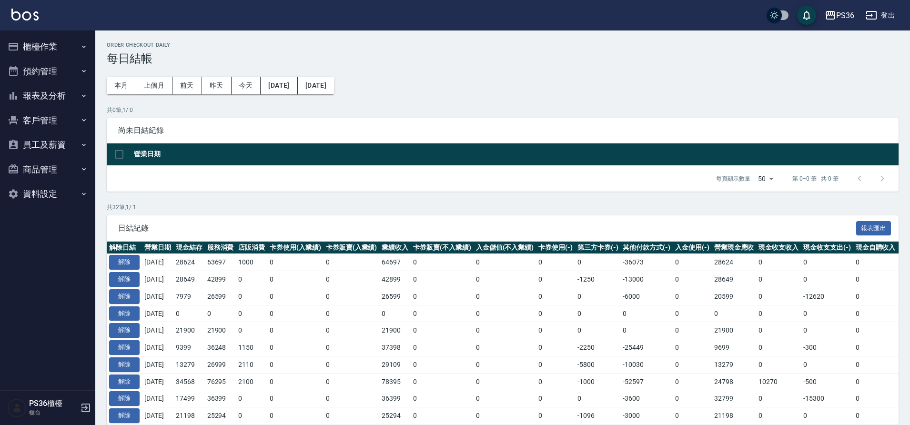
click at [35, 84] on button "報表及分析" at bounding box center [48, 95] width 88 height 25
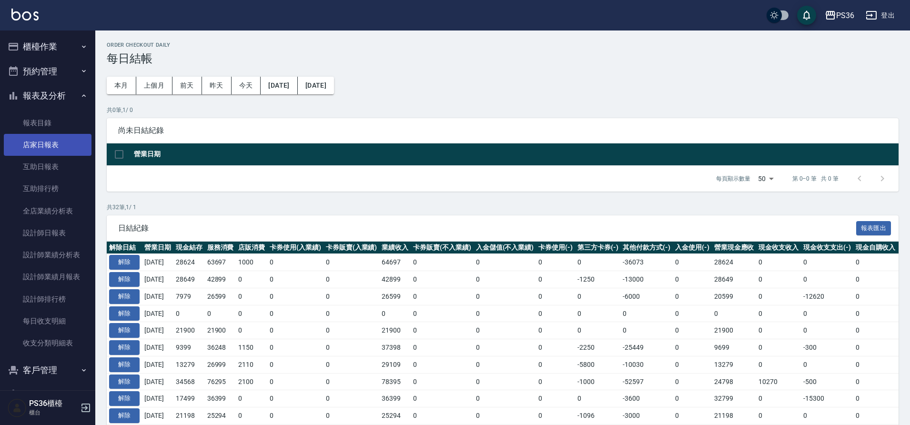
click at [61, 146] on link "店家日報表" at bounding box center [48, 145] width 88 height 22
